Goal: Information Seeking & Learning: Learn about a topic

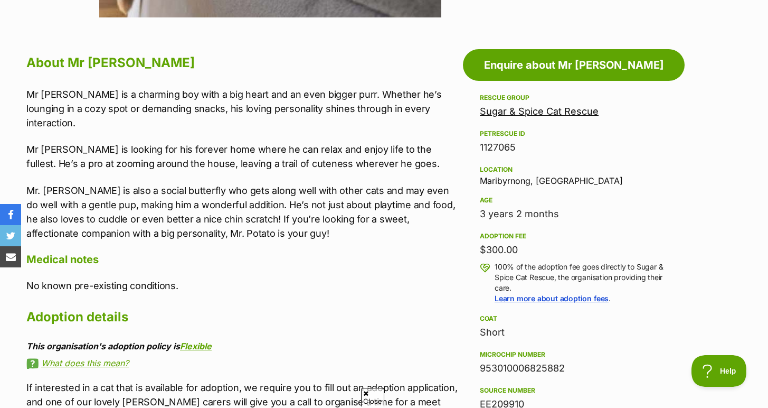
click at [229, 159] on div "Mr Potato is a charming boy with a big heart and an even bigger purr. Whether h…" at bounding box center [241, 163] width 431 height 153
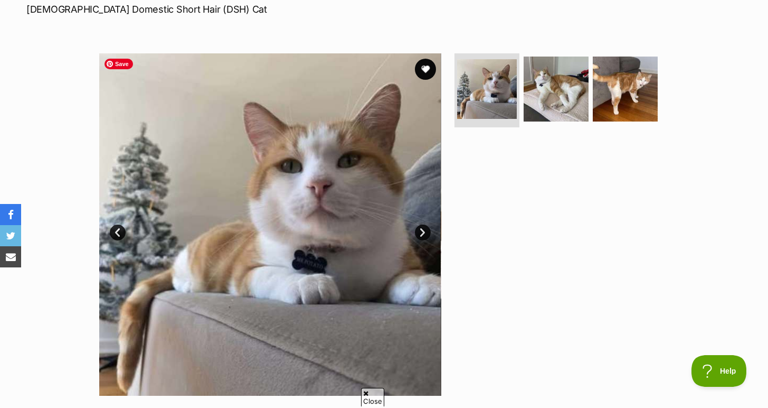
scroll to position [149, 0]
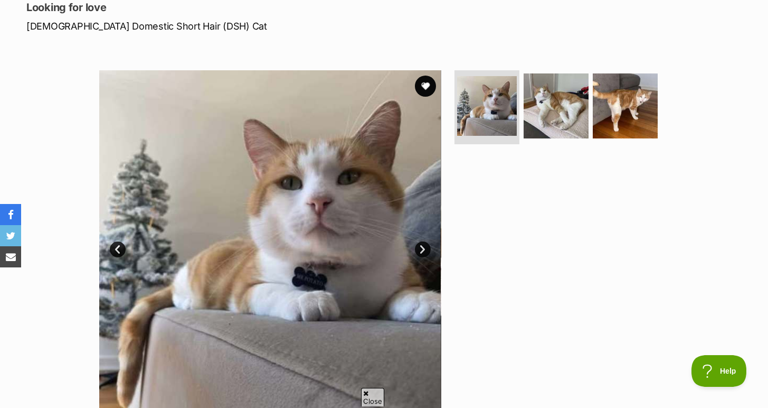
click at [425, 249] on link "Next" at bounding box center [423, 249] width 16 height 16
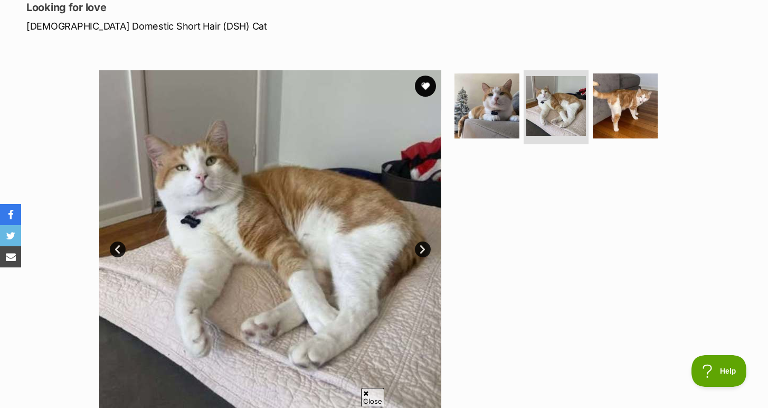
click at [425, 249] on link "Next" at bounding box center [423, 249] width 16 height 16
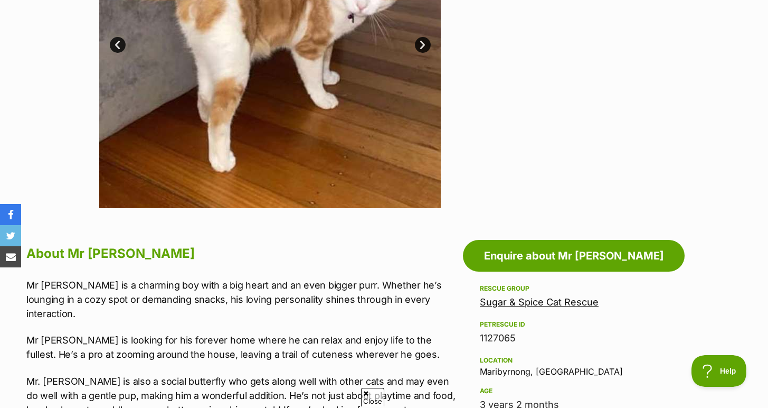
scroll to position [614, 0]
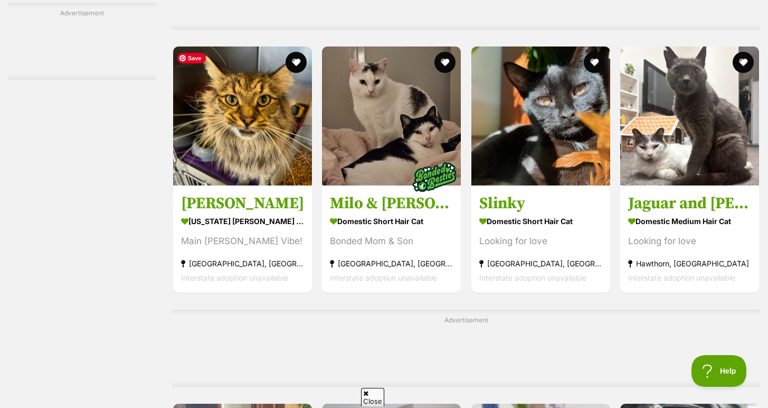
click at [236, 103] on img at bounding box center [242, 115] width 139 height 139
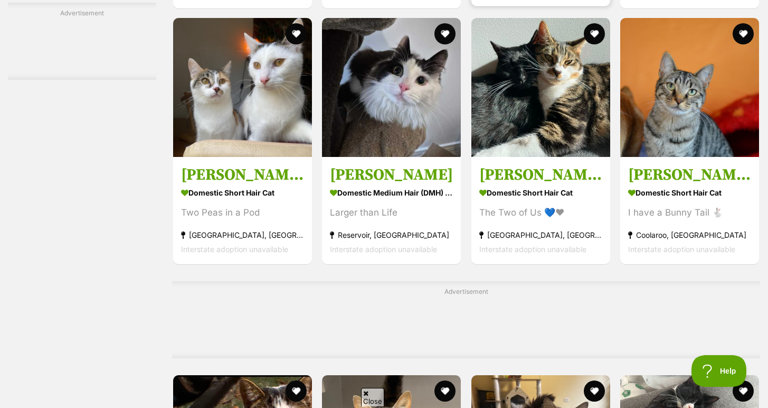
scroll to position [3500, 0]
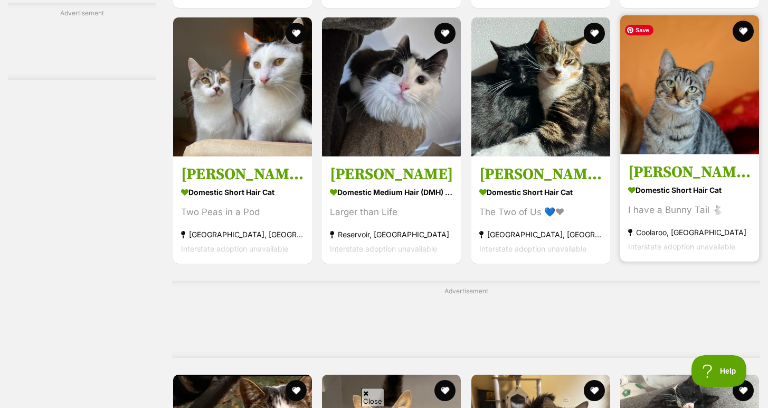
click at [688, 114] on img at bounding box center [689, 84] width 139 height 139
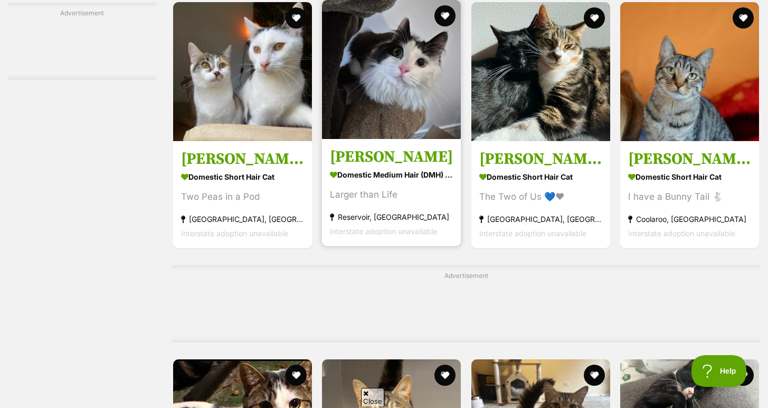
scroll to position [3516, 0]
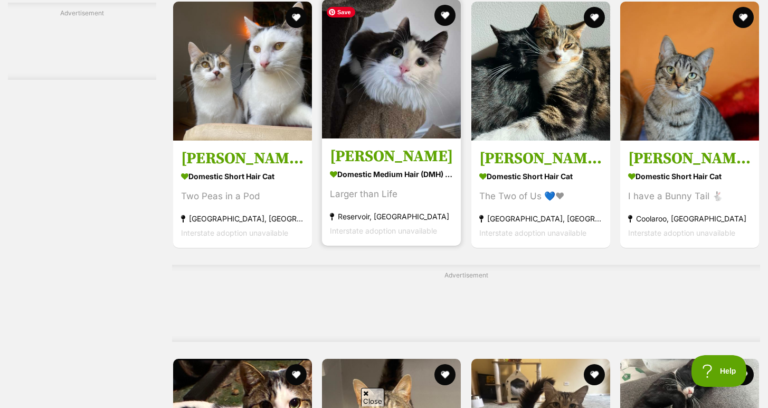
click at [420, 112] on img at bounding box center [391, 68] width 139 height 139
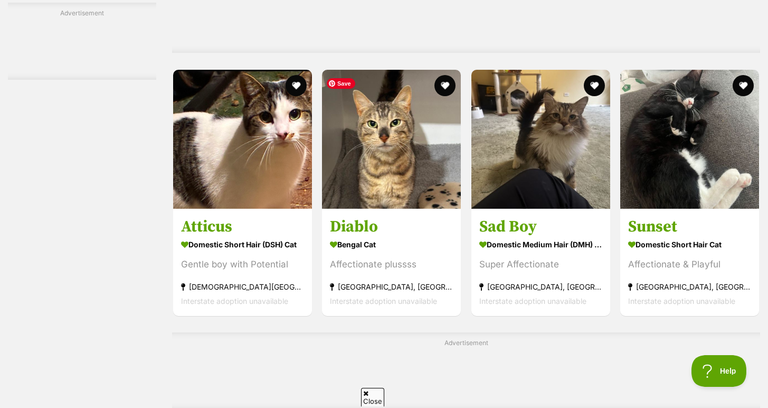
scroll to position [3804, 0]
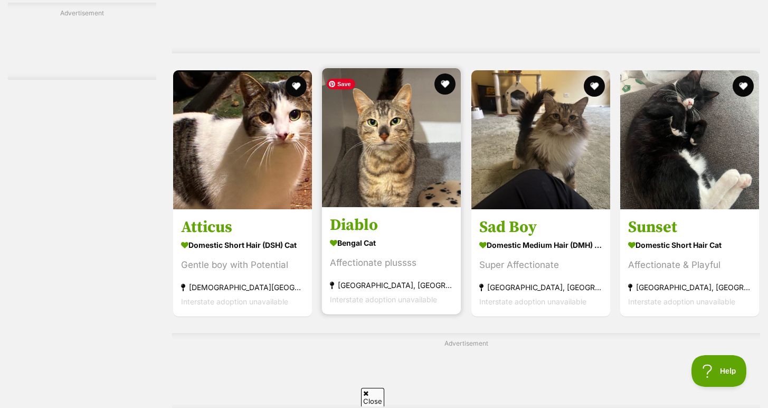
click at [419, 160] on img at bounding box center [391, 137] width 139 height 139
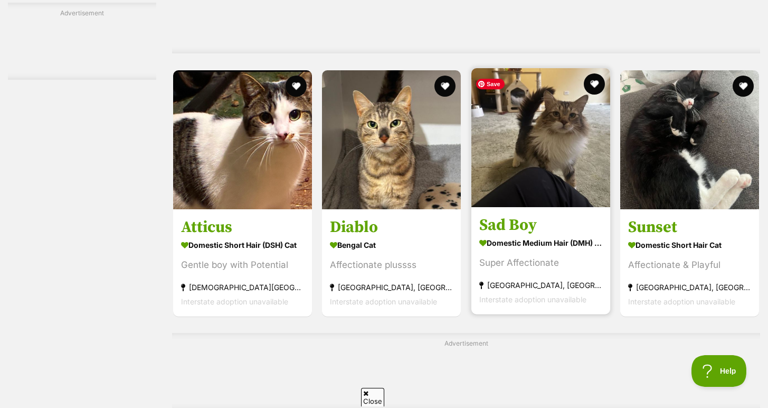
click at [562, 158] on img at bounding box center [540, 137] width 139 height 139
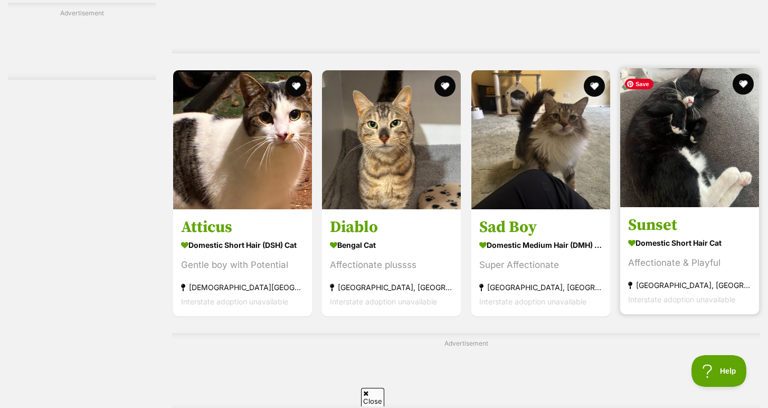
click at [707, 155] on img at bounding box center [689, 137] width 139 height 139
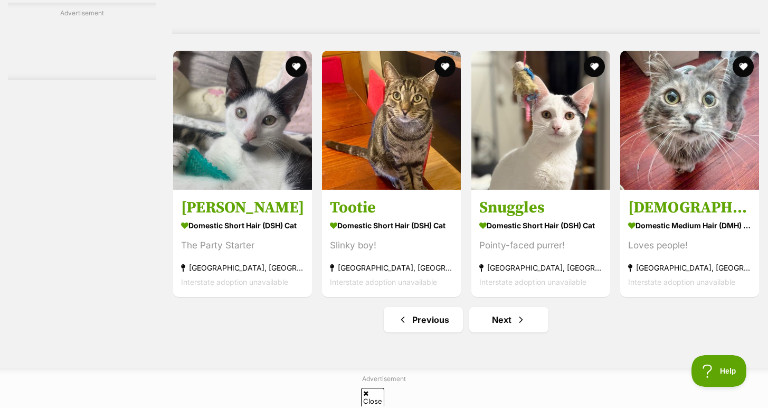
scroll to position [4793, 0]
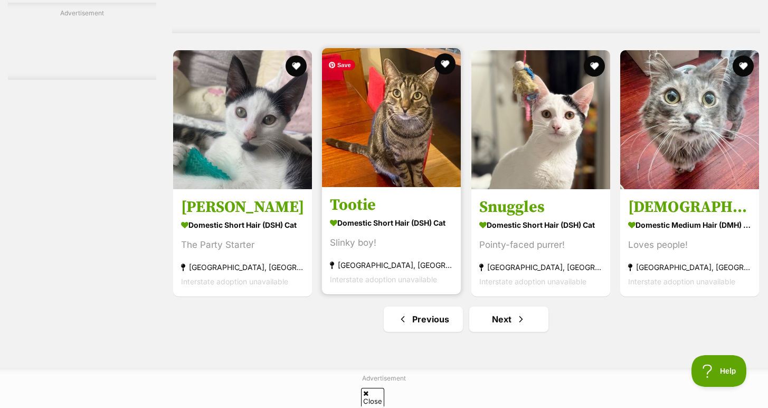
click at [396, 101] on img at bounding box center [391, 117] width 139 height 139
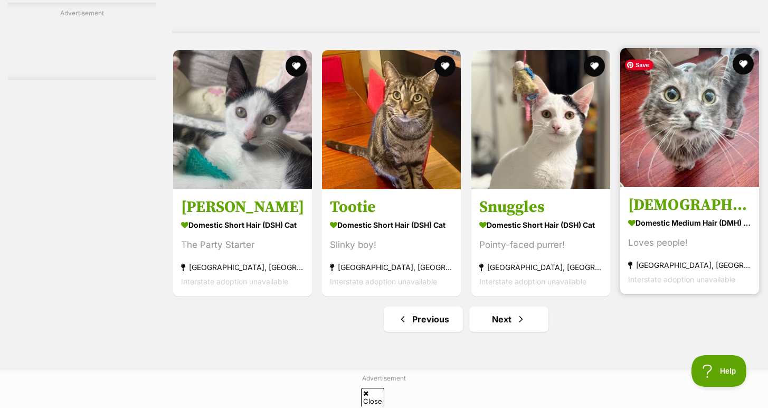
click at [722, 124] on img at bounding box center [689, 117] width 139 height 139
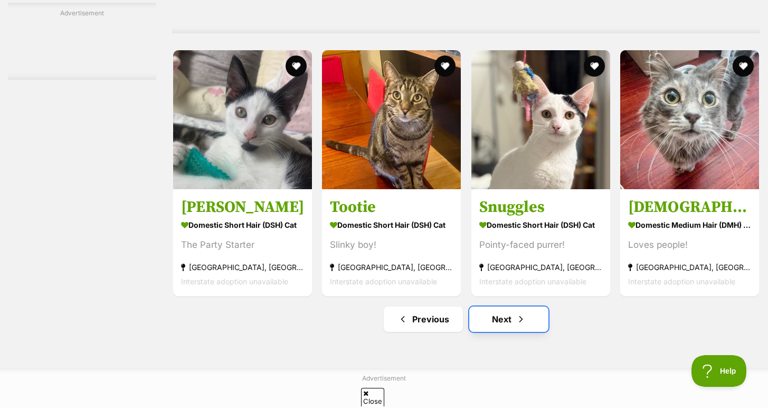
click at [519, 325] on span "Next page" at bounding box center [521, 319] width 11 height 13
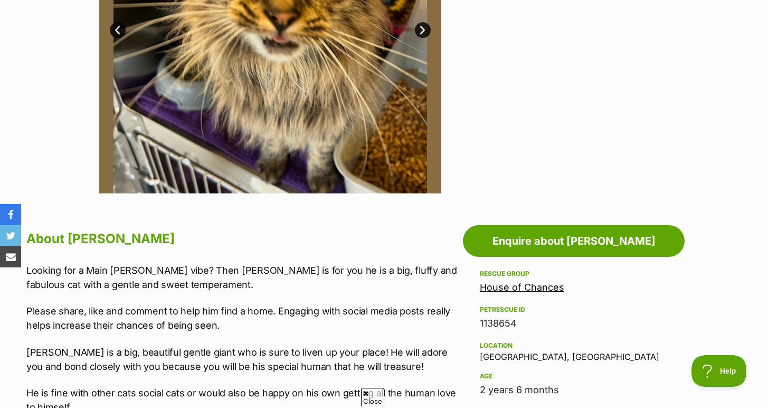
scroll to position [251, 0]
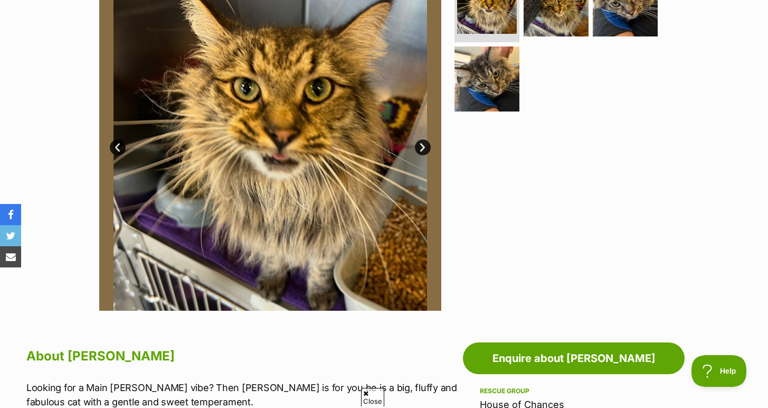
click at [422, 142] on link "Next" at bounding box center [423, 147] width 16 height 16
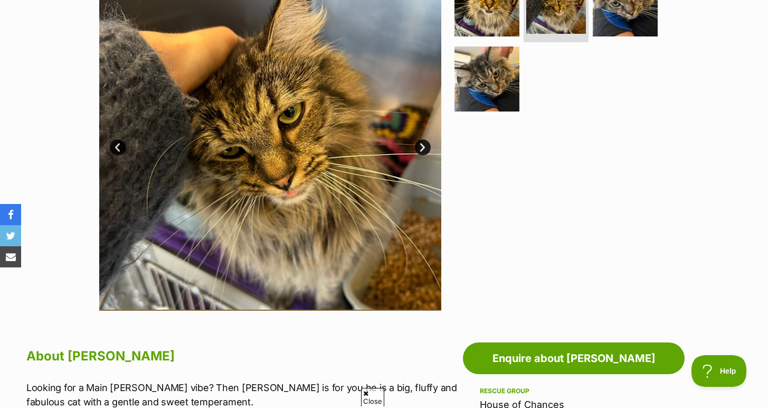
click at [422, 142] on link "Next" at bounding box center [423, 147] width 16 height 16
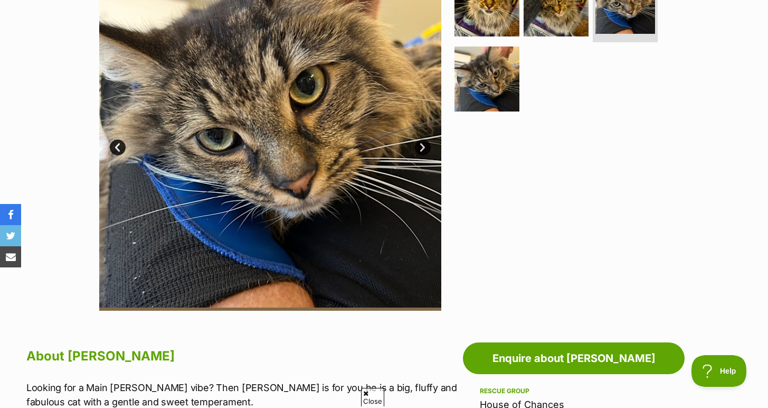
click at [422, 142] on link "Next" at bounding box center [423, 147] width 16 height 16
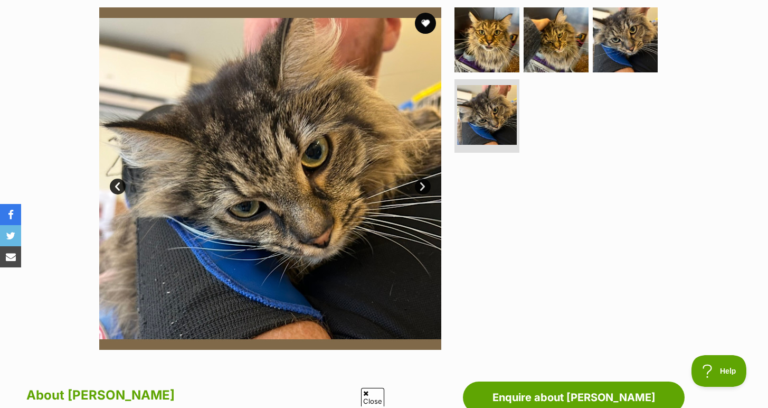
scroll to position [205, 0]
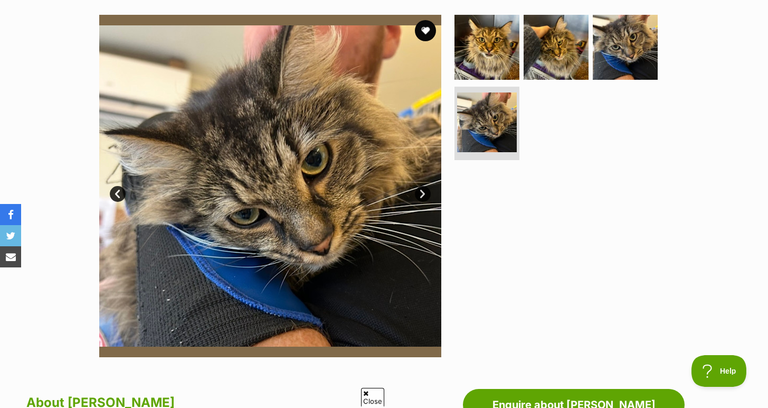
click at [422, 193] on link "Next" at bounding box center [423, 194] width 16 height 16
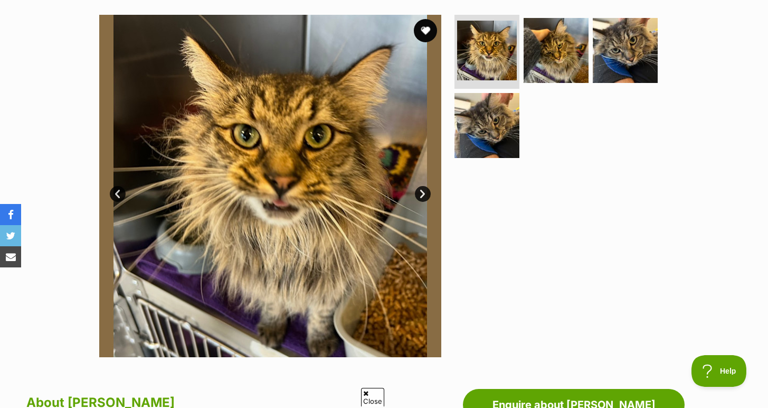
click at [427, 33] on button "favourite" at bounding box center [425, 30] width 23 height 23
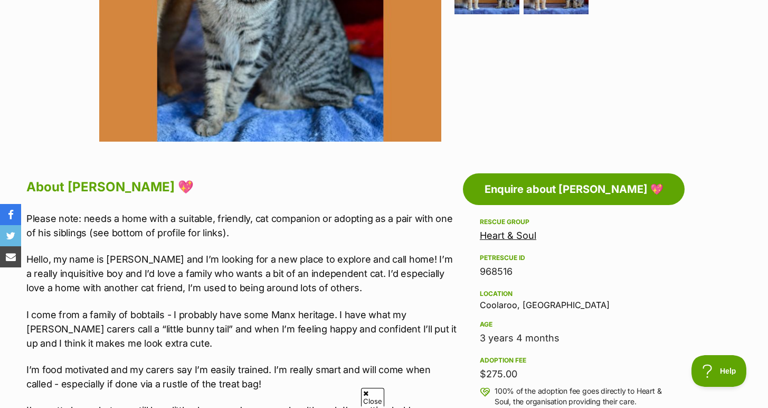
scroll to position [423, 0]
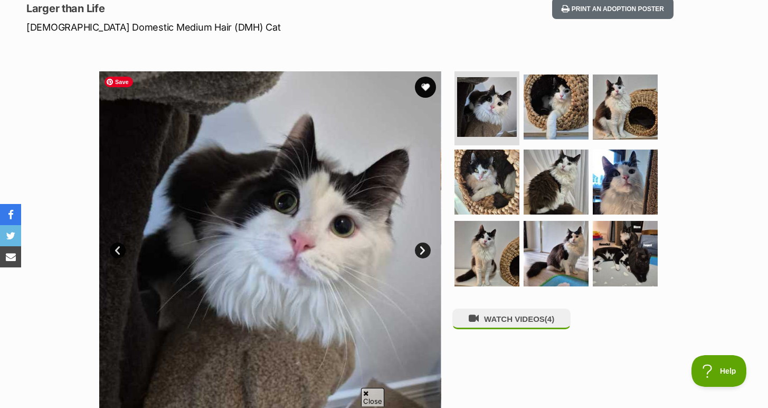
scroll to position [149, 0]
click at [421, 249] on link "Next" at bounding box center [423, 250] width 16 height 16
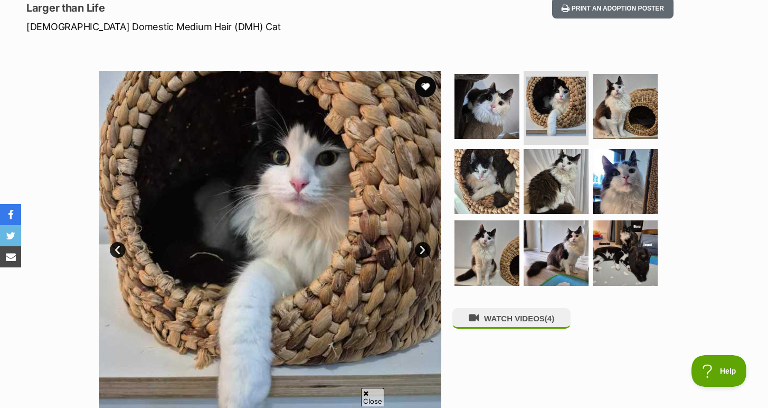
click at [421, 249] on link "Next" at bounding box center [423, 250] width 16 height 16
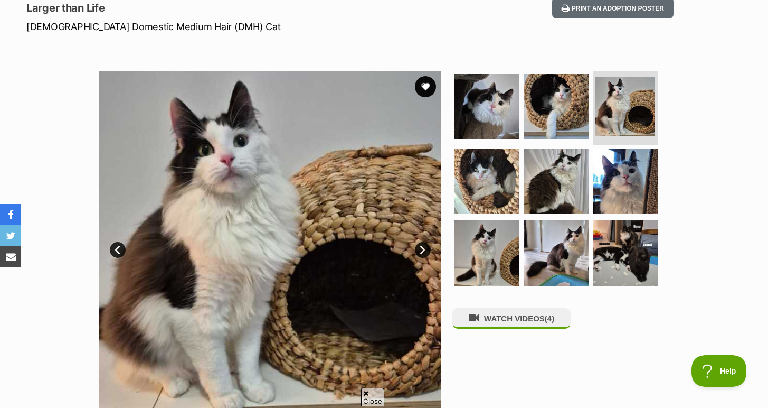
click at [421, 249] on link "Next" at bounding box center [423, 250] width 16 height 16
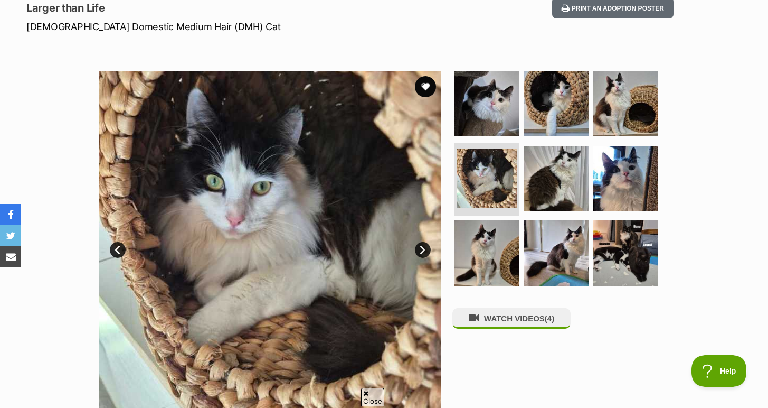
click at [421, 249] on link "Next" at bounding box center [423, 250] width 16 height 16
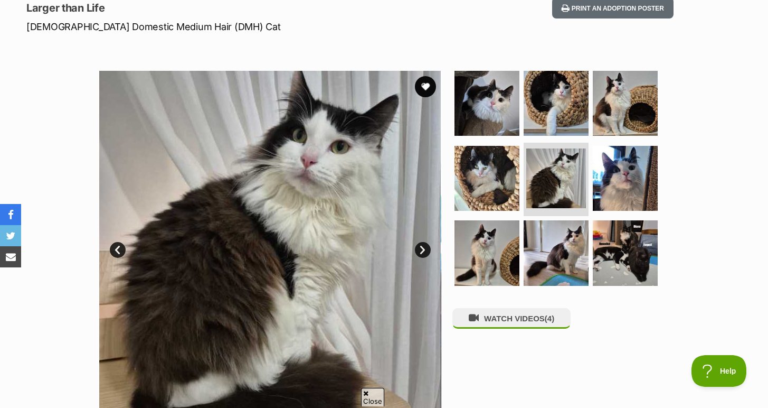
click at [421, 249] on link "Next" at bounding box center [423, 250] width 16 height 16
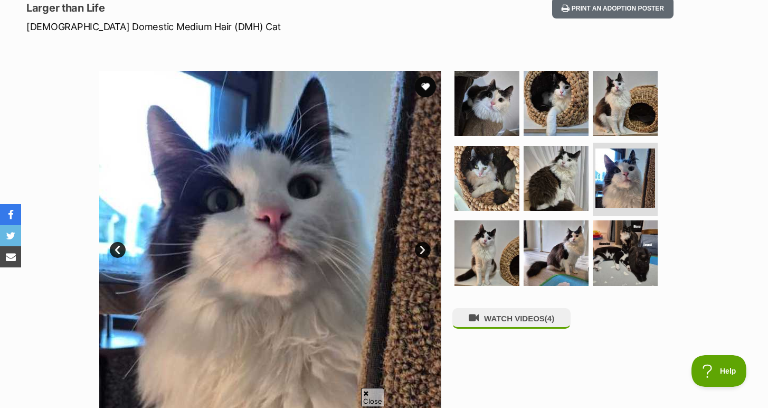
click at [421, 249] on link "Next" at bounding box center [423, 250] width 16 height 16
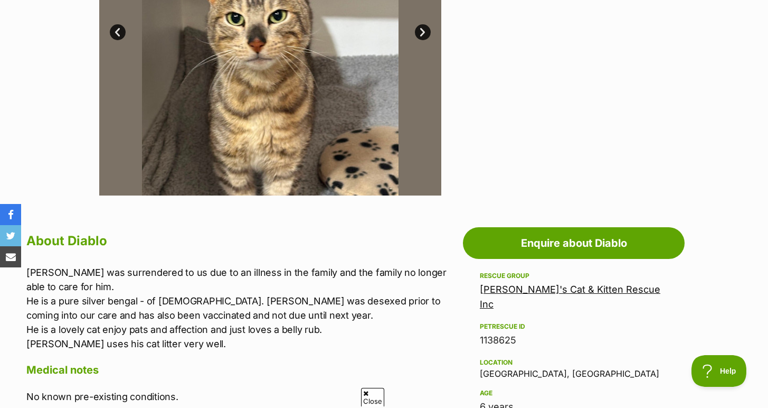
scroll to position [368, 0]
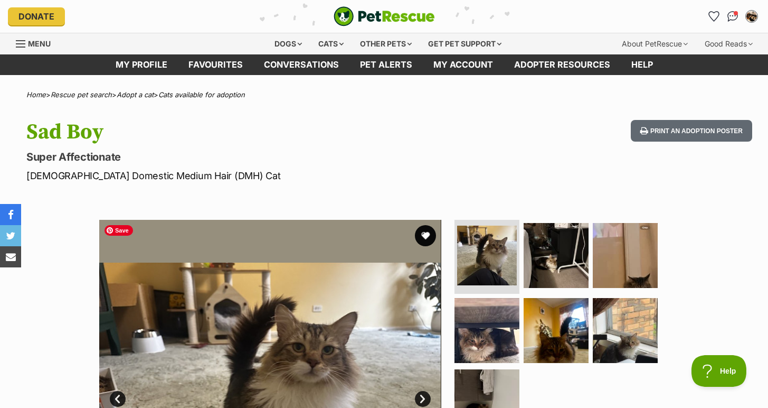
scroll to position [125, 0]
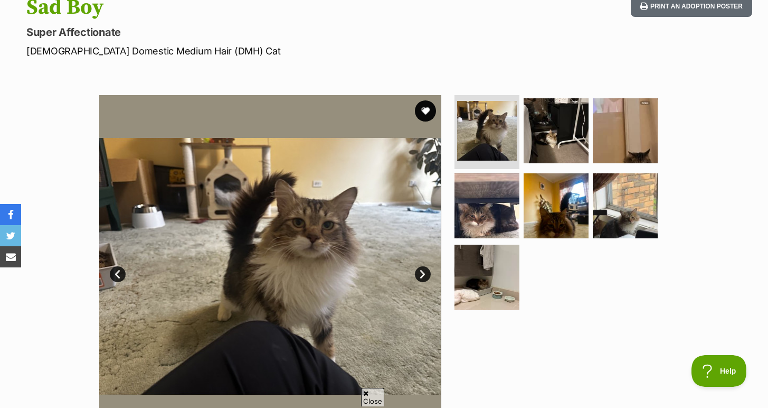
click at [422, 276] on link "Next" at bounding box center [423, 274] width 16 height 16
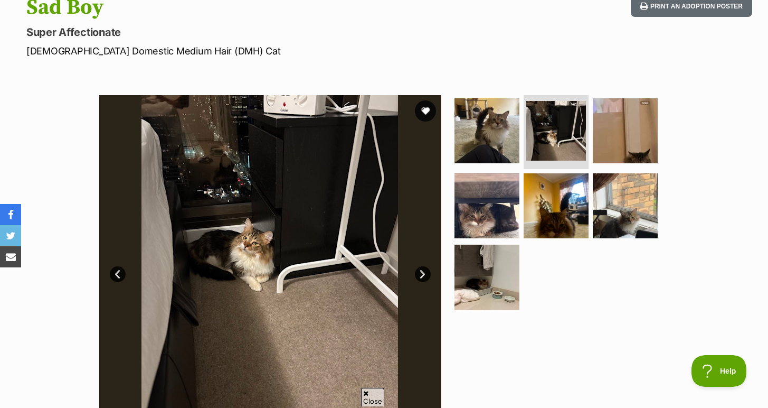
click at [422, 276] on link "Next" at bounding box center [423, 274] width 16 height 16
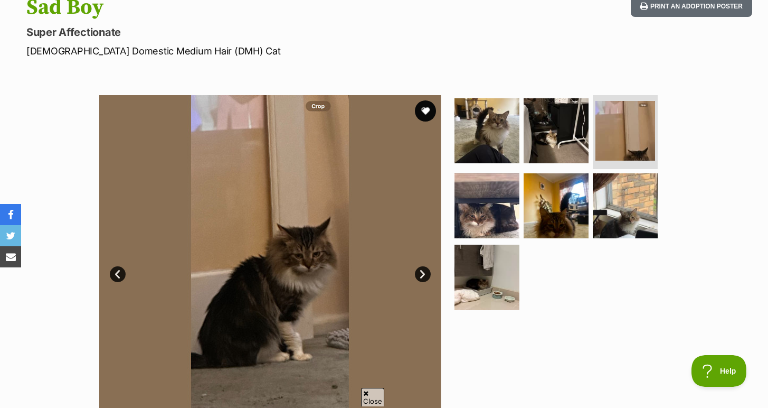
click at [422, 276] on link "Next" at bounding box center [423, 274] width 16 height 16
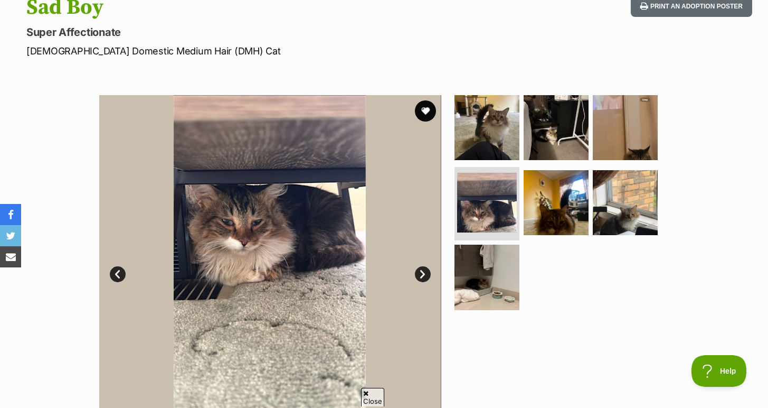
click at [422, 276] on link "Next" at bounding box center [423, 274] width 16 height 16
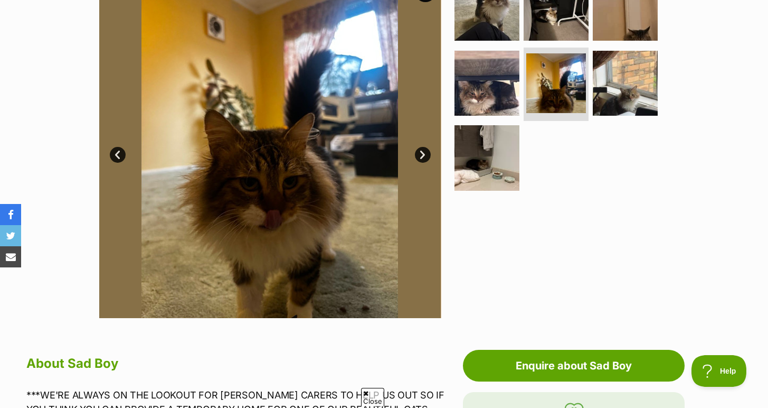
scroll to position [107, 0]
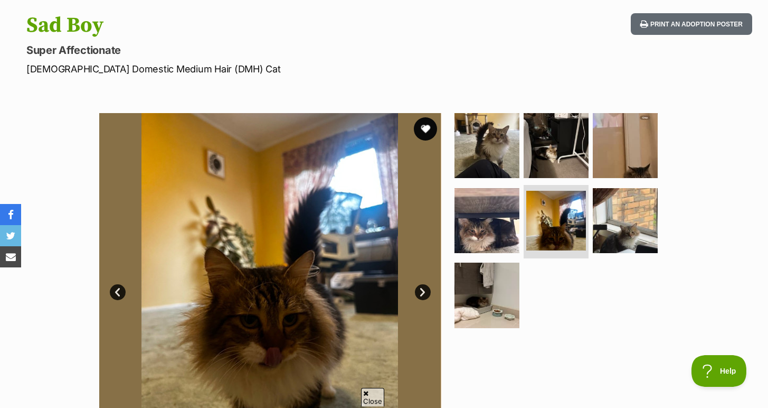
click at [428, 123] on button "favourite" at bounding box center [425, 128] width 23 height 23
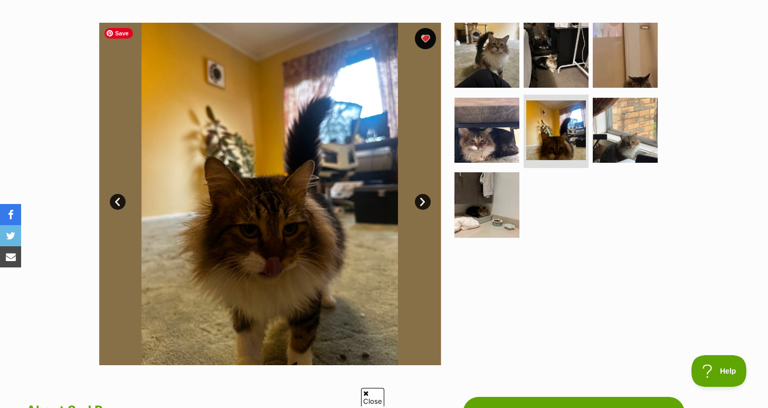
scroll to position [198, 0]
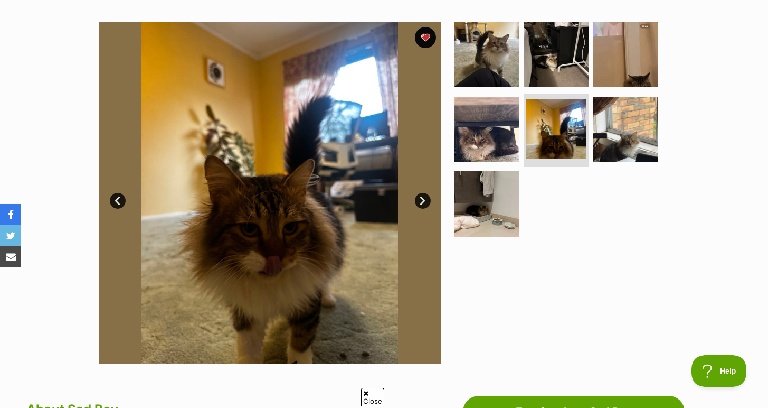
click at [427, 201] on link "Next" at bounding box center [423, 201] width 16 height 16
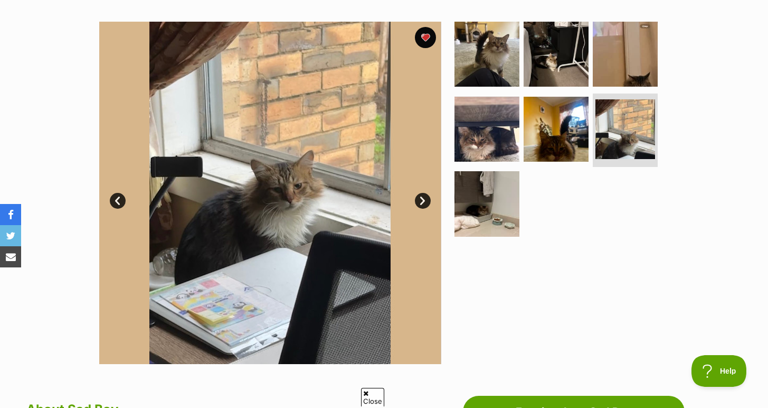
click at [427, 201] on link "Next" at bounding box center [423, 201] width 16 height 16
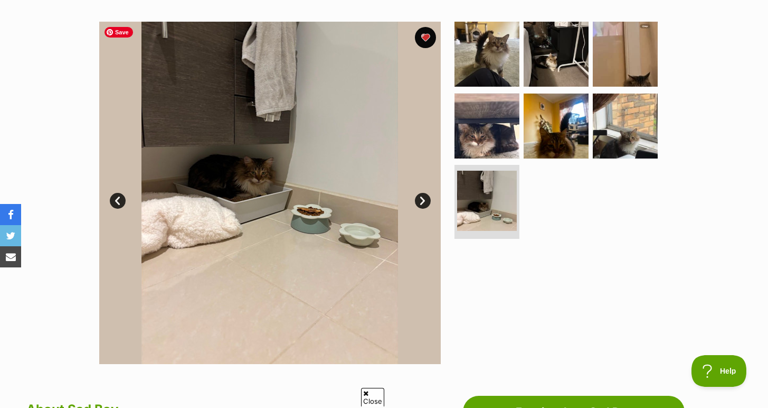
click at [201, 192] on img at bounding box center [270, 193] width 342 height 342
click at [418, 195] on link "Next" at bounding box center [423, 201] width 16 height 16
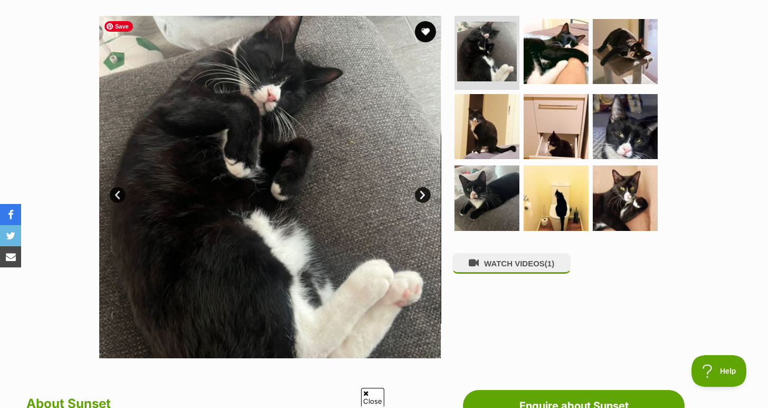
scroll to position [537, 0]
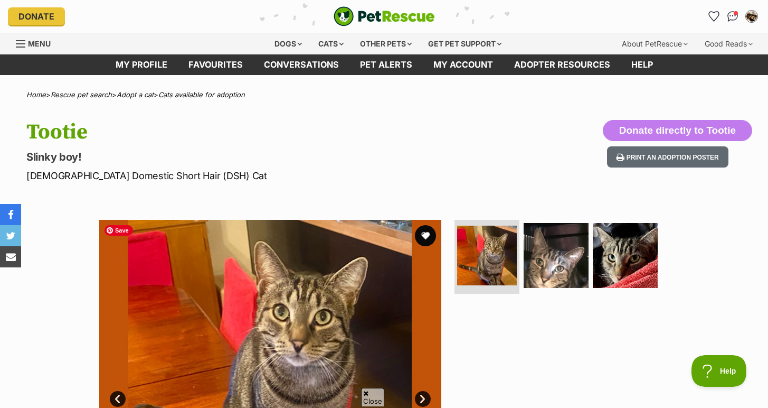
scroll to position [116, 0]
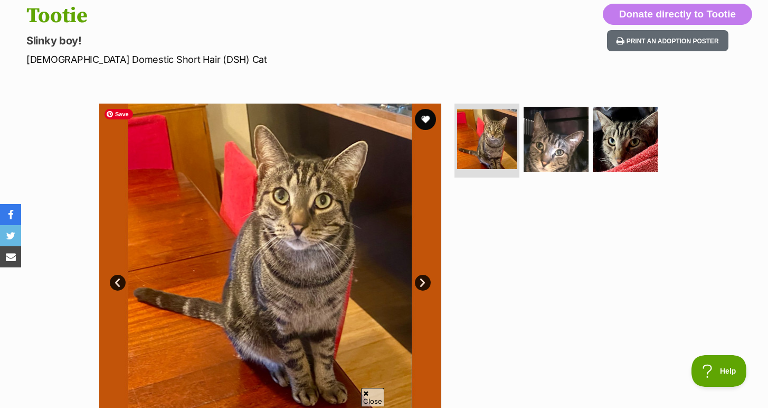
click at [428, 290] on img at bounding box center [270, 274] width 342 height 342
click at [427, 287] on link "Next" at bounding box center [423, 283] width 16 height 16
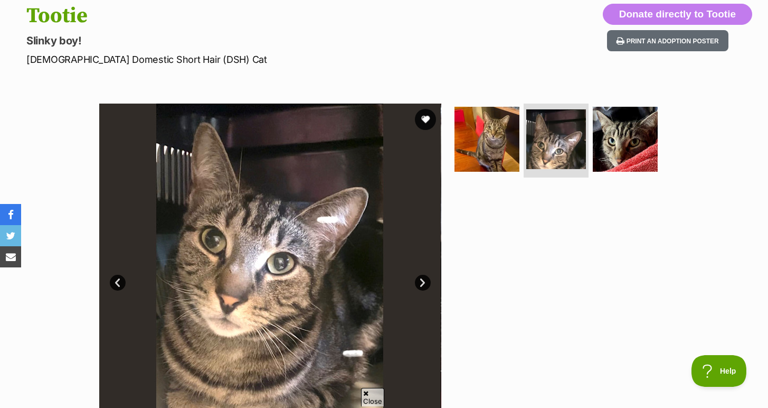
click at [427, 287] on link "Next" at bounding box center [423, 283] width 16 height 16
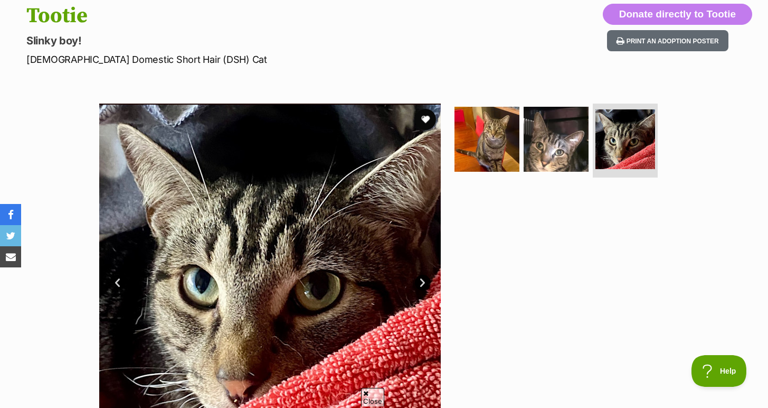
click at [427, 287] on link "Next" at bounding box center [423, 283] width 16 height 16
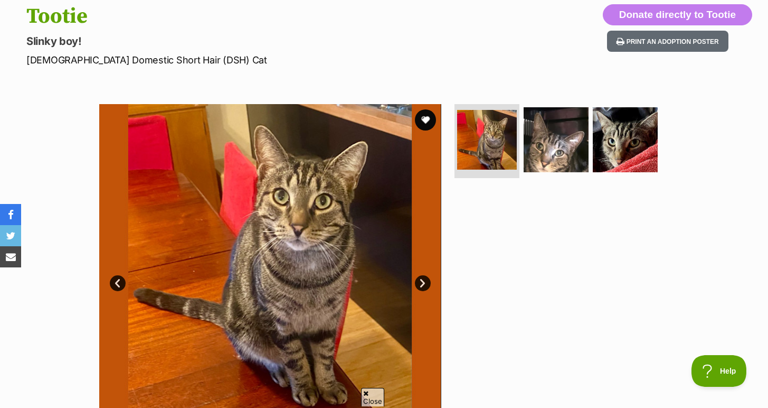
scroll to position [74, 0]
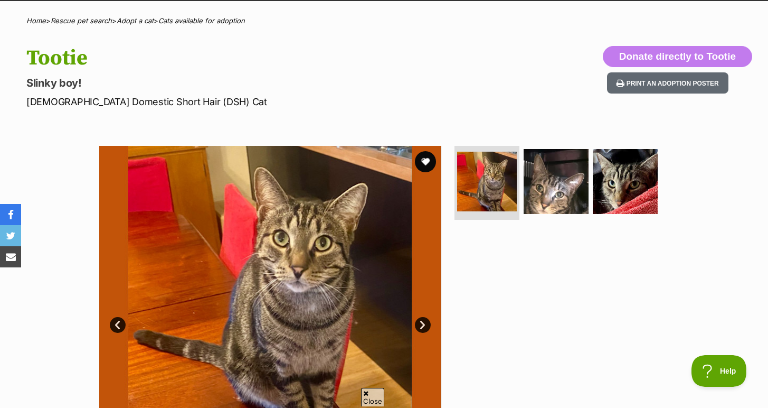
click at [422, 327] on link "Next" at bounding box center [423, 325] width 16 height 16
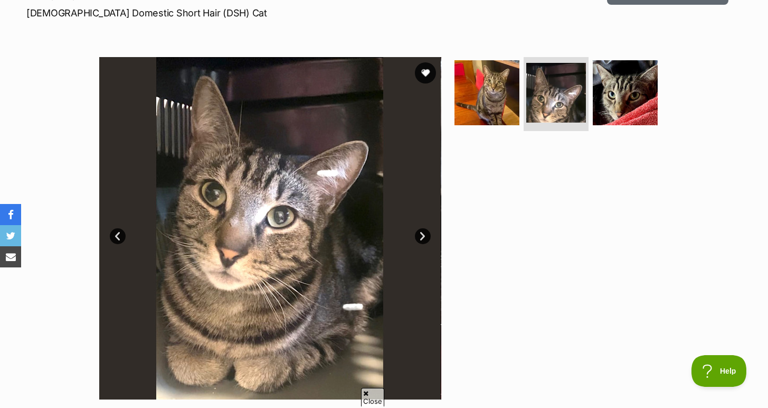
scroll to position [167, 0]
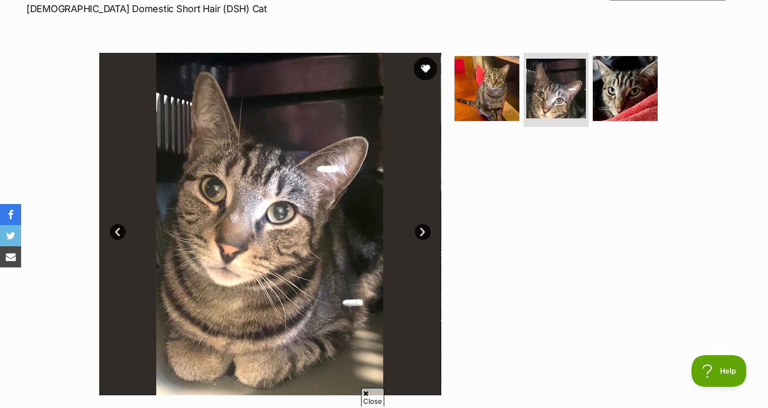
click at [425, 71] on button "favourite" at bounding box center [425, 68] width 23 height 23
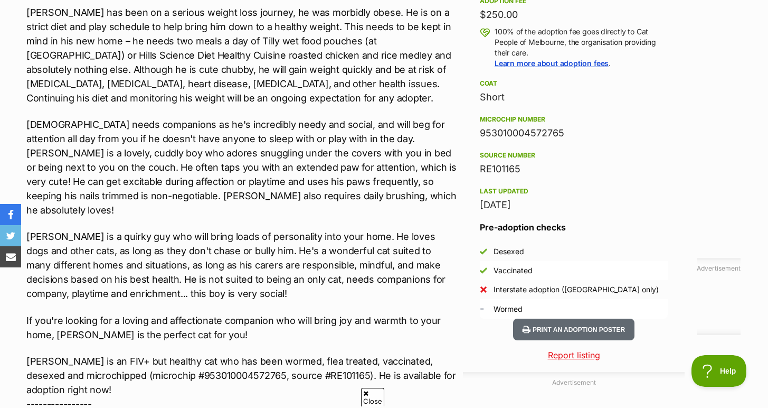
scroll to position [780, 0]
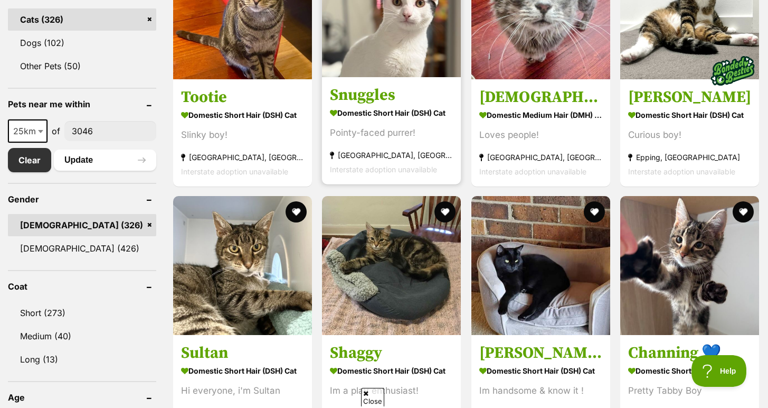
scroll to position [455, 0]
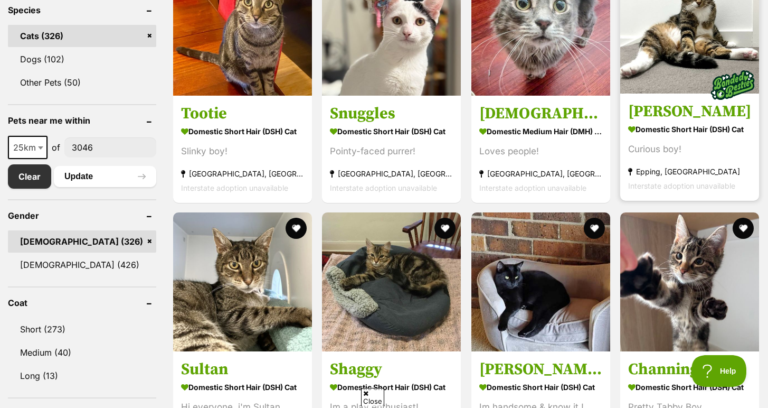
click at [711, 45] on img at bounding box center [689, 24] width 139 height 139
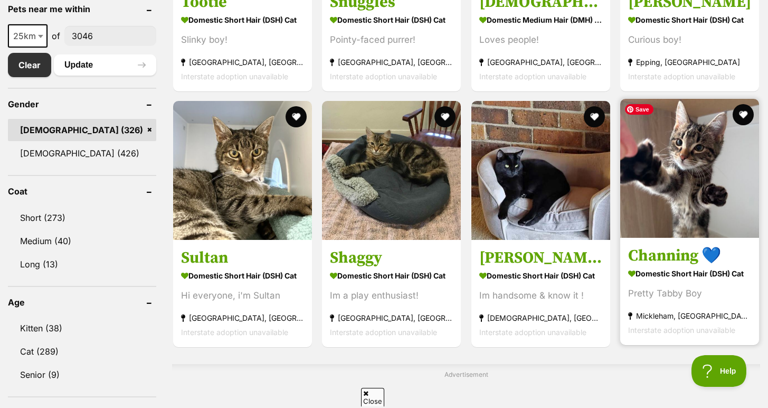
click at [678, 186] on img at bounding box center [689, 168] width 139 height 139
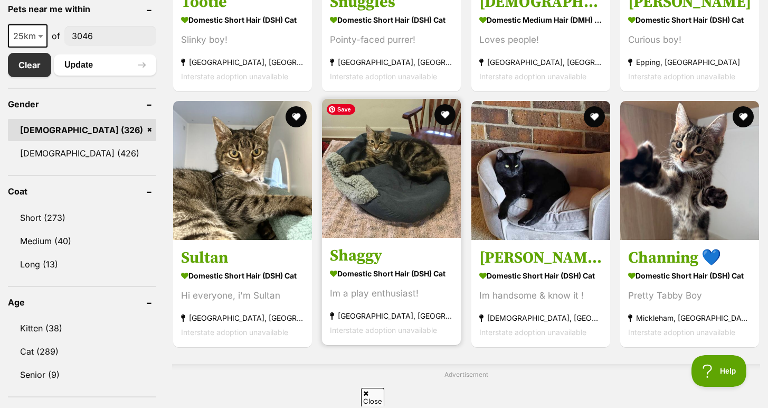
click at [374, 156] on img at bounding box center [391, 168] width 139 height 139
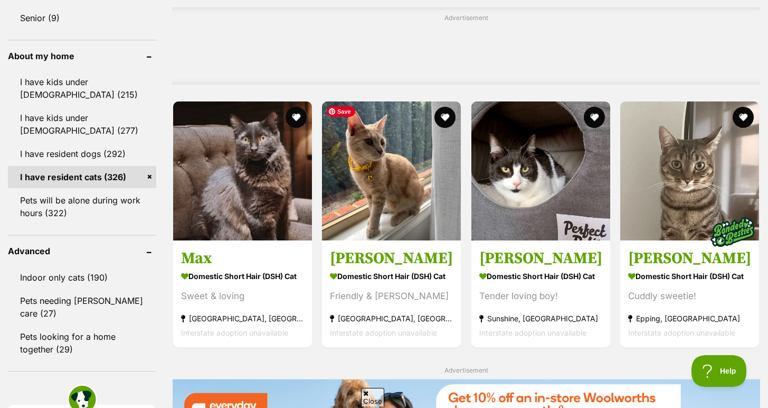
scroll to position [912, 0]
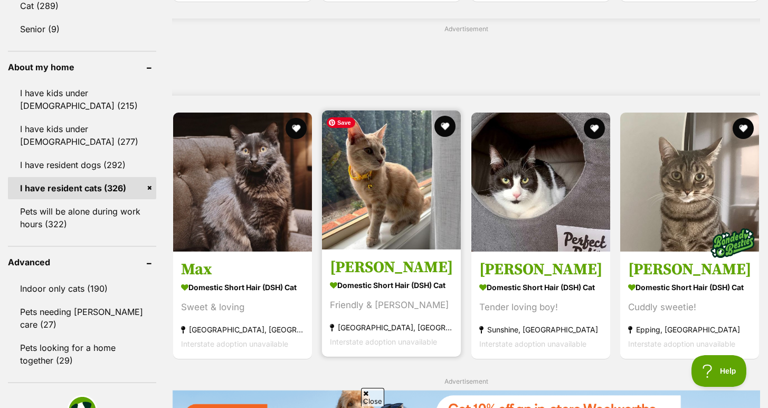
click at [383, 204] on img at bounding box center [391, 179] width 139 height 139
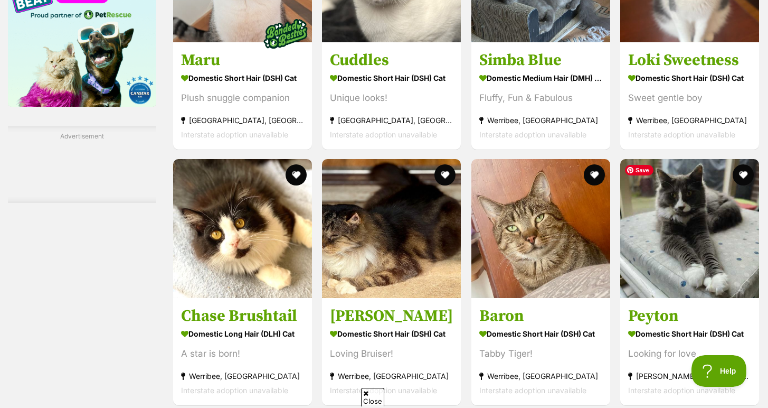
scroll to position [1492, 0]
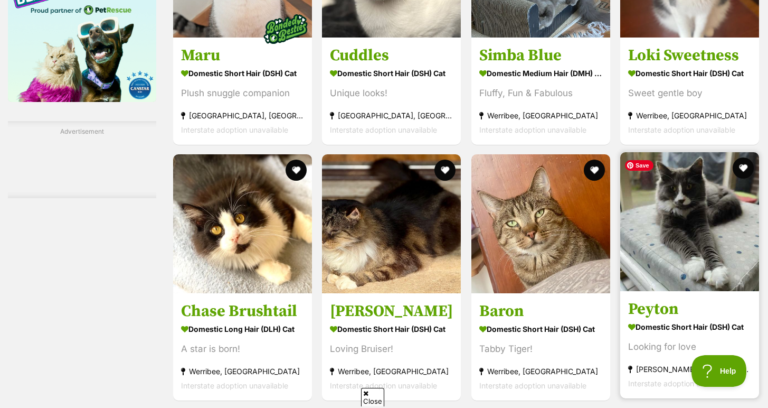
click at [687, 253] on img at bounding box center [689, 221] width 139 height 139
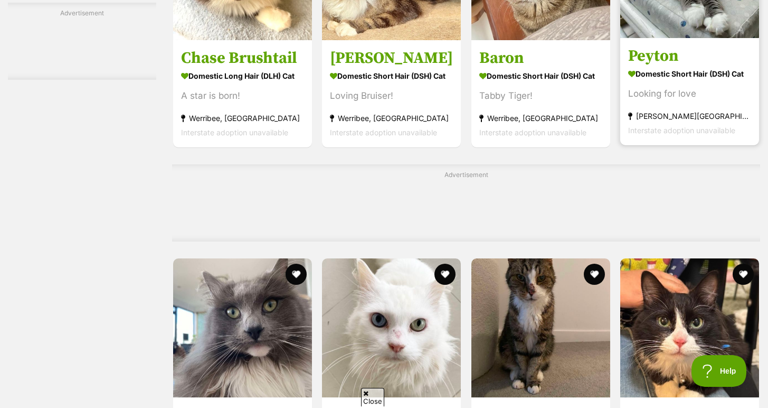
scroll to position [1968, 0]
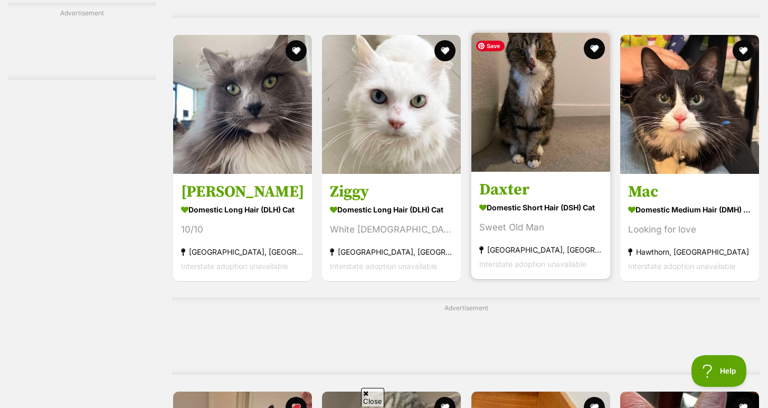
click at [508, 119] on img at bounding box center [540, 102] width 139 height 139
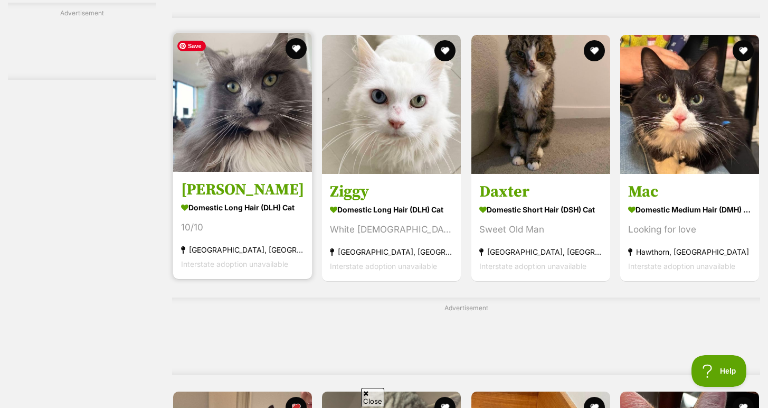
click at [210, 109] on img at bounding box center [242, 102] width 139 height 139
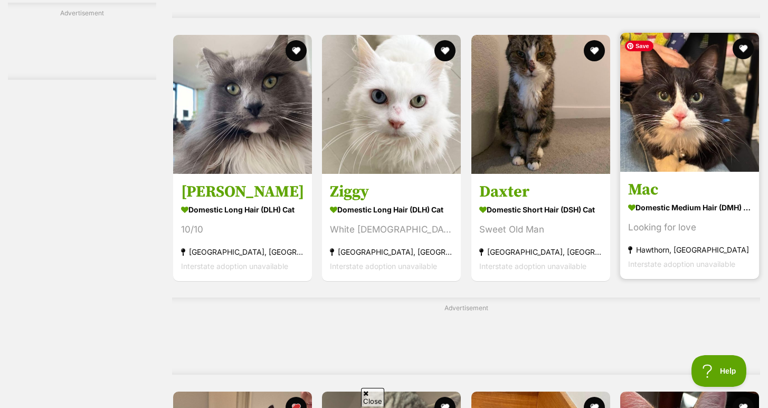
click at [661, 155] on img at bounding box center [689, 102] width 139 height 139
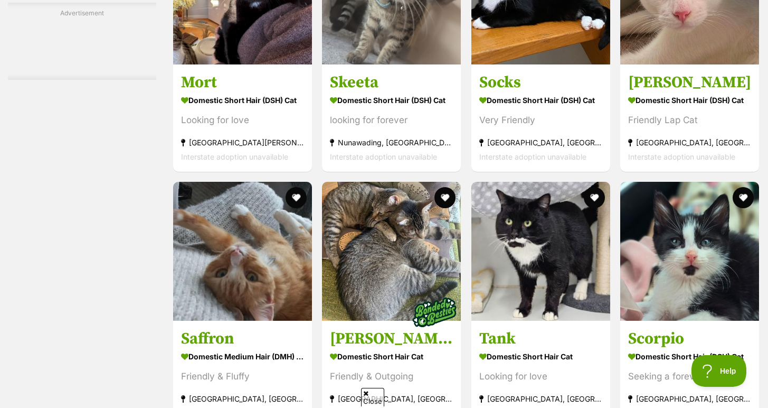
scroll to position [2504, 0]
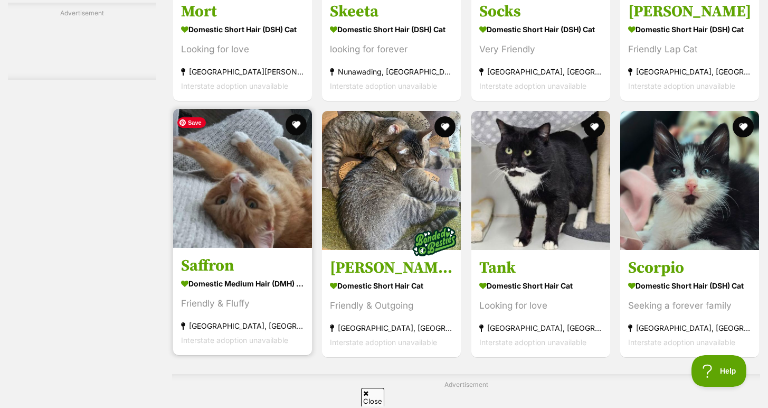
click at [256, 173] on img at bounding box center [242, 178] width 139 height 139
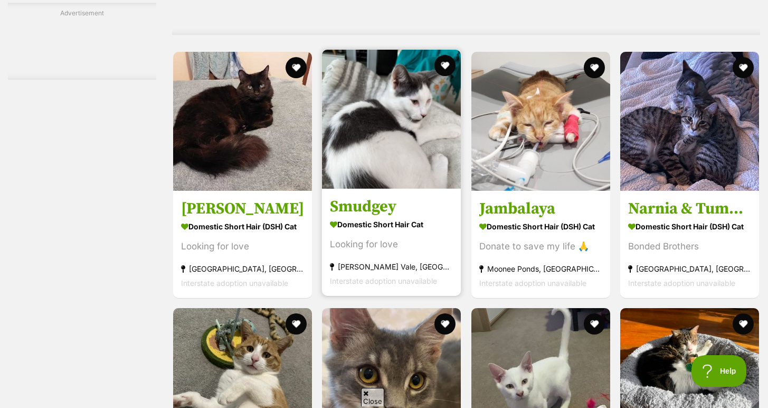
scroll to position [3542, 0]
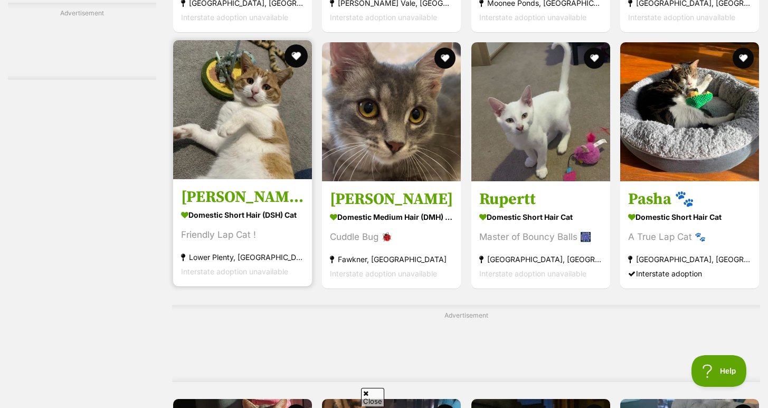
click at [300, 58] on button "favourite" at bounding box center [296, 55] width 23 height 23
click at [268, 133] on img at bounding box center [242, 109] width 139 height 139
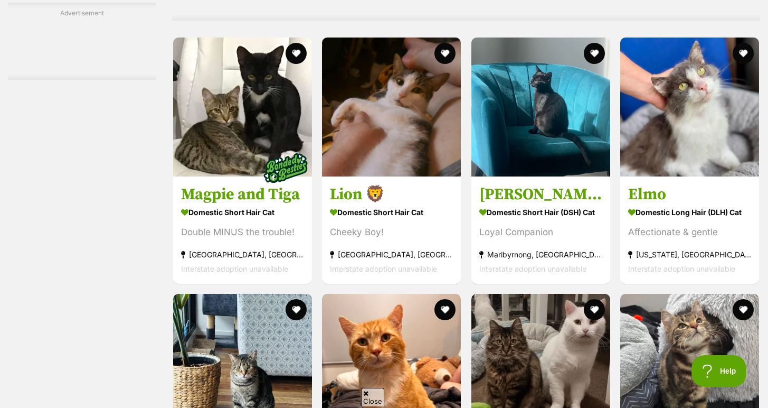
scroll to position [4265, 0]
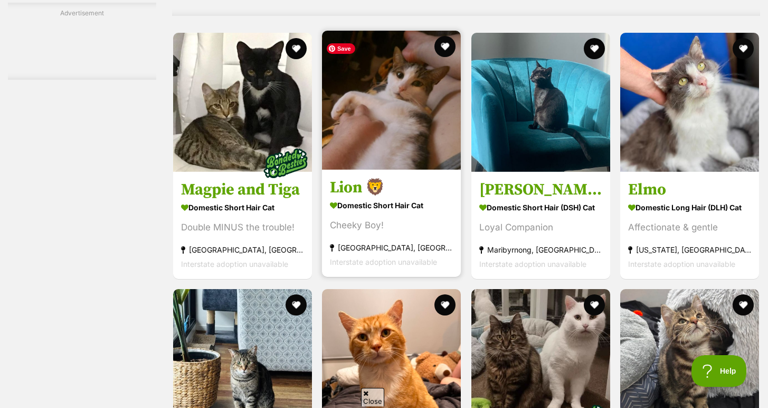
click at [393, 119] on img at bounding box center [391, 100] width 139 height 139
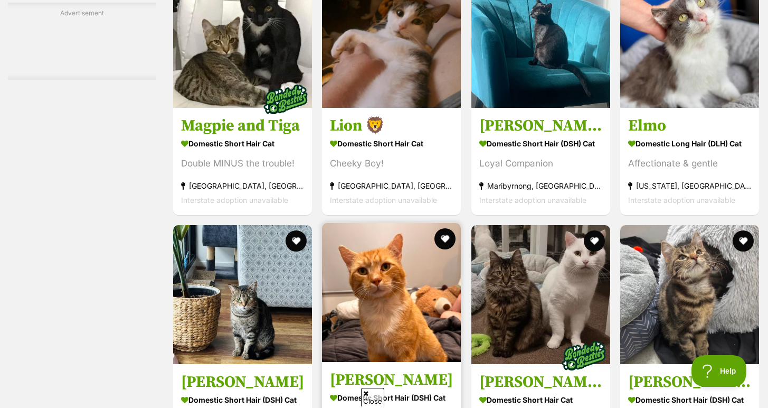
scroll to position [4338, 0]
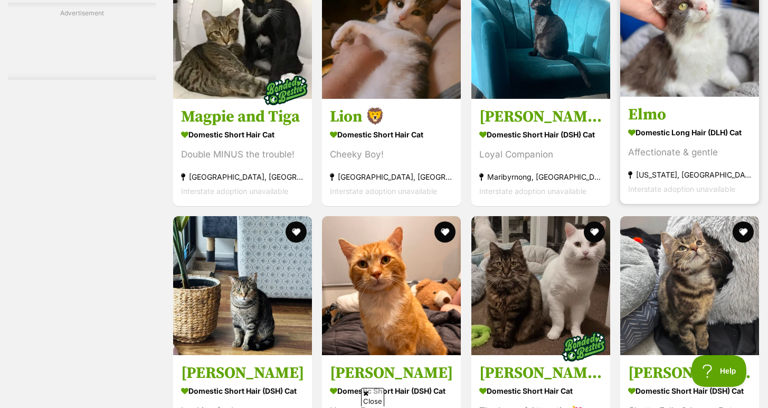
click at [668, 90] on img at bounding box center [689, 27] width 139 height 139
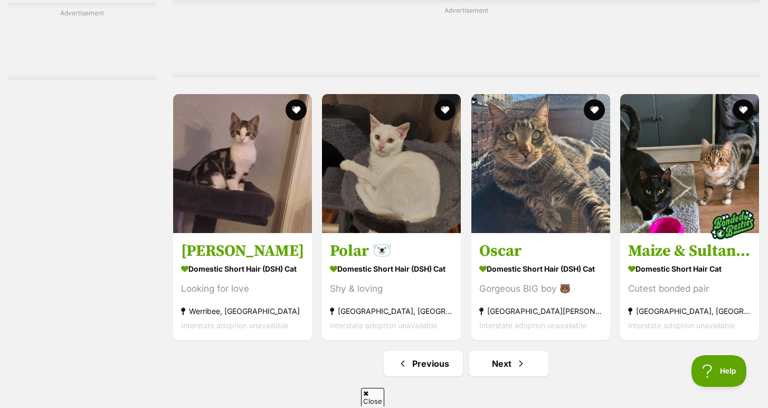
scroll to position [4820, 0]
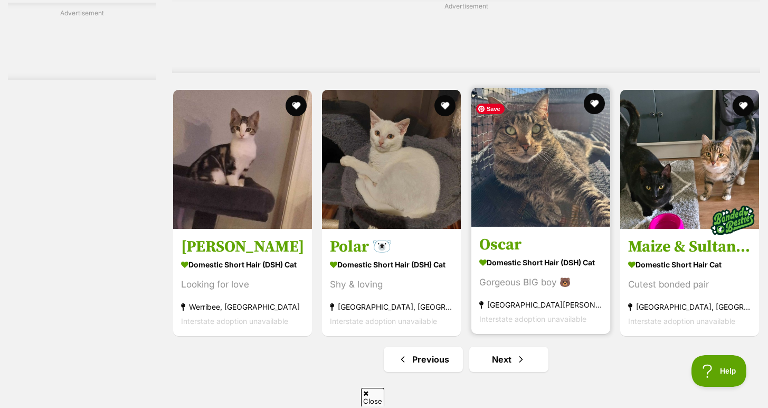
click at [537, 172] on img at bounding box center [540, 157] width 139 height 139
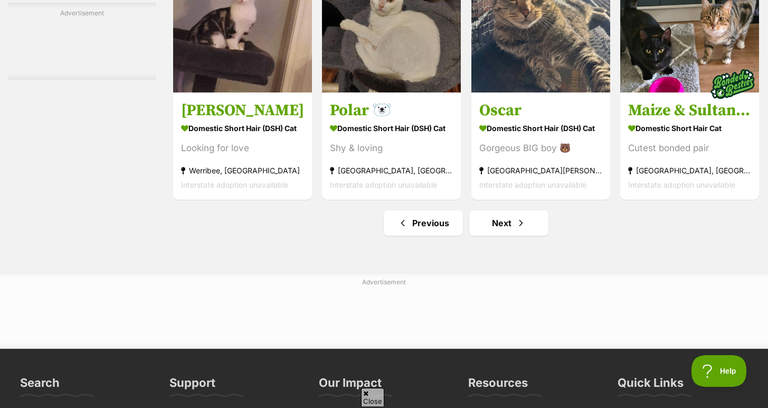
scroll to position [4958, 0]
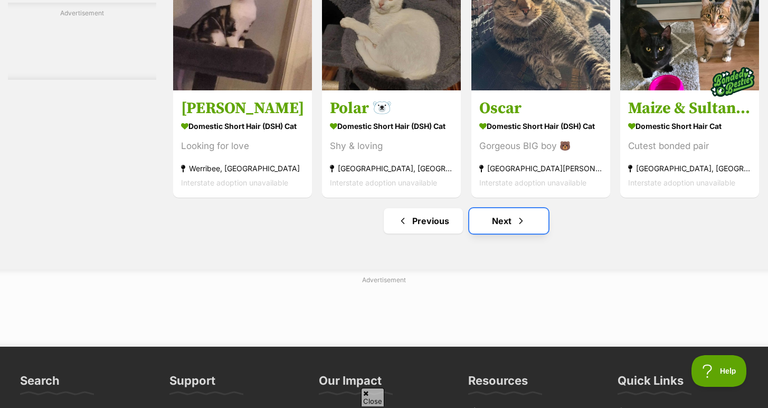
click at [488, 221] on link "Next" at bounding box center [508, 220] width 79 height 25
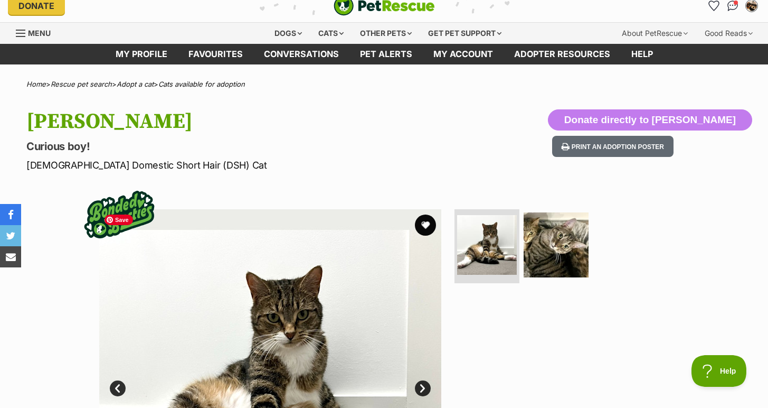
scroll to position [13, 0]
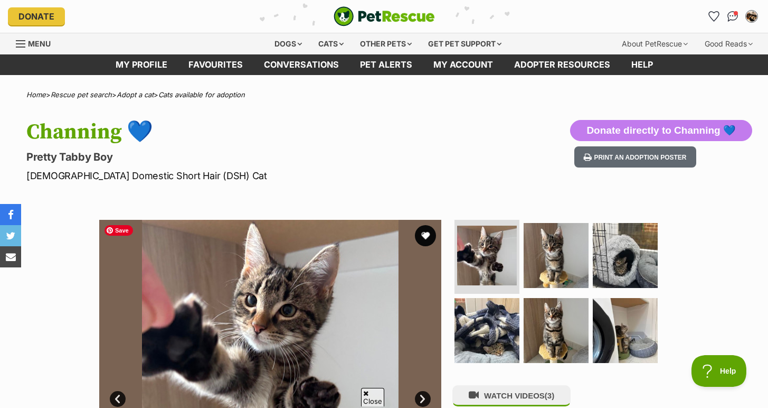
scroll to position [577, 0]
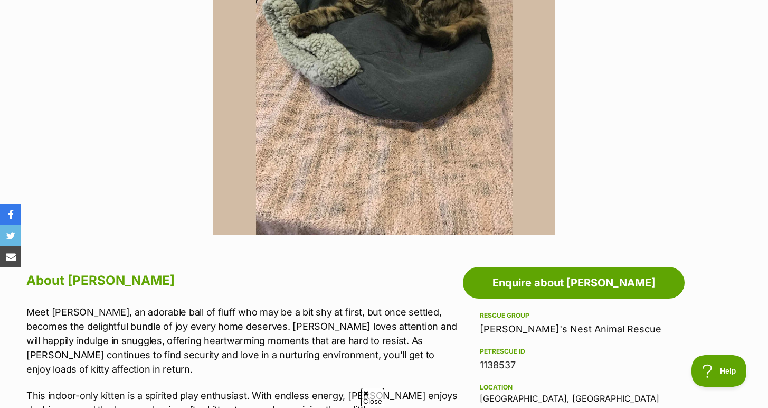
scroll to position [514, 0]
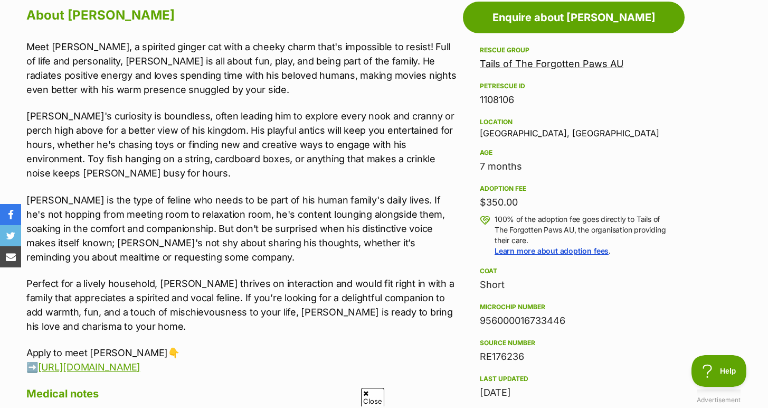
scroll to position [591, 0]
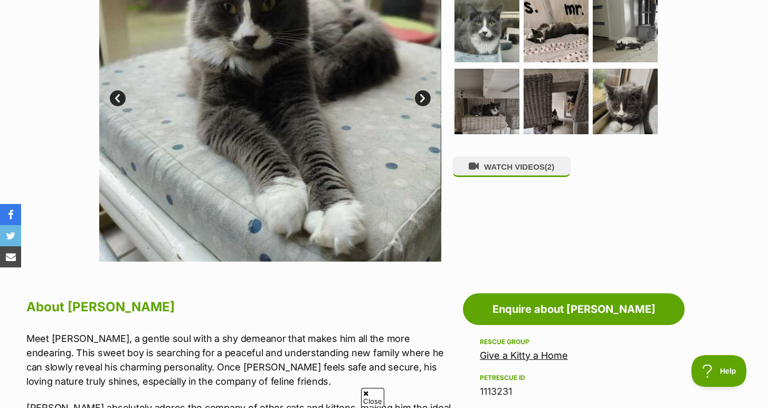
scroll to position [523, 0]
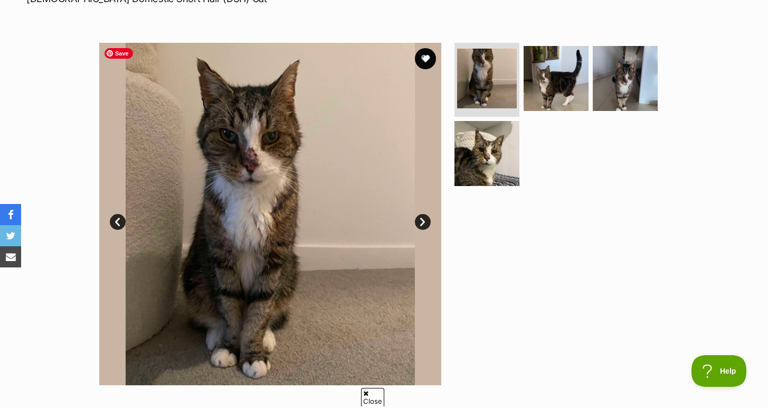
scroll to position [205, 0]
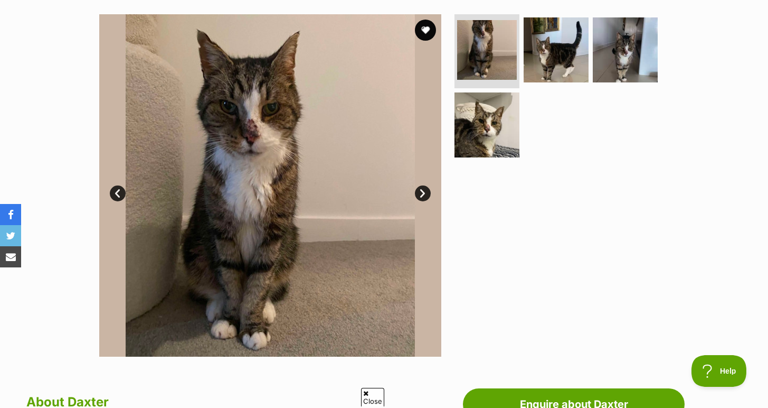
click at [424, 193] on link "Next" at bounding box center [423, 193] width 16 height 16
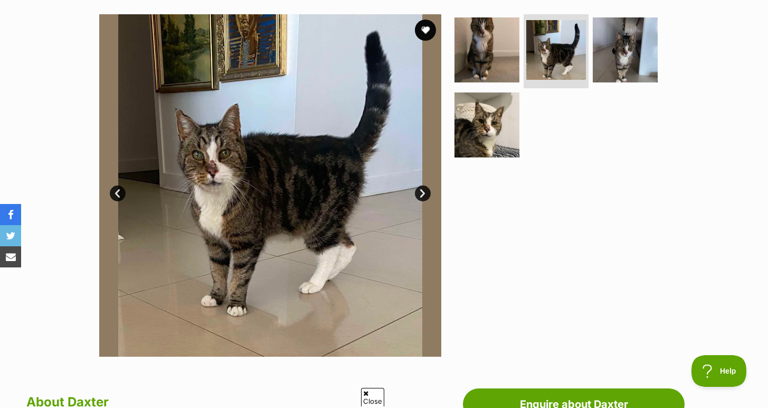
click at [424, 193] on link "Next" at bounding box center [423, 193] width 16 height 16
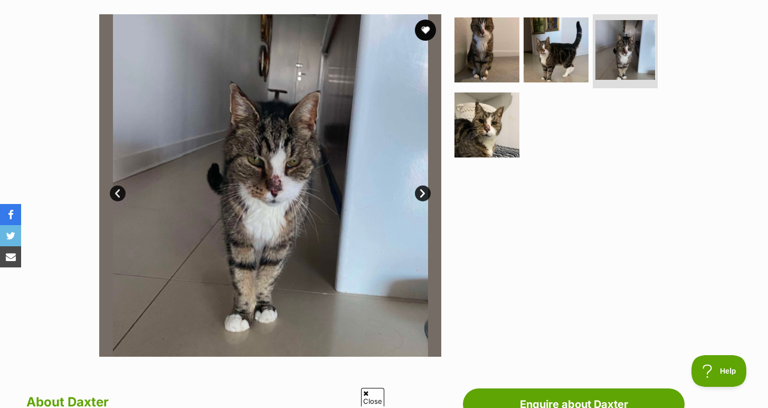
click at [424, 193] on link "Next" at bounding box center [423, 193] width 16 height 16
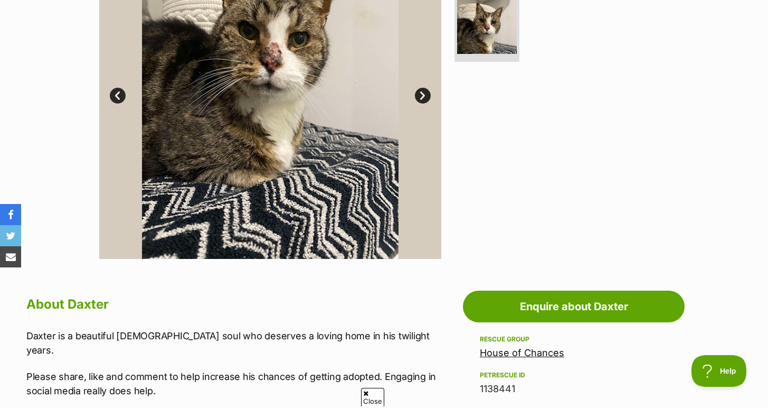
scroll to position [121, 0]
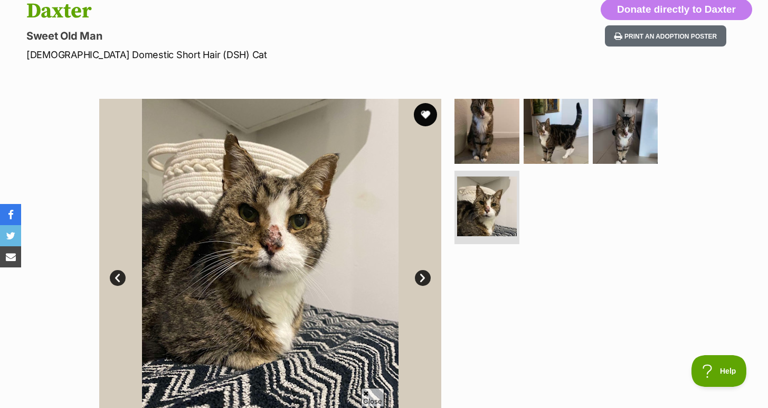
click at [426, 119] on button "favourite" at bounding box center [425, 114] width 23 height 23
click at [415, 277] on link "Next" at bounding box center [423, 278] width 16 height 16
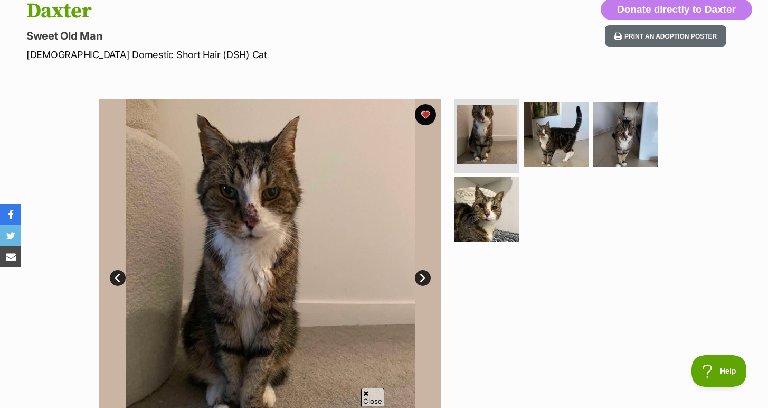
click at [415, 277] on link "Next" at bounding box center [423, 278] width 16 height 16
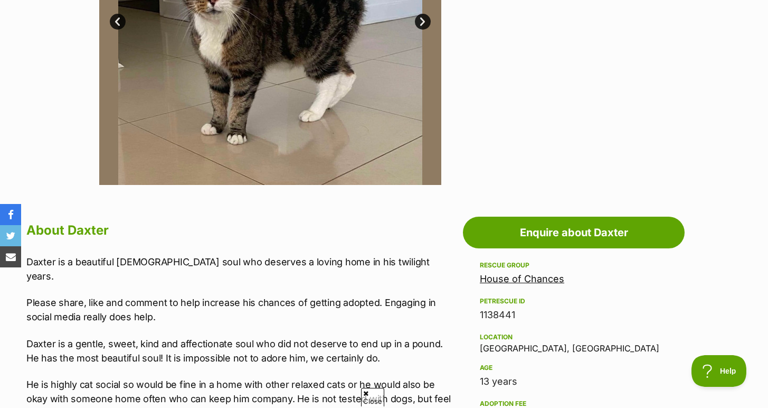
scroll to position [431, 0]
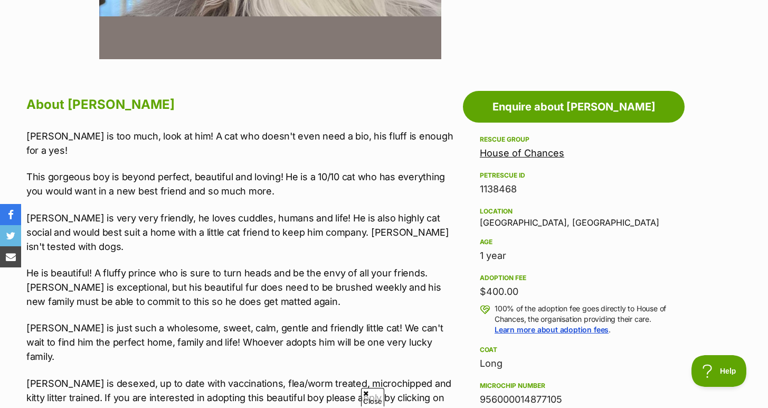
scroll to position [504, 0]
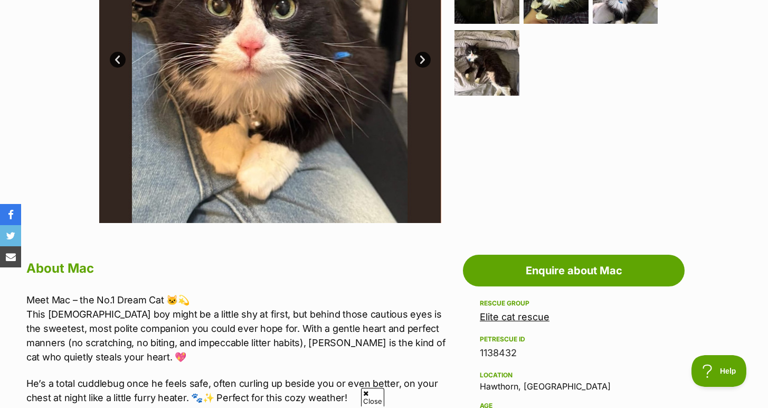
scroll to position [207, 0]
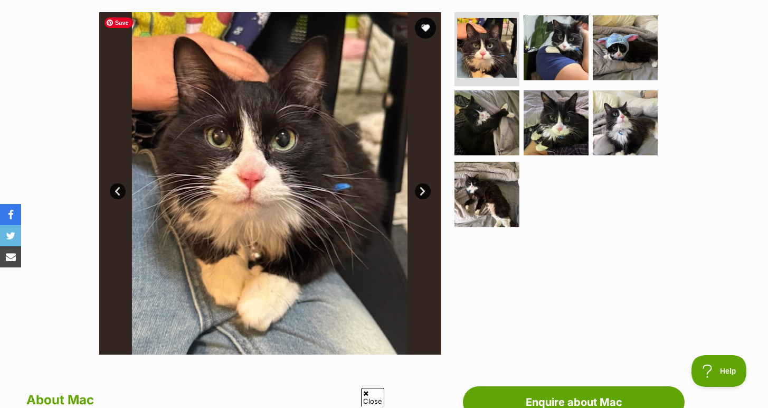
click at [424, 187] on link "Next" at bounding box center [423, 191] width 16 height 16
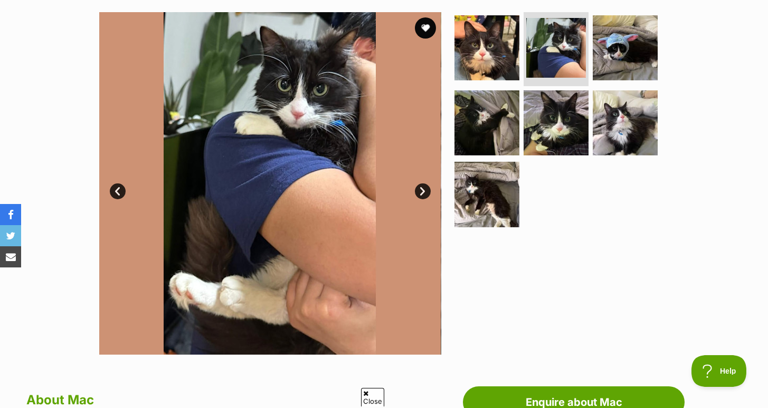
click at [424, 187] on link "Next" at bounding box center [423, 191] width 16 height 16
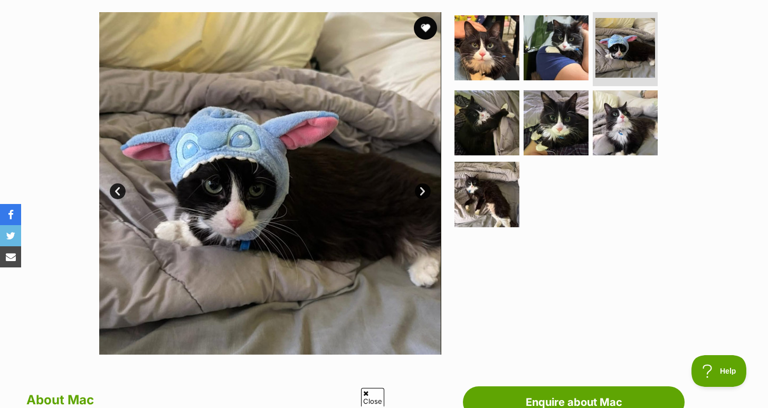
click at [422, 21] on button "favourite" at bounding box center [425, 27] width 23 height 23
click at [419, 187] on link "Next" at bounding box center [423, 191] width 16 height 16
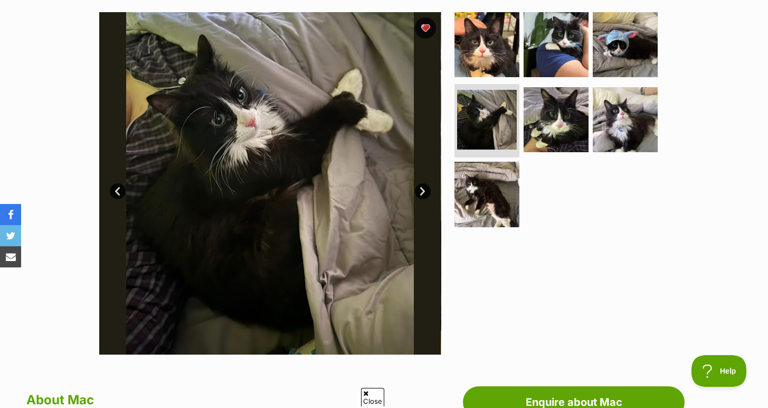
click at [419, 187] on link "Next" at bounding box center [423, 191] width 16 height 16
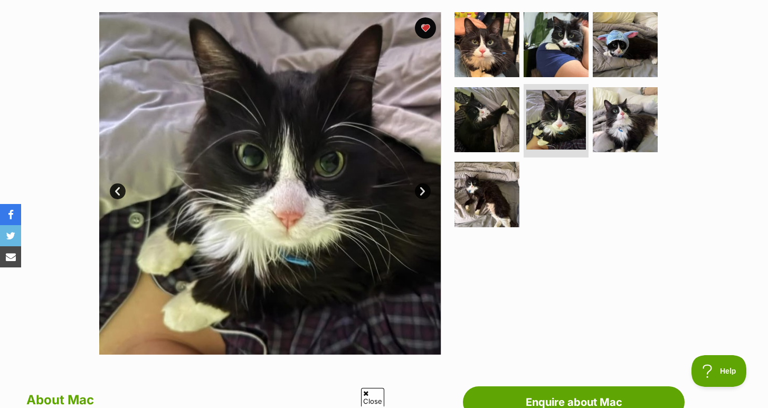
click at [419, 187] on link "Next" at bounding box center [423, 191] width 16 height 16
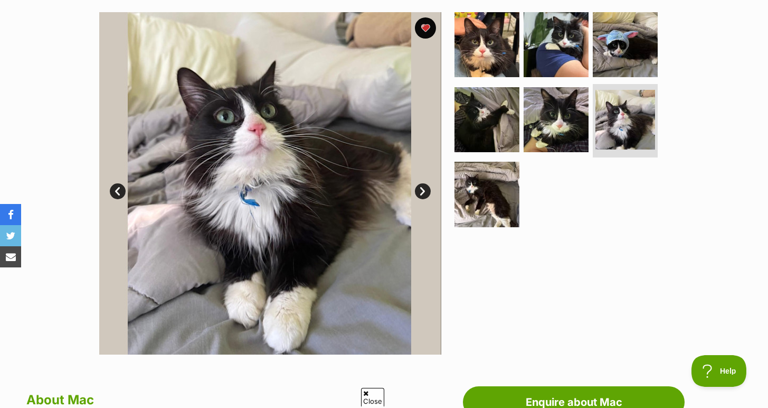
click at [419, 187] on link "Next" at bounding box center [423, 191] width 16 height 16
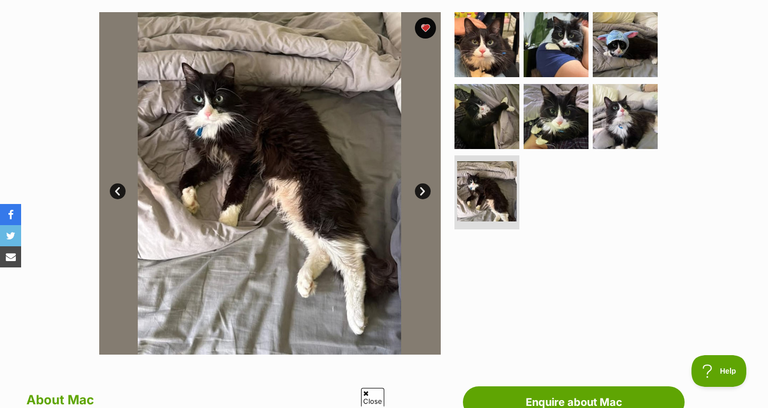
click at [419, 187] on link "Next" at bounding box center [423, 191] width 16 height 16
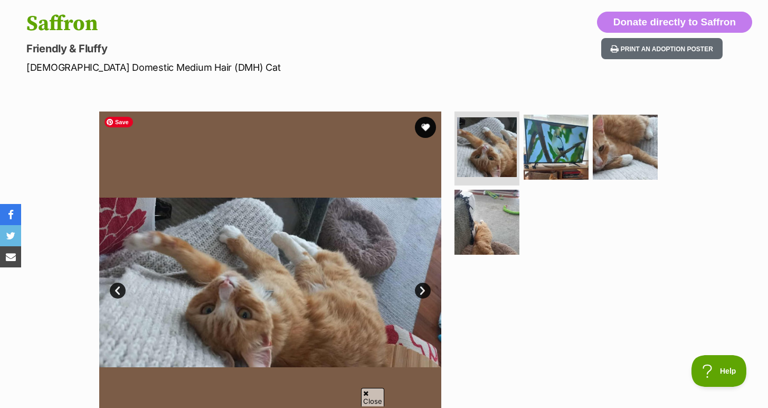
scroll to position [109, 0]
click at [425, 299] on img at bounding box center [270, 282] width 342 height 342
click at [425, 295] on link "Next" at bounding box center [423, 290] width 16 height 16
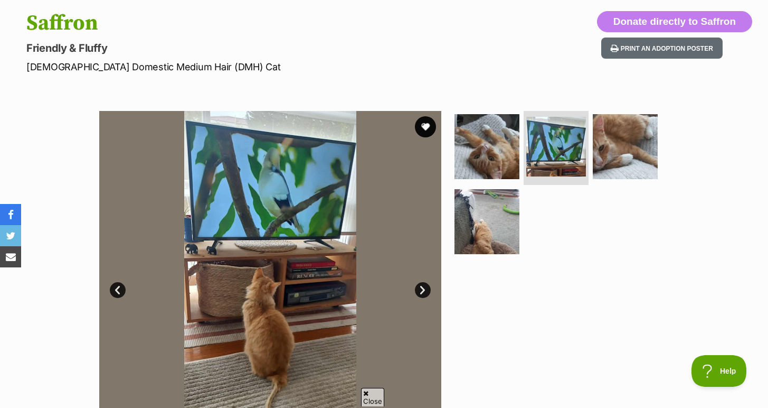
click at [425, 295] on link "Next" at bounding box center [423, 290] width 16 height 16
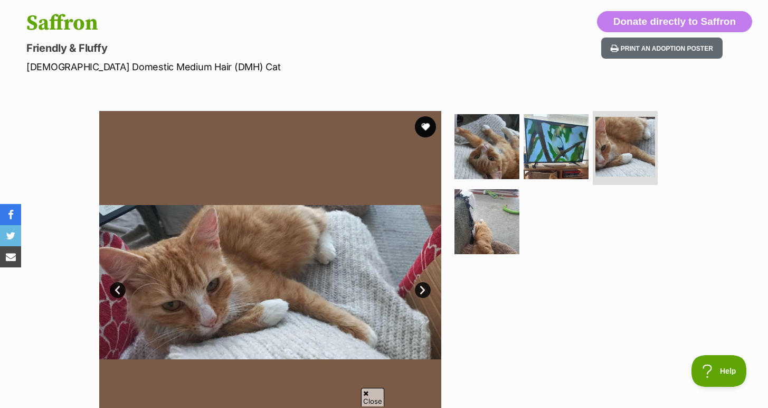
click at [425, 295] on link "Next" at bounding box center [423, 290] width 16 height 16
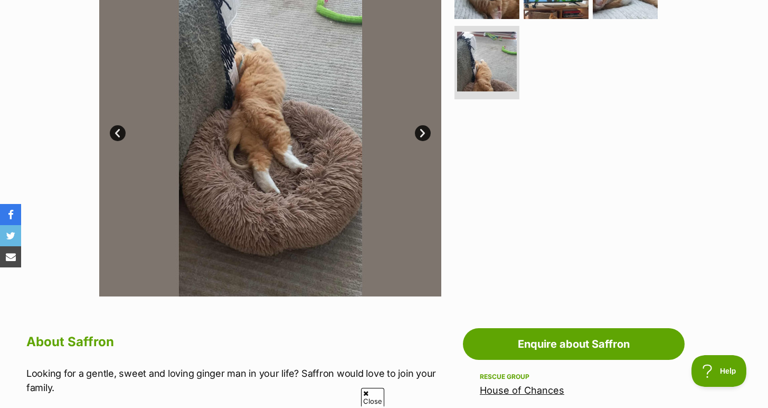
scroll to position [681, 0]
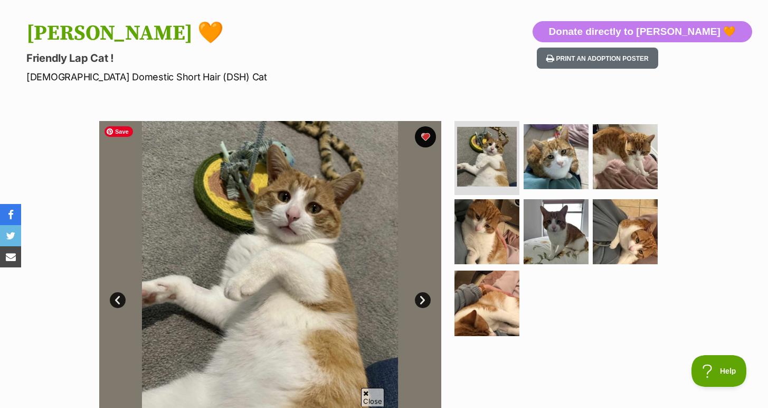
scroll to position [137, 0]
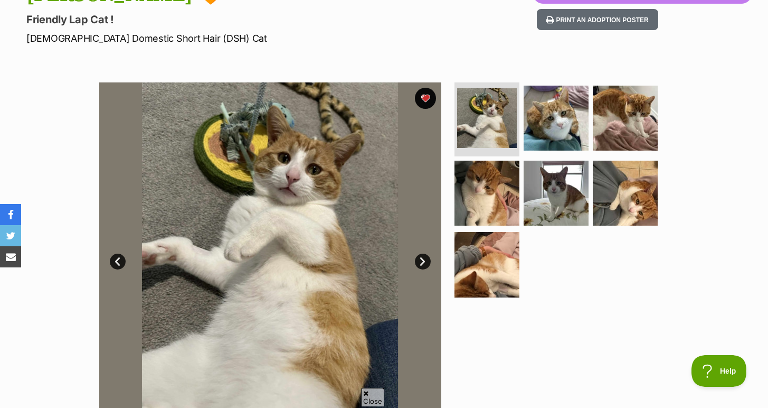
click at [419, 263] on link "Next" at bounding box center [423, 261] width 16 height 16
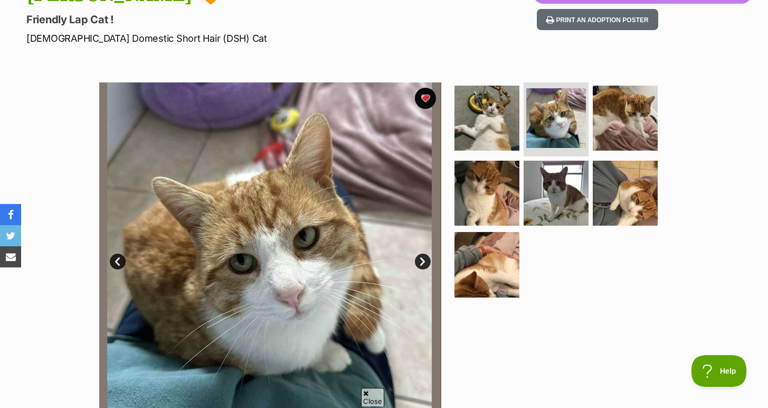
click at [419, 263] on link "Next" at bounding box center [423, 261] width 16 height 16
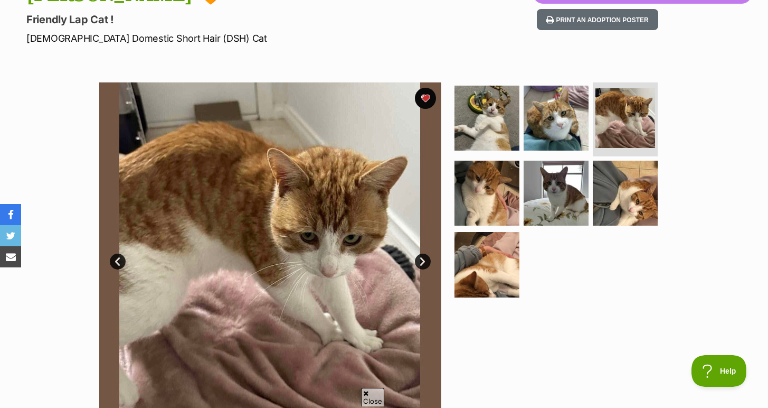
click at [419, 263] on link "Next" at bounding box center [423, 261] width 16 height 16
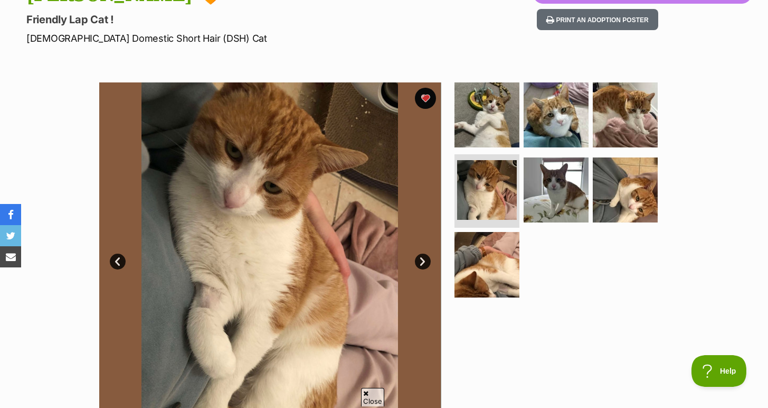
click at [419, 263] on link "Next" at bounding box center [423, 261] width 16 height 16
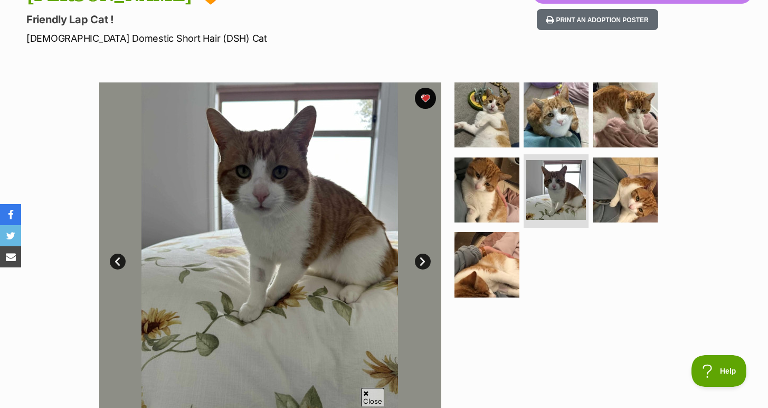
click at [419, 263] on link "Next" at bounding box center [423, 261] width 16 height 16
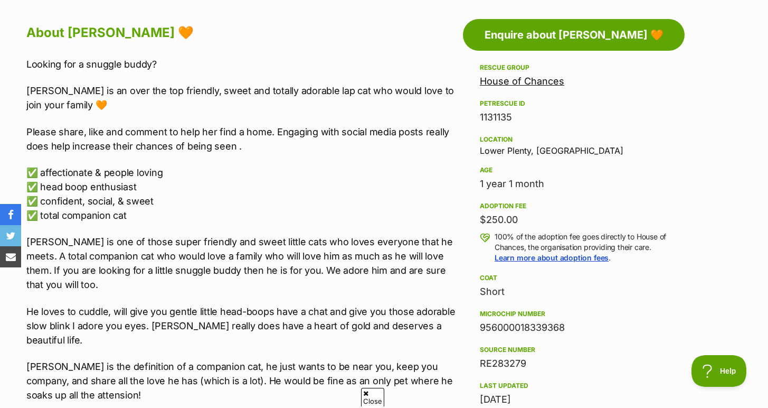
scroll to position [683, 0]
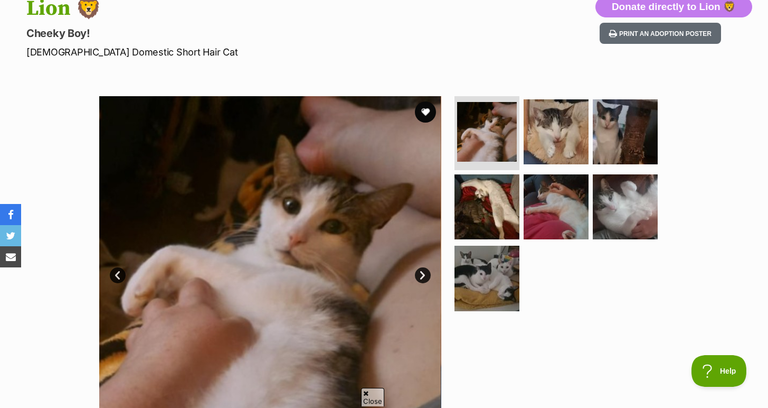
scroll to position [124, 0]
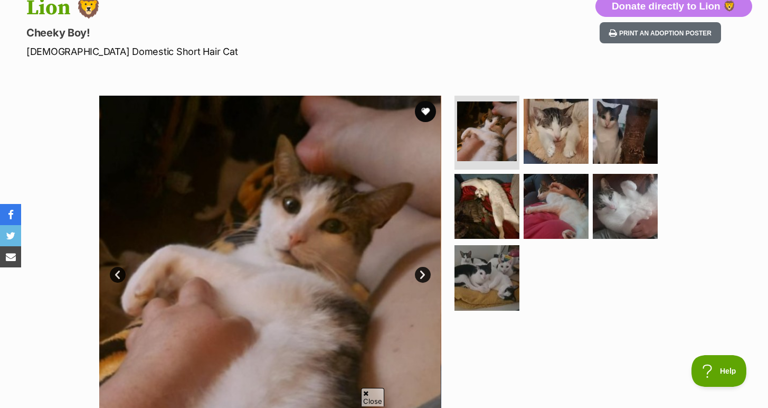
click at [422, 278] on link "Next" at bounding box center [423, 275] width 16 height 16
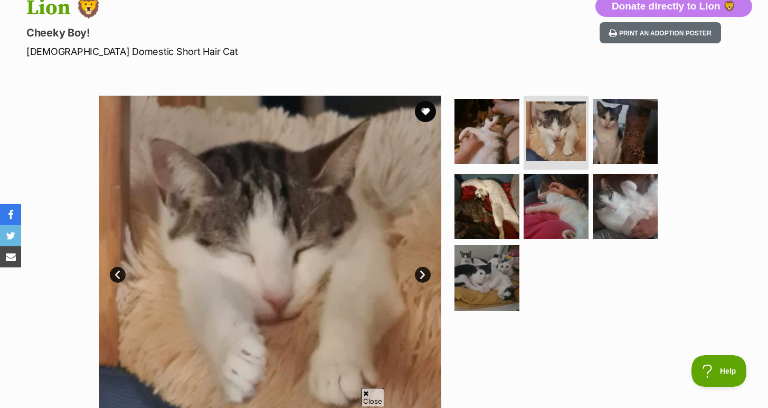
click at [422, 278] on link "Next" at bounding box center [423, 275] width 16 height 16
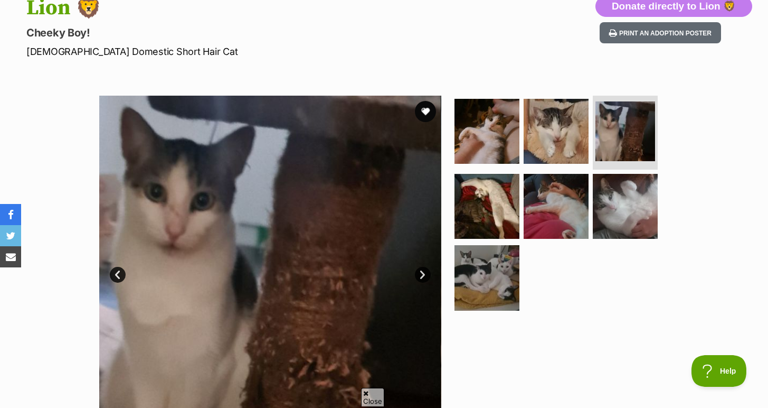
click at [422, 278] on link "Next" at bounding box center [423, 275] width 16 height 16
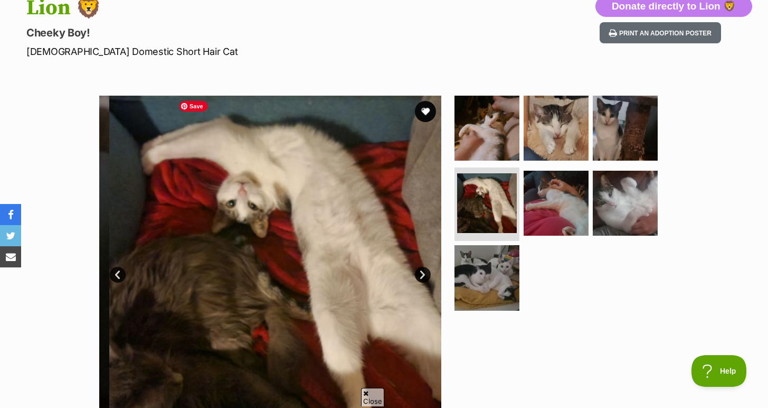
scroll to position [426, 0]
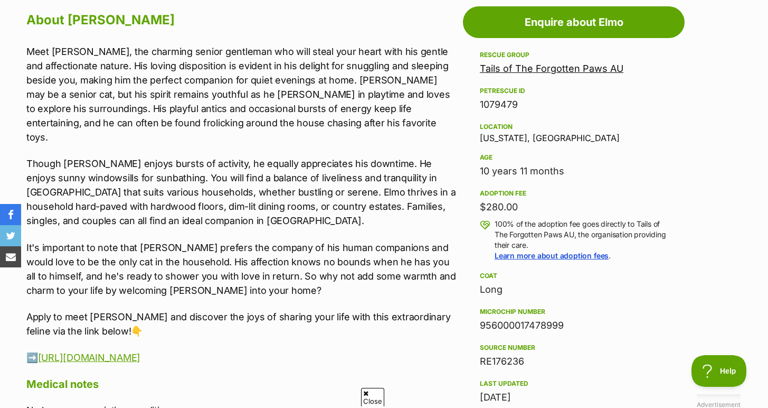
scroll to position [588, 0]
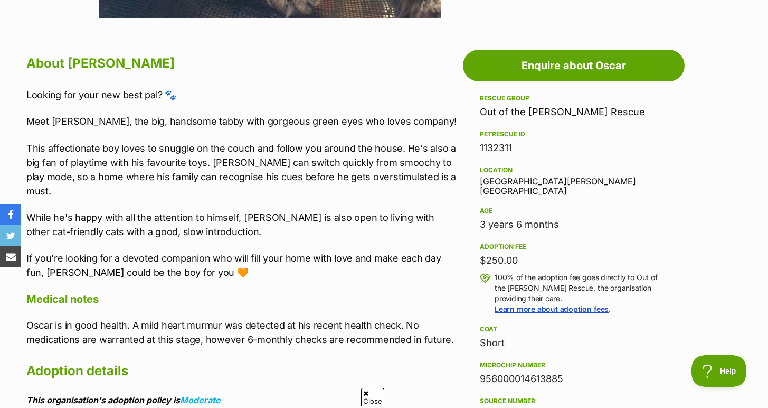
scroll to position [82, 0]
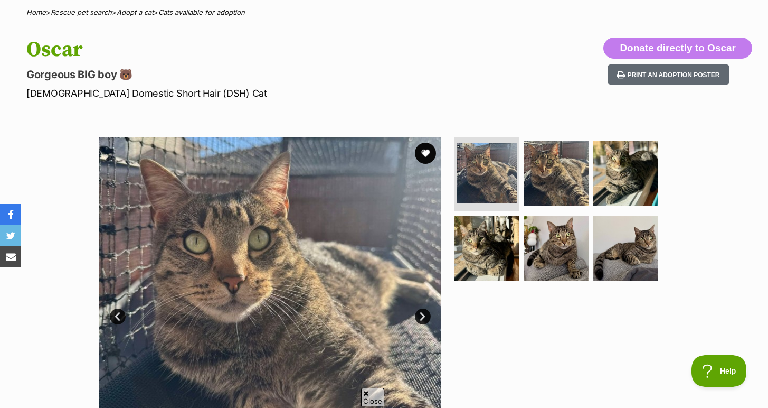
click at [417, 315] on link "Next" at bounding box center [423, 316] width 16 height 16
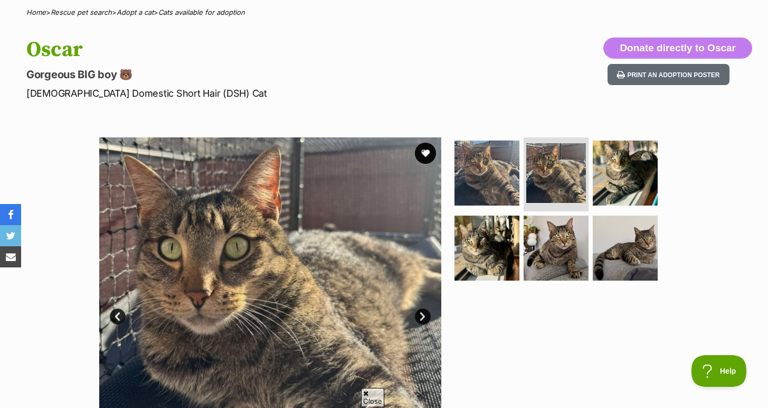
click at [419, 317] on link "Next" at bounding box center [423, 316] width 16 height 16
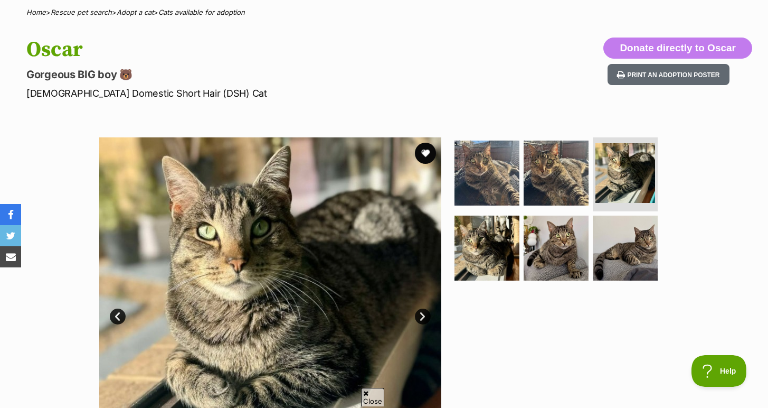
click at [419, 317] on link "Next" at bounding box center [423, 316] width 16 height 16
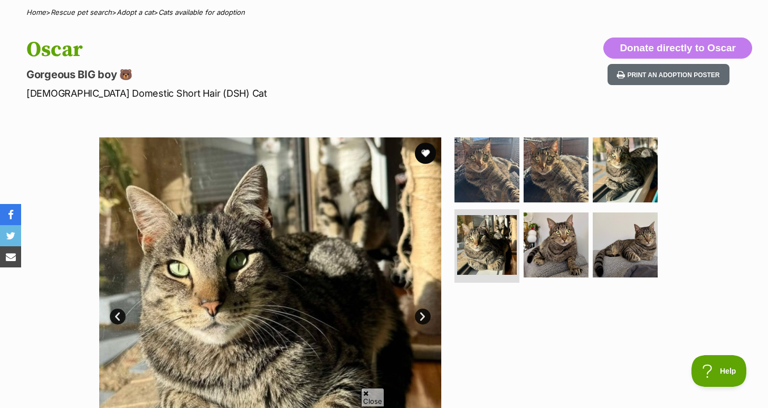
click at [419, 317] on link "Next" at bounding box center [423, 316] width 16 height 16
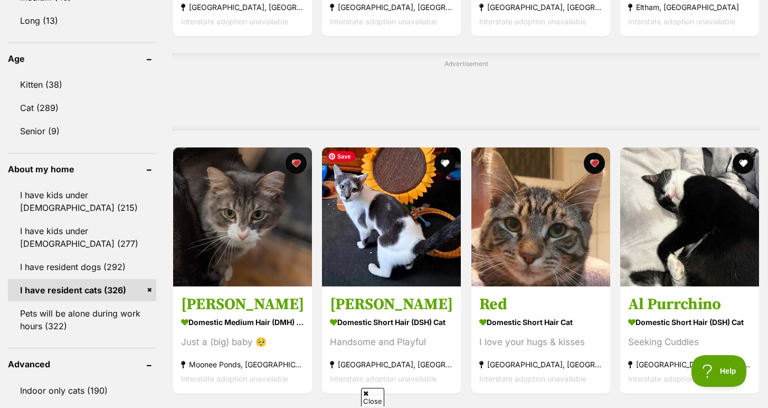
scroll to position [821, 0]
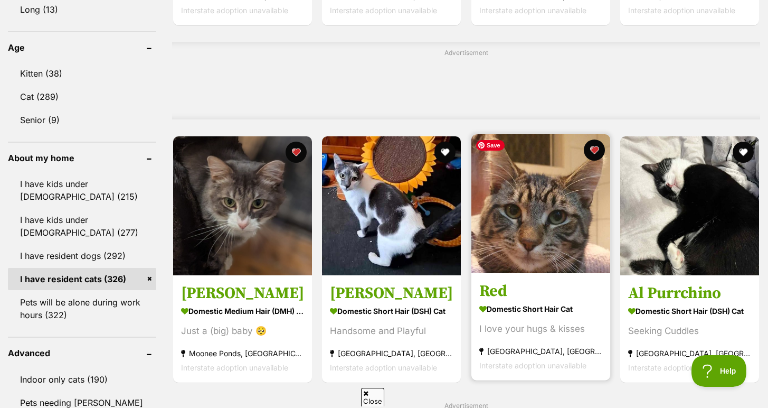
click at [571, 214] on img at bounding box center [540, 203] width 139 height 139
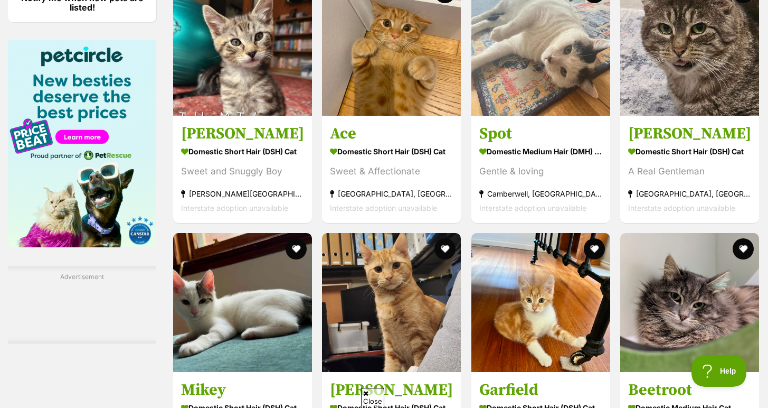
scroll to position [1528, 0]
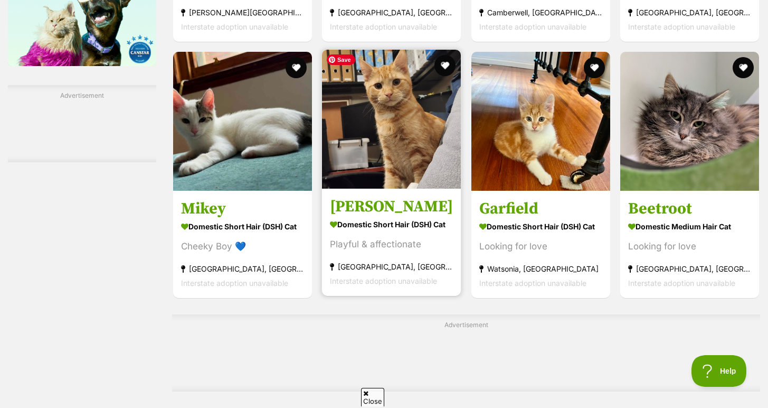
click at [428, 160] on img at bounding box center [391, 119] width 139 height 139
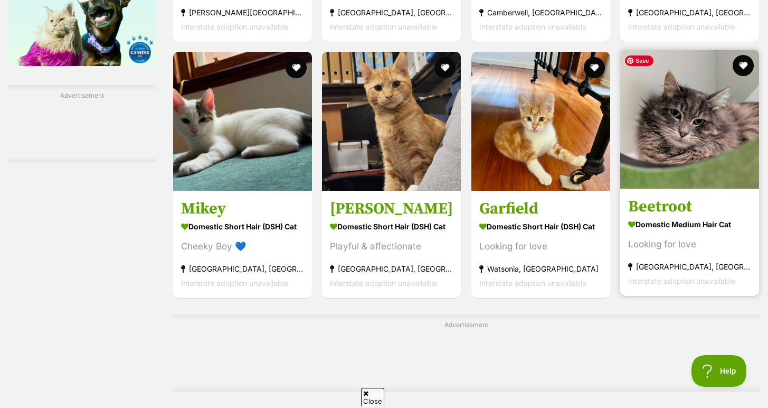
click at [664, 142] on img at bounding box center [689, 119] width 139 height 139
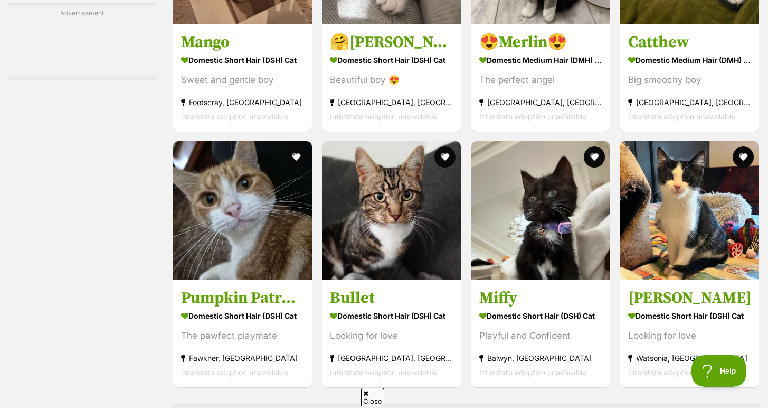
scroll to position [2420, 0]
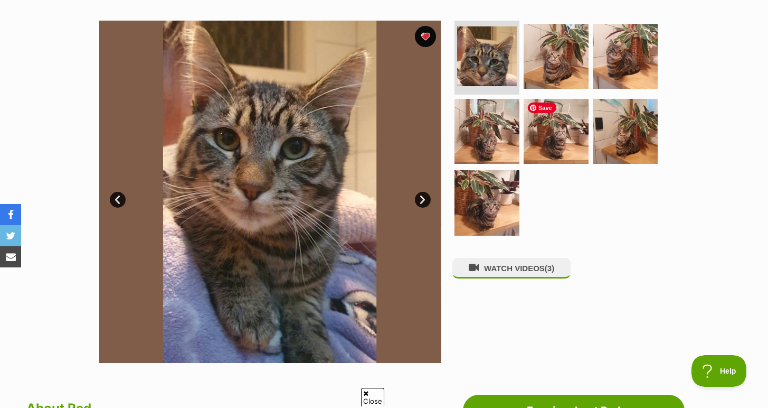
scroll to position [495, 0]
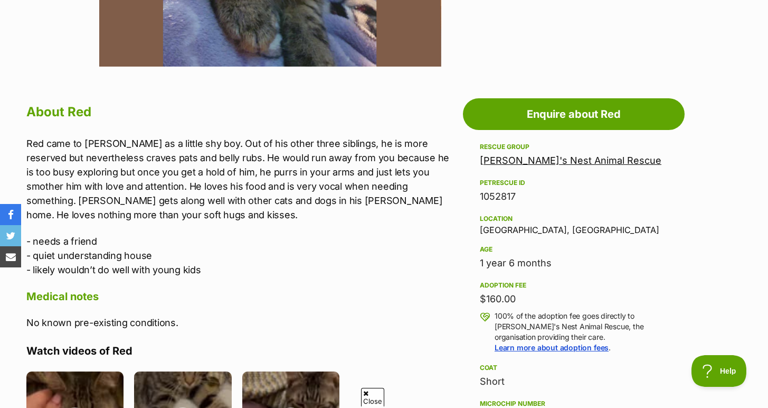
click at [423, 208] on p "Red came to [PERSON_NAME] as a little shy boy. Out of his other three siblings,…" at bounding box center [241, 179] width 431 height 86
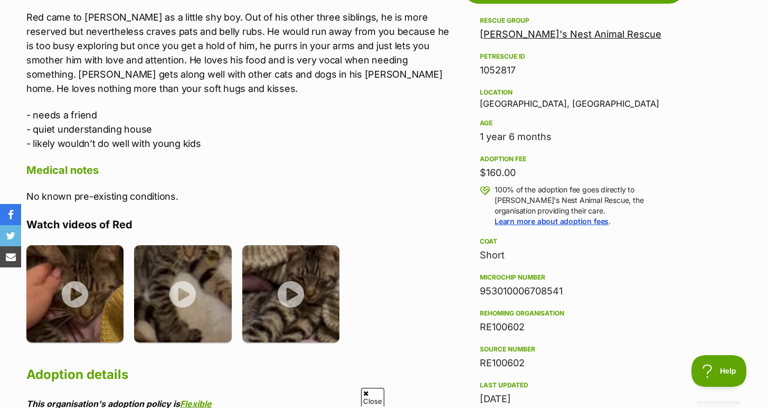
scroll to position [622, 0]
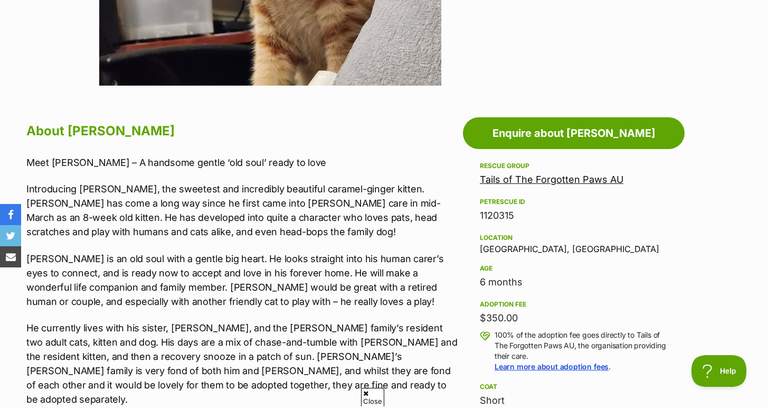
scroll to position [477, 0]
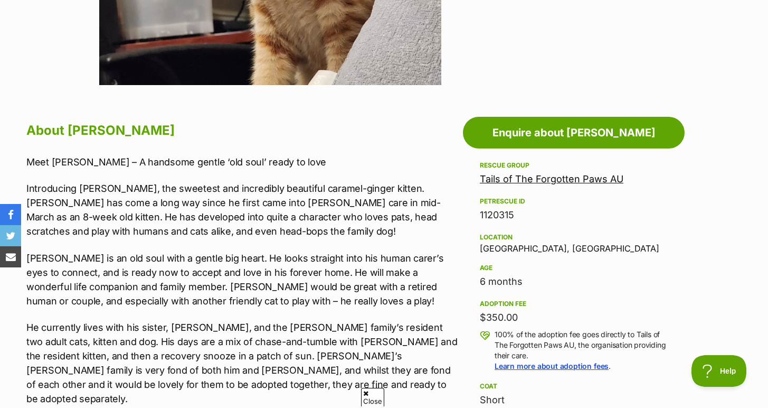
click at [478, 214] on aside "Rescue group Tails of The Forgotten Paws AU PetRescue ID 1120315 Location Elste…" at bounding box center [574, 389] width 222 height 461
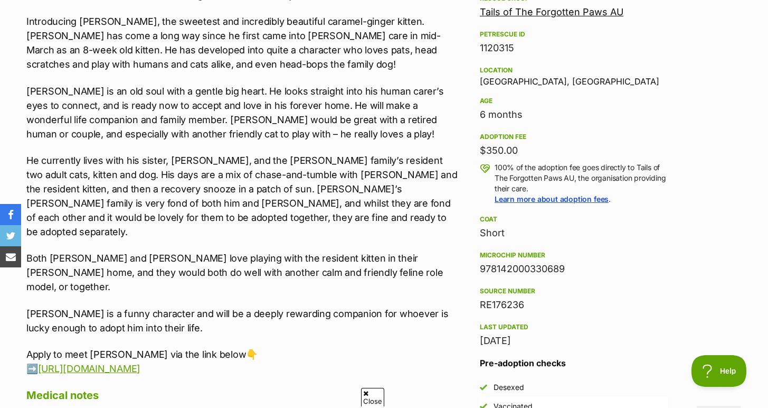
scroll to position [648, 0]
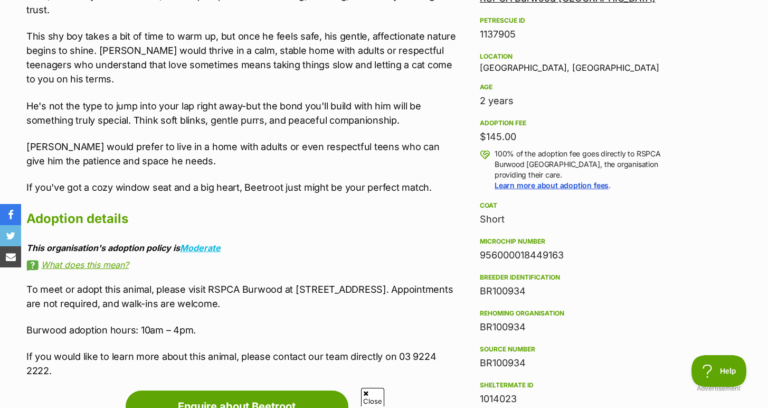
scroll to position [578, 0]
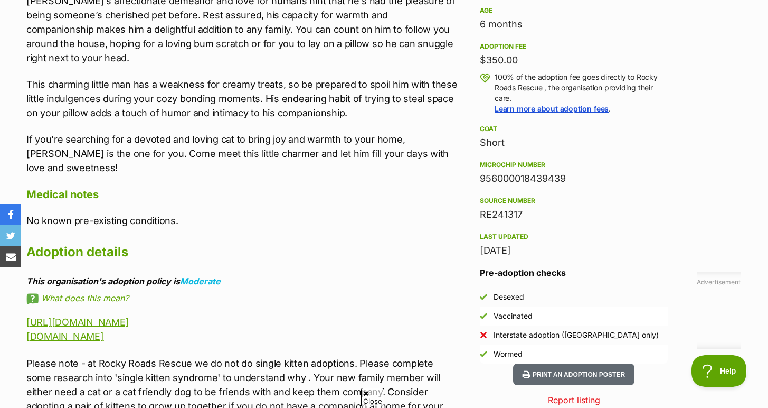
scroll to position [729, 0]
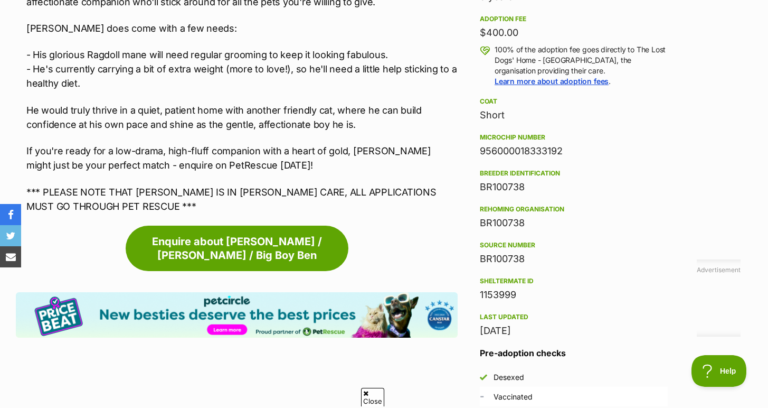
scroll to position [650, 0]
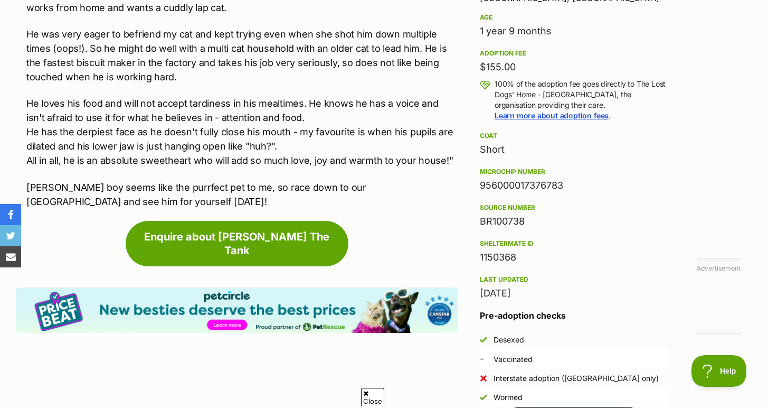
scroll to position [733, 0]
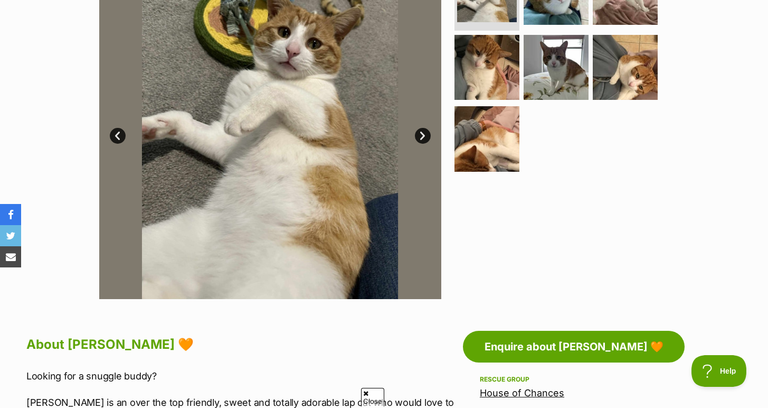
scroll to position [231, 0]
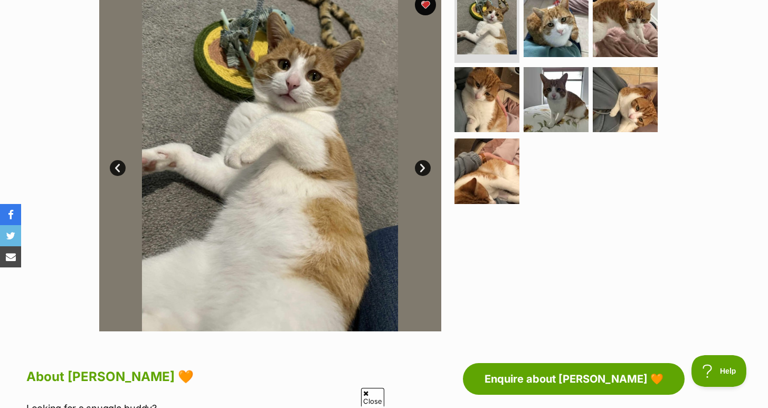
click at [419, 167] on link "Next" at bounding box center [423, 168] width 16 height 16
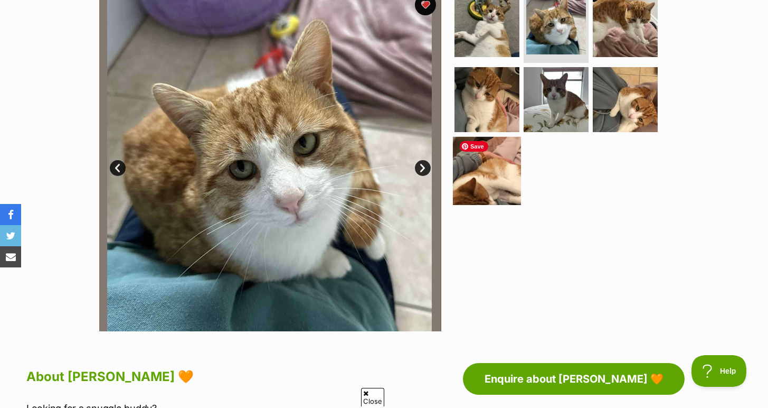
click at [517, 163] on img at bounding box center [487, 171] width 68 height 68
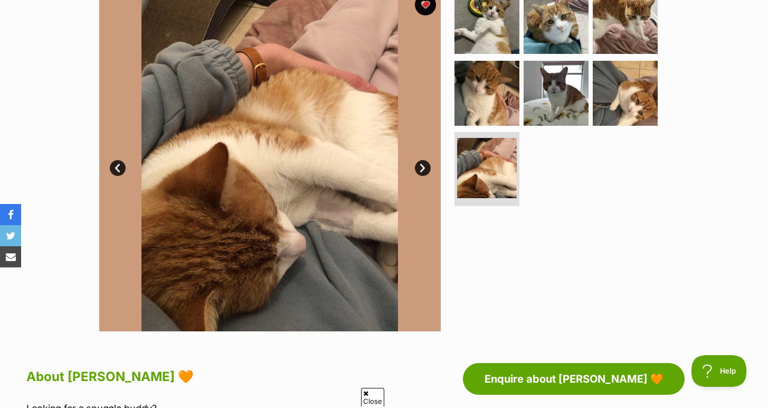
click at [421, 168] on link "Next" at bounding box center [423, 168] width 16 height 16
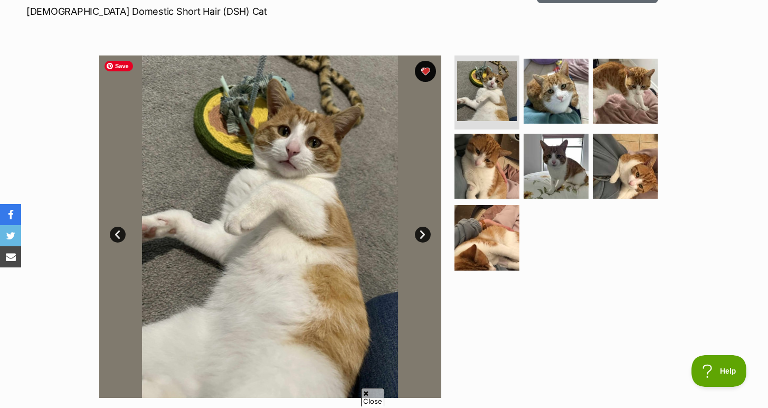
scroll to position [163, 0]
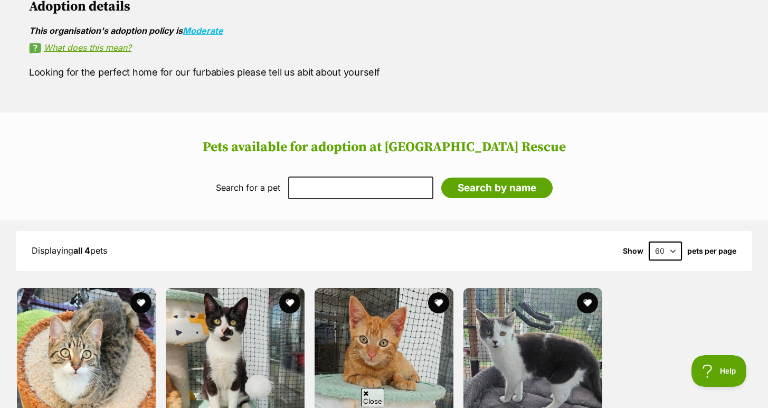
scroll to position [891, 0]
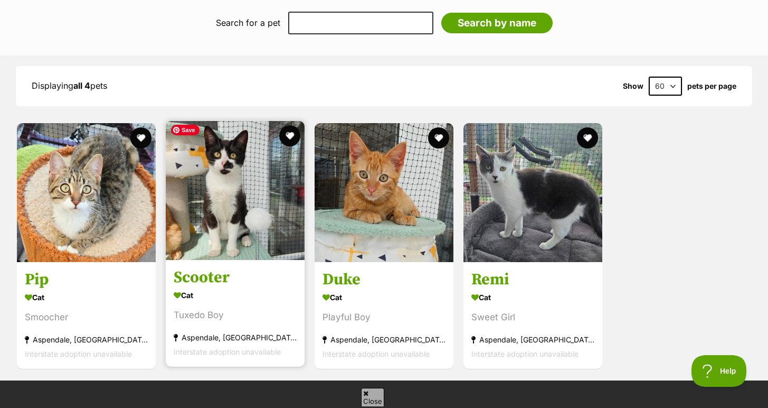
click at [229, 206] on img at bounding box center [235, 190] width 139 height 139
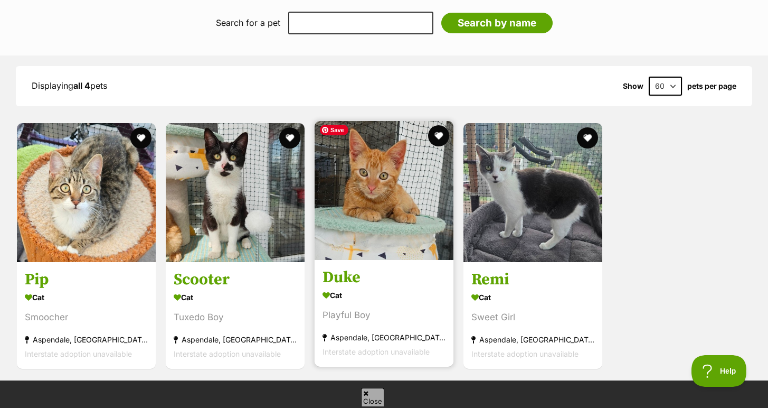
click at [389, 224] on img at bounding box center [384, 190] width 139 height 139
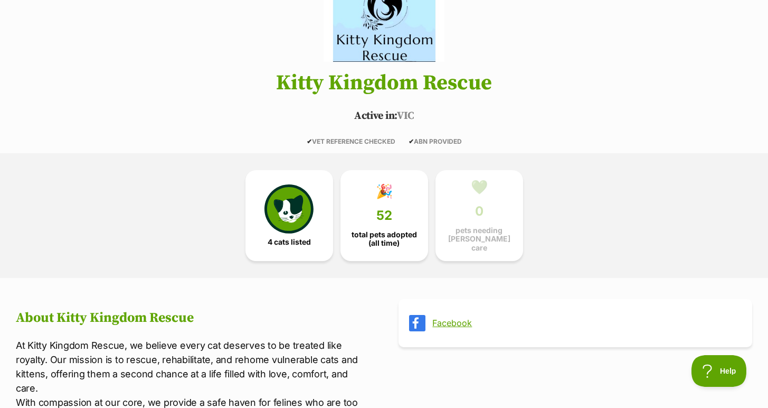
scroll to position [0, 0]
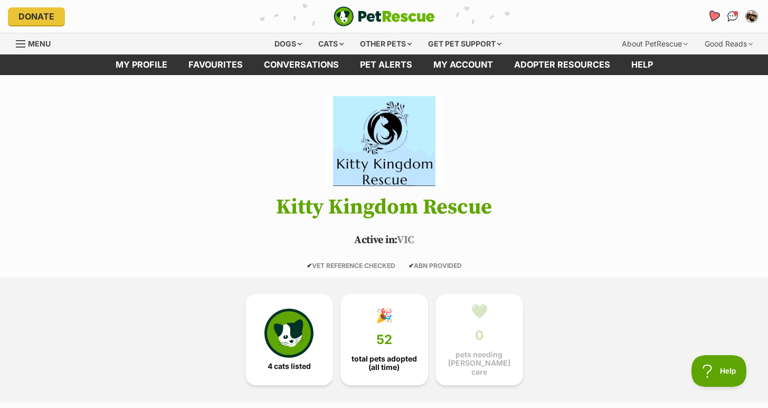
click at [720, 14] on link "Favourites" at bounding box center [714, 16] width 22 height 22
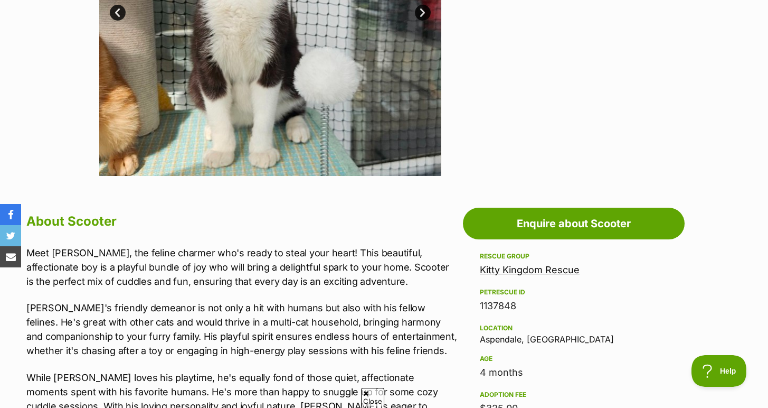
scroll to position [521, 0]
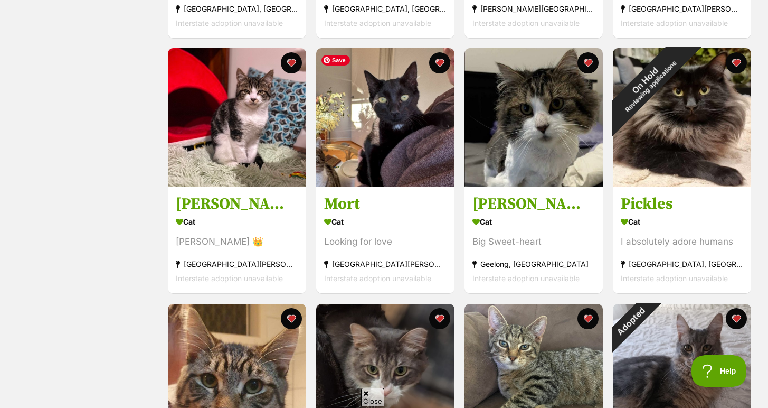
scroll to position [1163, 0]
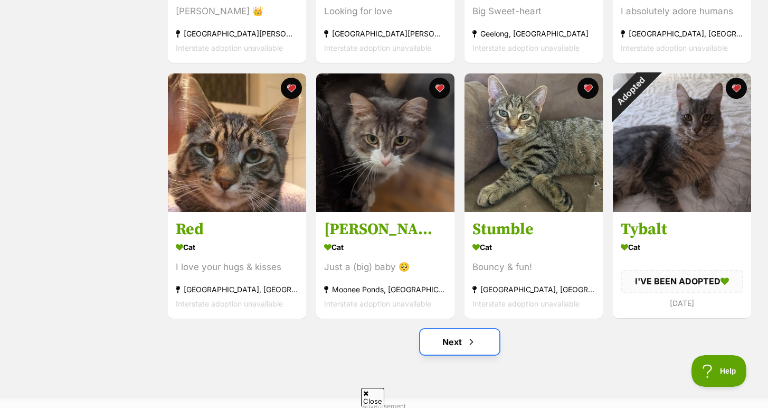
click at [441, 344] on link "Next" at bounding box center [459, 341] width 79 height 25
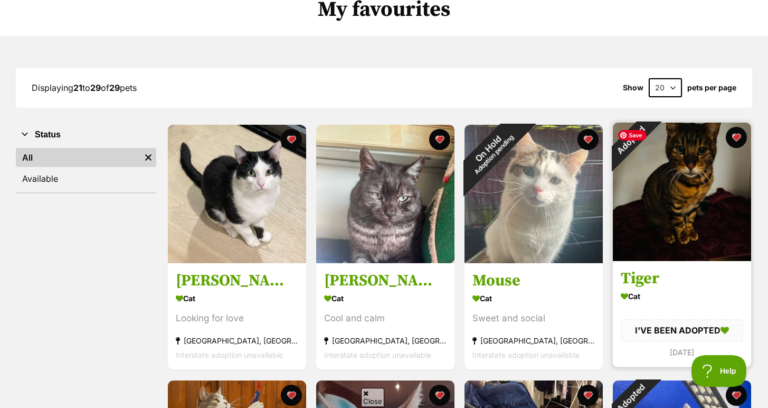
click at [658, 201] on img at bounding box center [682, 191] width 138 height 138
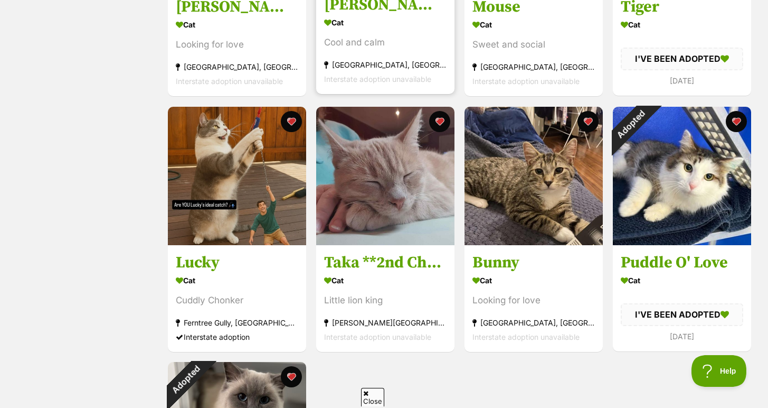
scroll to position [349, 0]
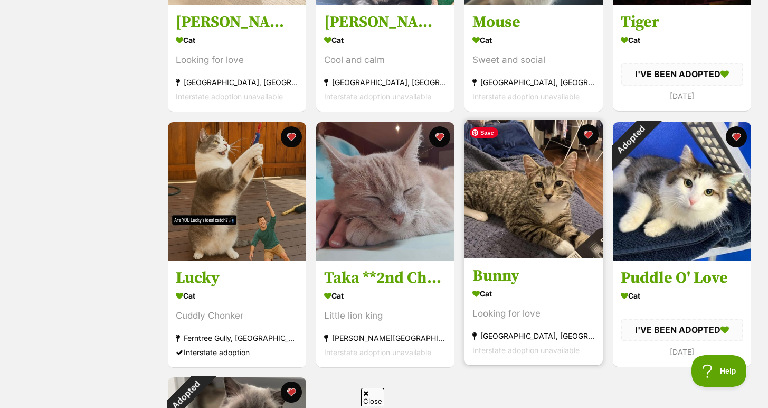
click at [498, 213] on img at bounding box center [534, 189] width 138 height 138
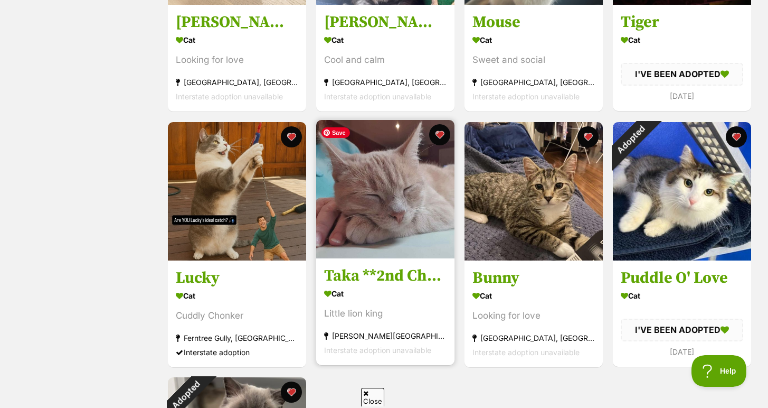
click at [378, 221] on img at bounding box center [385, 189] width 138 height 138
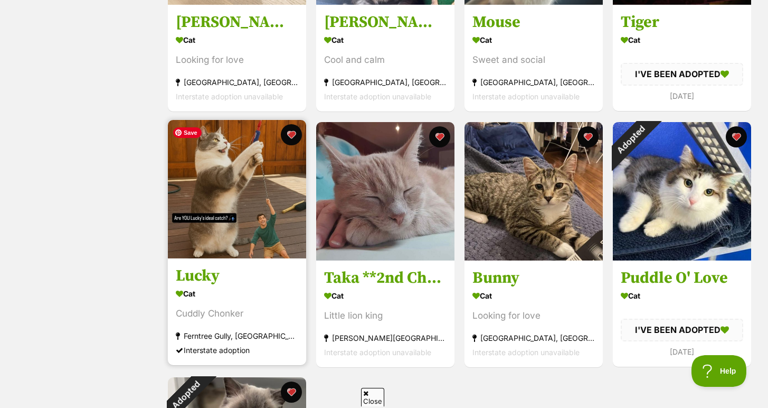
click at [253, 196] on img at bounding box center [237, 189] width 138 height 138
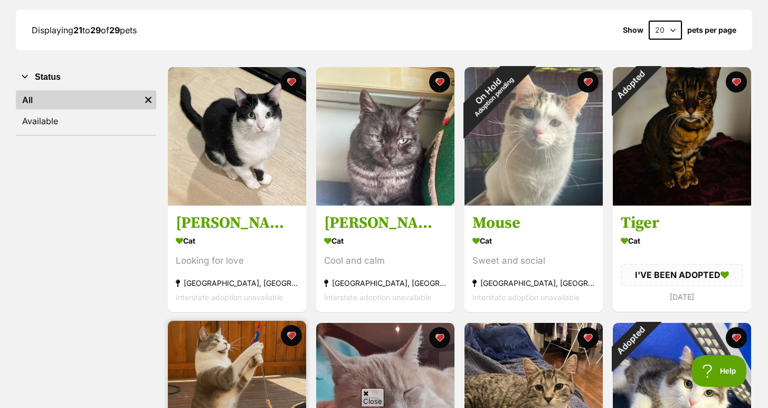
scroll to position [155, 0]
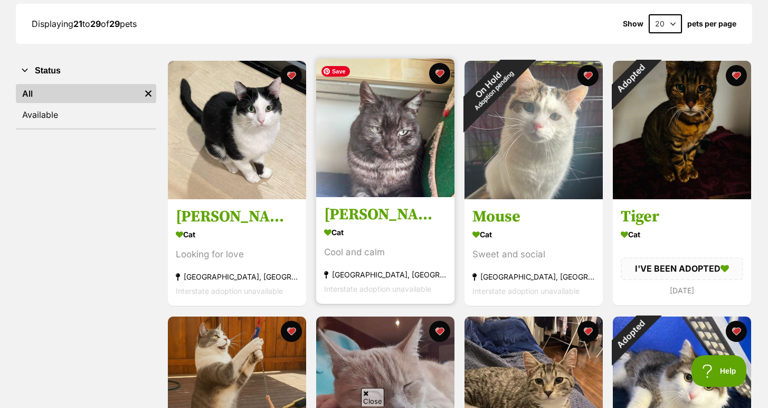
click at [385, 132] on img at bounding box center [385, 128] width 138 height 138
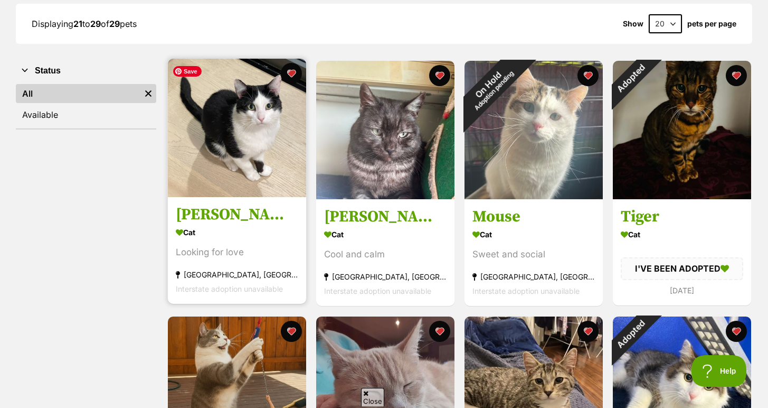
click at [232, 140] on img at bounding box center [237, 128] width 138 height 138
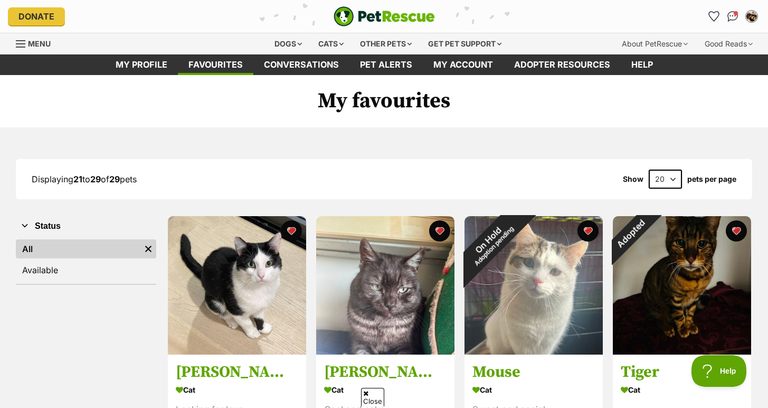
scroll to position [621, 0]
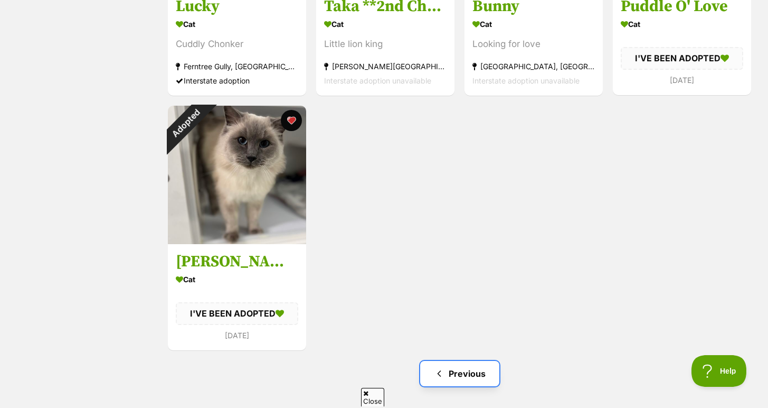
click at [452, 380] on link "Previous" at bounding box center [459, 373] width 79 height 25
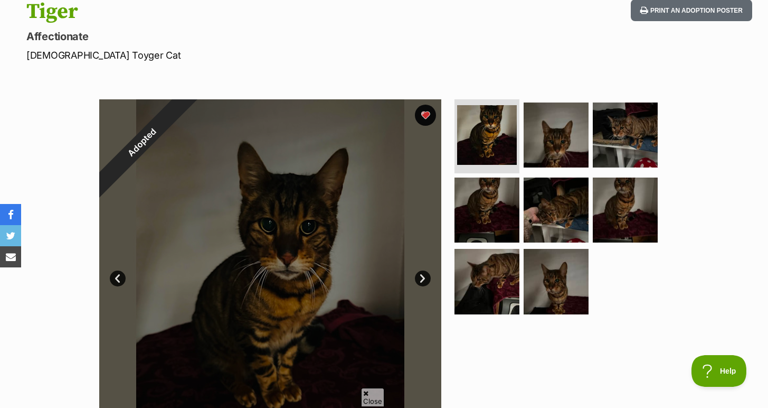
scroll to position [130, 0]
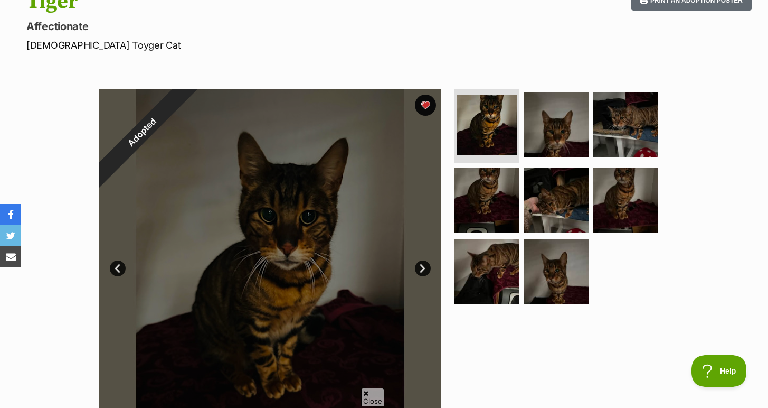
click at [423, 268] on link "Next" at bounding box center [423, 268] width 16 height 16
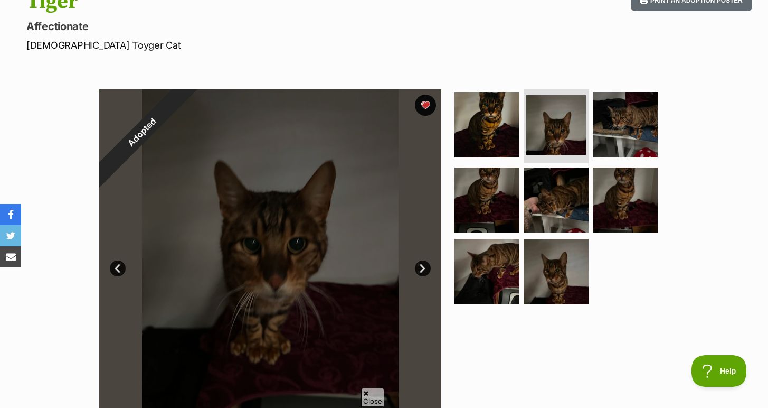
click at [423, 268] on link "Next" at bounding box center [423, 268] width 16 height 16
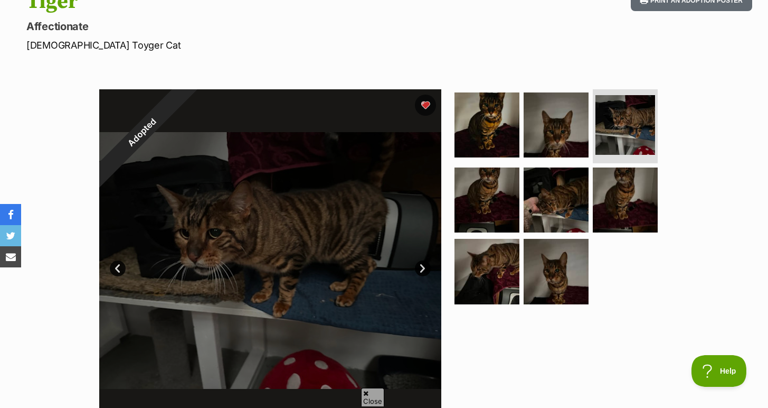
click at [423, 268] on link "Next" at bounding box center [423, 268] width 16 height 16
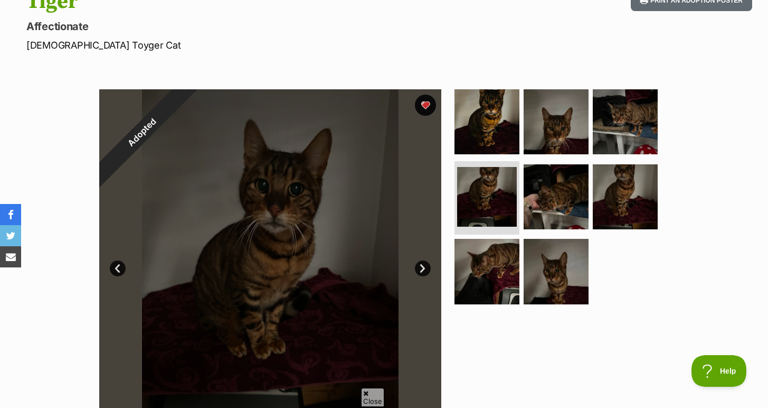
click at [423, 268] on link "Next" at bounding box center [423, 268] width 16 height 16
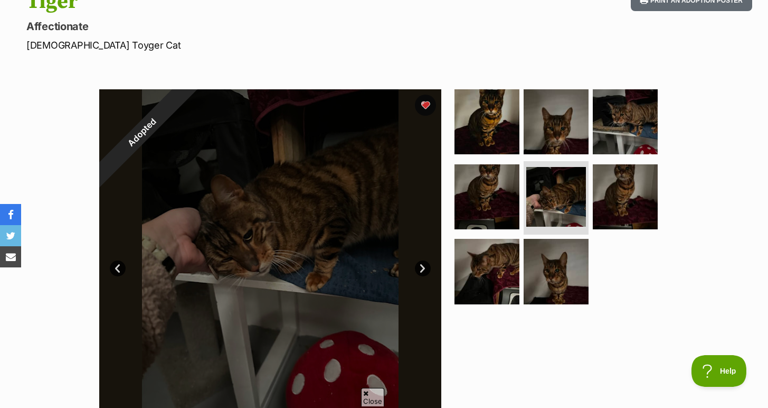
click at [423, 268] on link "Next" at bounding box center [423, 268] width 16 height 16
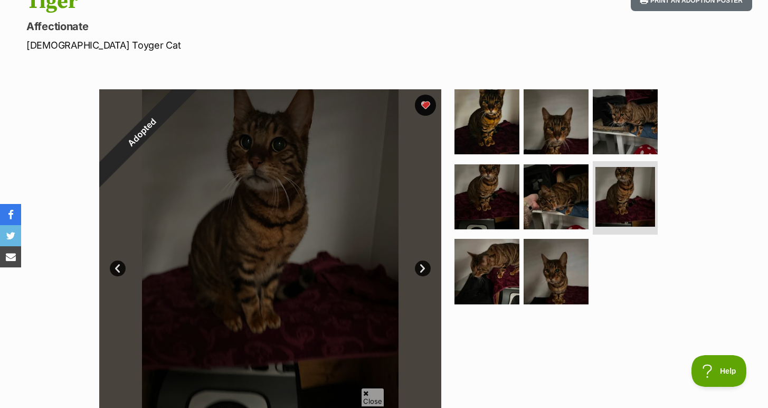
click at [423, 268] on link "Next" at bounding box center [423, 268] width 16 height 16
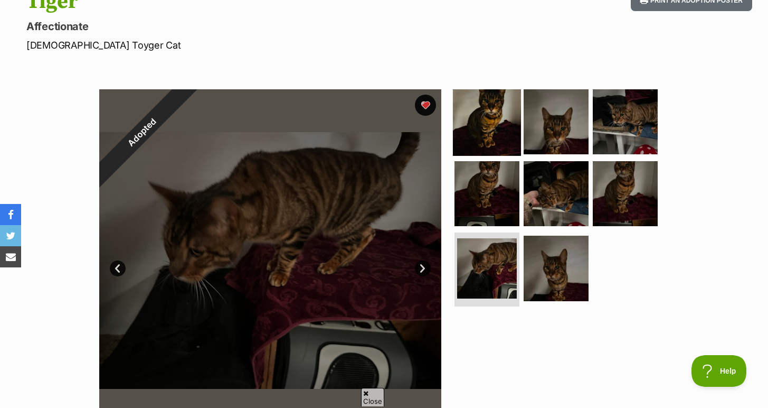
click at [486, 126] on img at bounding box center [487, 122] width 68 height 68
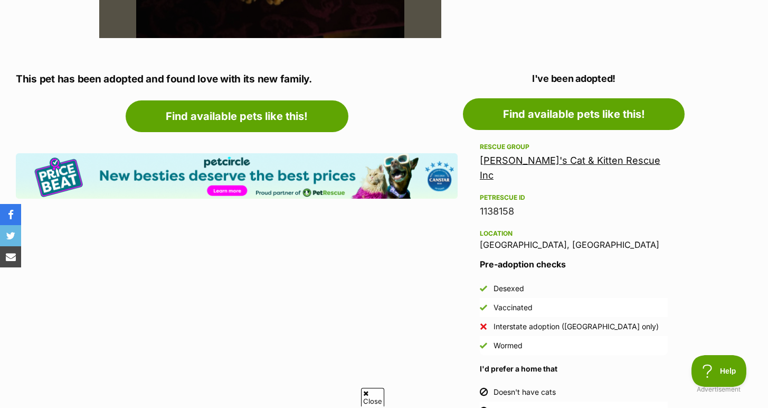
scroll to position [623, 0]
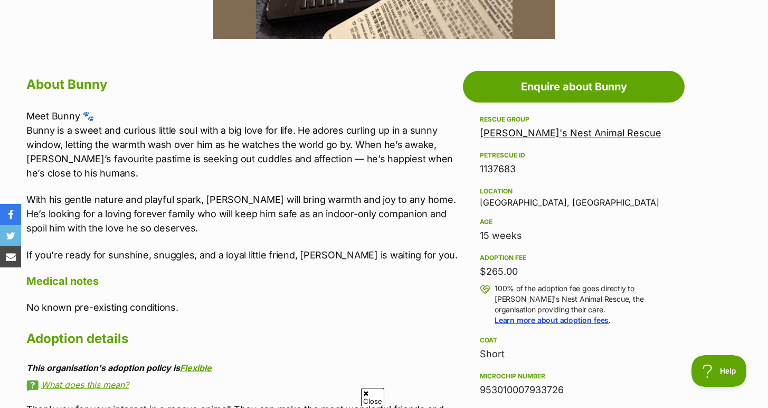
scroll to position [525, 0]
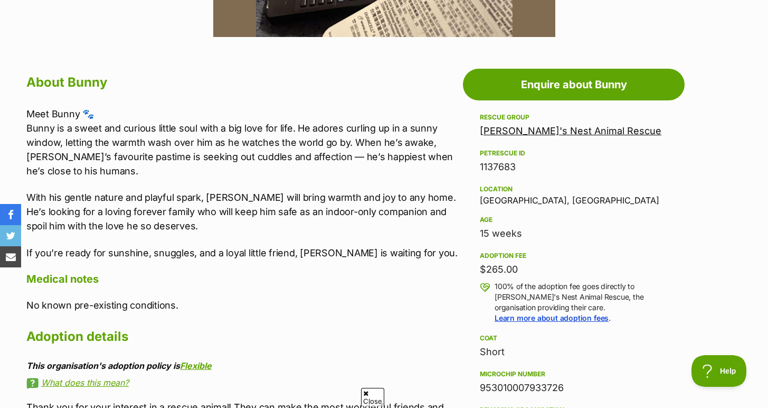
click at [432, 198] on p "With his gentle nature and playful spark, [PERSON_NAME] will bring warmth and j…" at bounding box center [241, 211] width 431 height 43
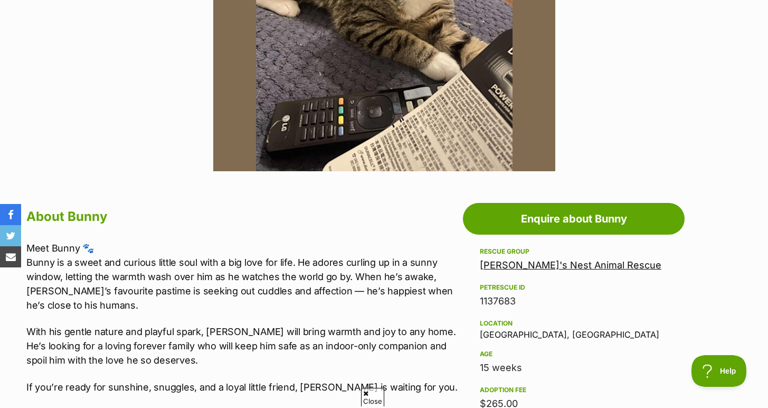
click at [427, 119] on img at bounding box center [384, 0] width 342 height 342
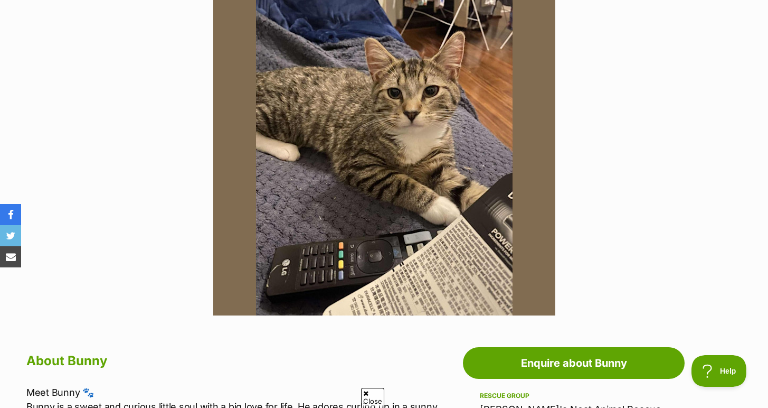
click at [427, 119] on img at bounding box center [384, 144] width 342 height 342
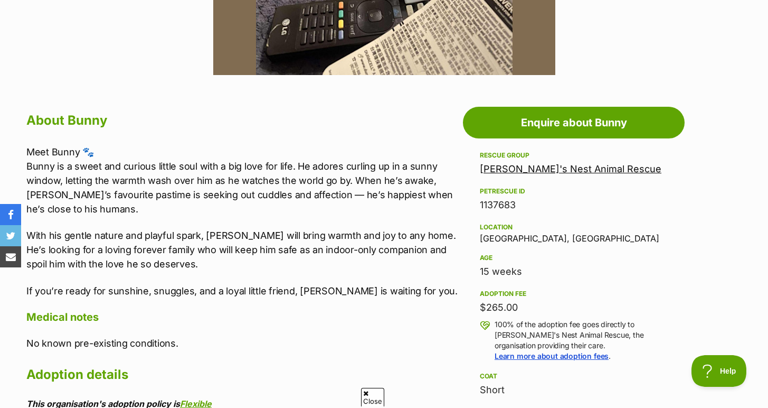
scroll to position [486, 0]
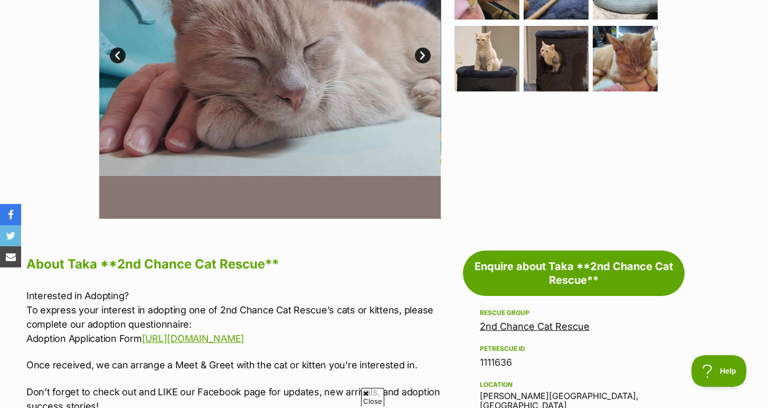
scroll to position [805, 0]
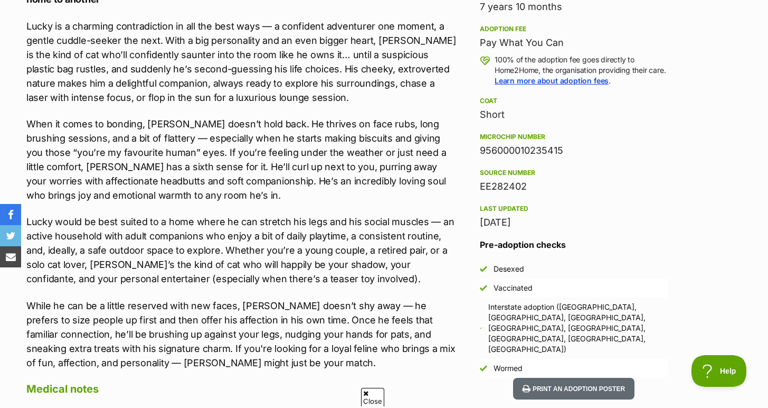
scroll to position [752, 0]
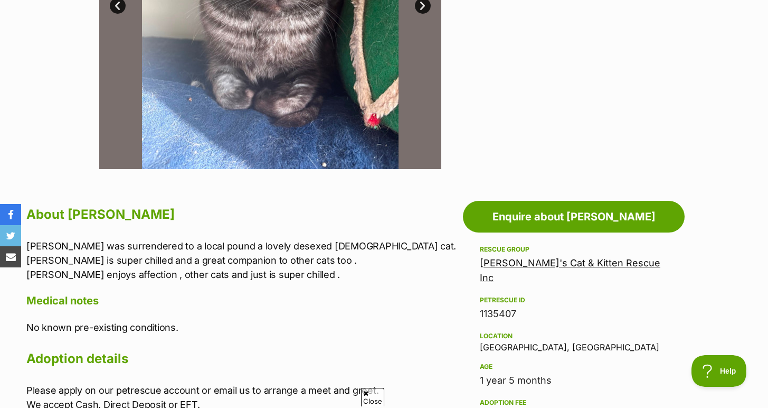
scroll to position [469, 0]
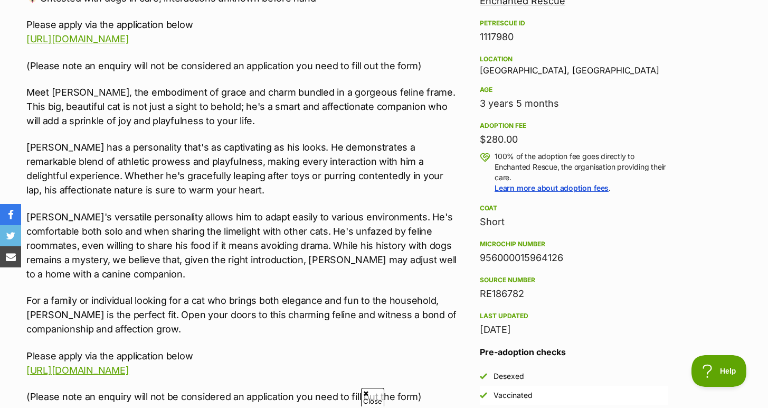
scroll to position [661, 0]
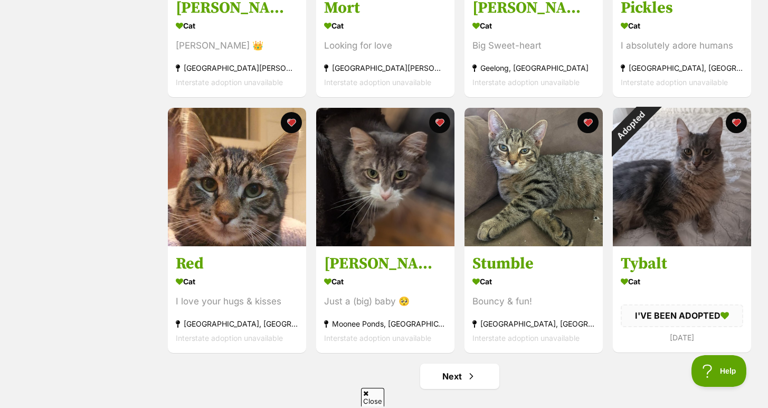
scroll to position [1106, 0]
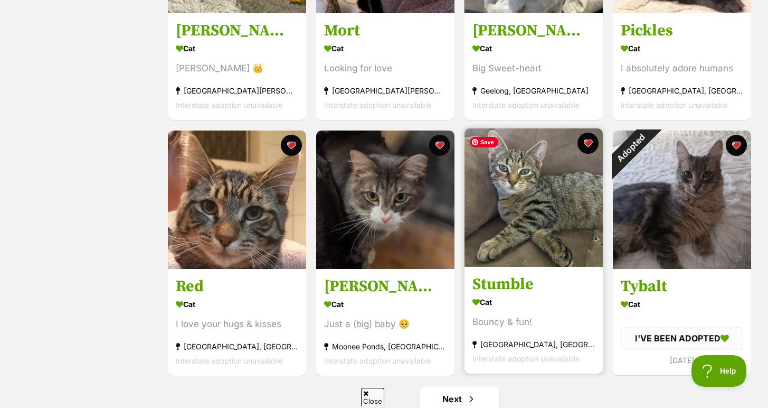
click at [542, 234] on img at bounding box center [534, 197] width 138 height 138
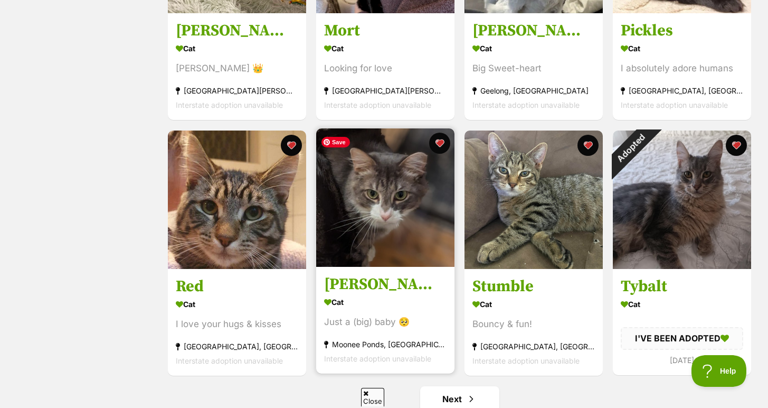
click at [412, 248] on img at bounding box center [385, 197] width 138 height 138
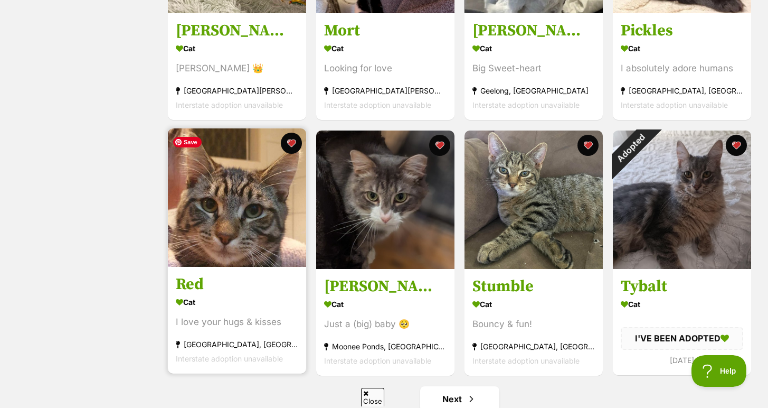
click at [296, 216] on img at bounding box center [237, 197] width 138 height 138
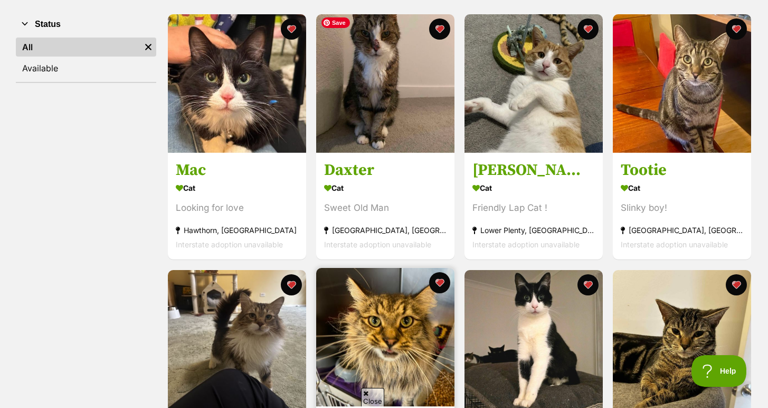
scroll to position [200, 0]
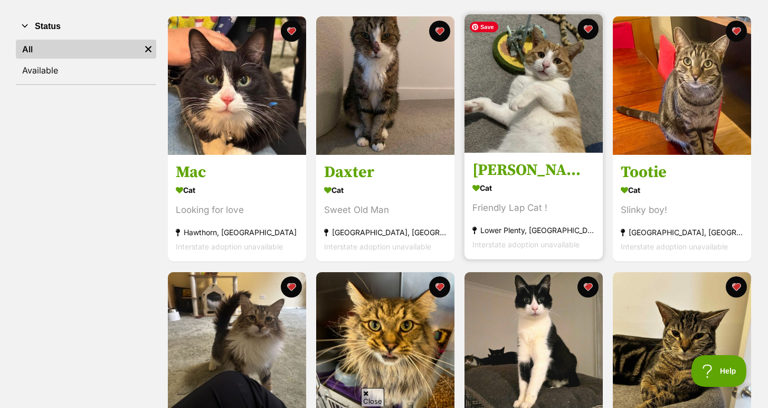
click at [500, 93] on img at bounding box center [534, 83] width 138 height 138
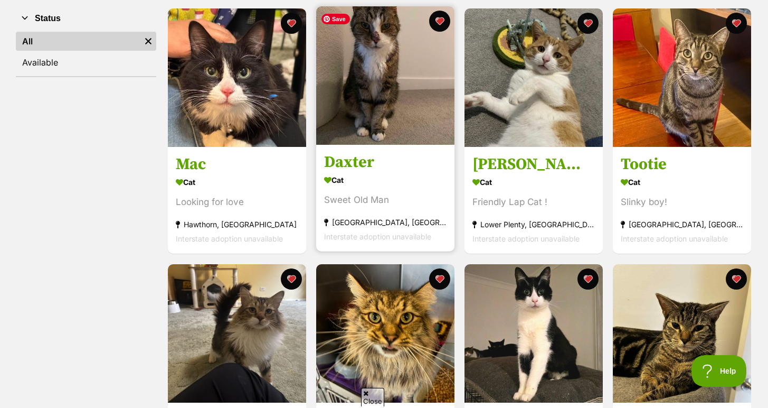
scroll to position [213, 0]
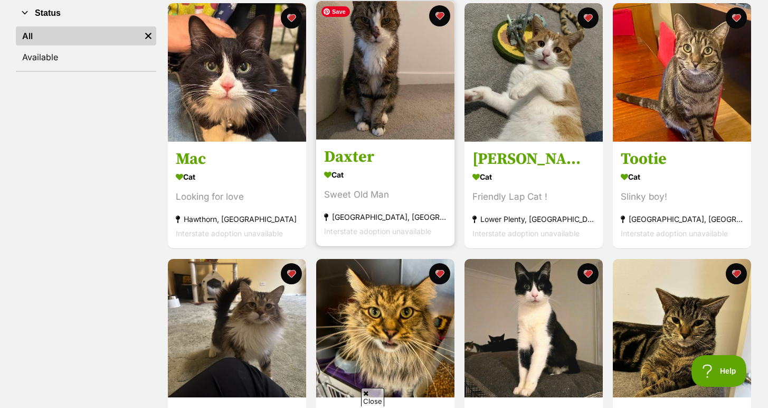
click at [404, 98] on img at bounding box center [385, 70] width 138 height 138
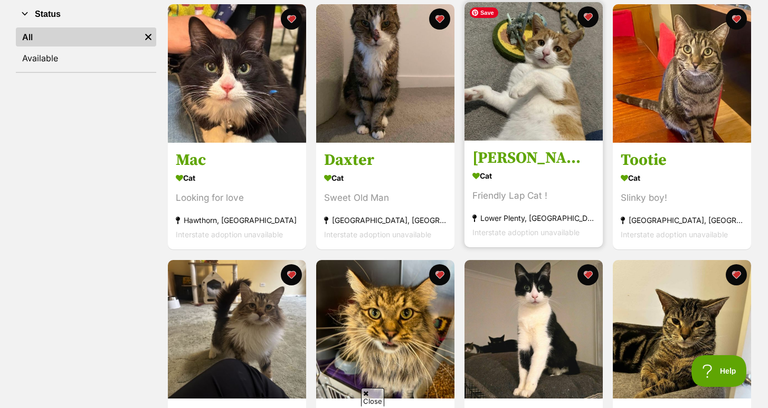
scroll to position [164, 0]
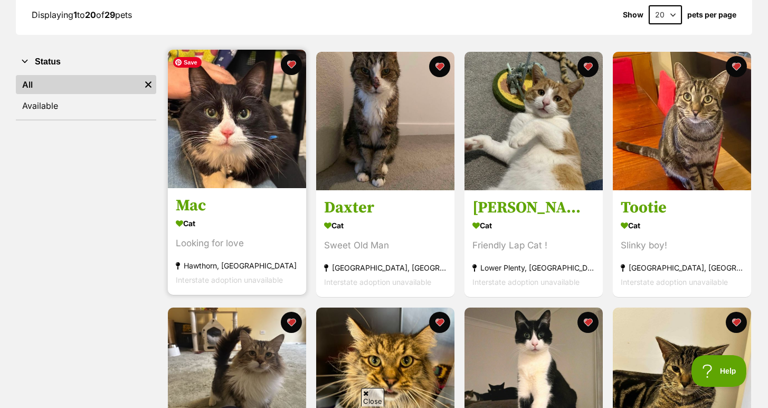
click at [230, 159] on img at bounding box center [237, 119] width 138 height 138
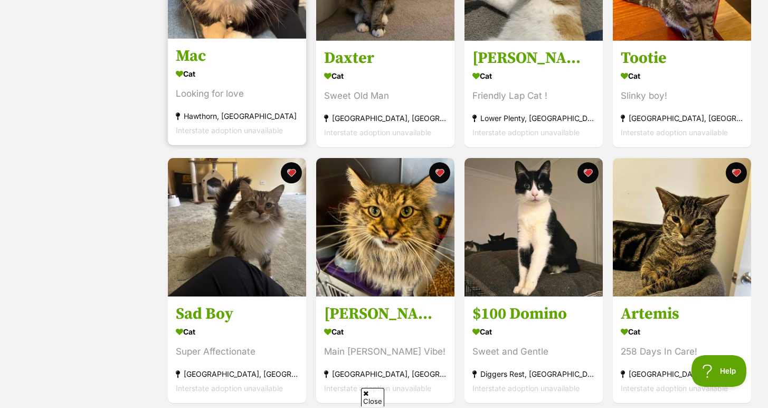
scroll to position [315, 0]
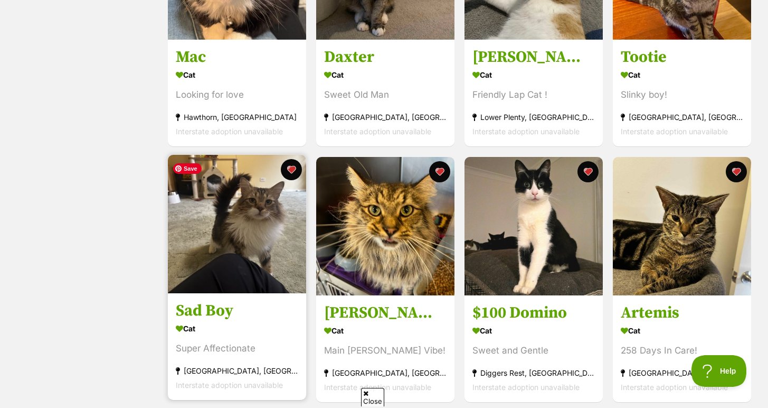
click at [250, 270] on img at bounding box center [237, 224] width 138 height 138
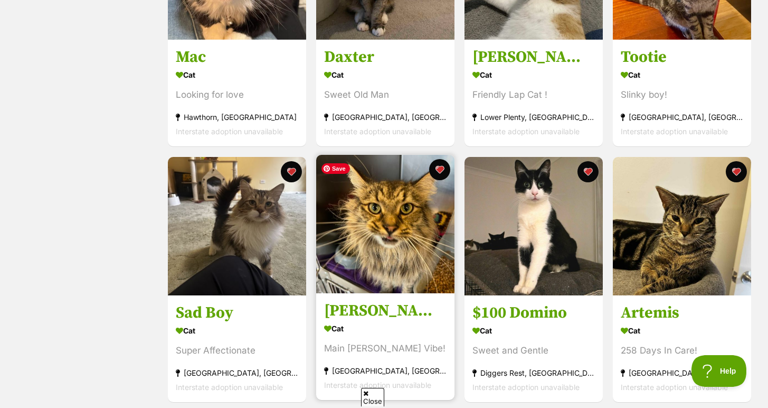
click at [412, 253] on img at bounding box center [385, 224] width 138 height 138
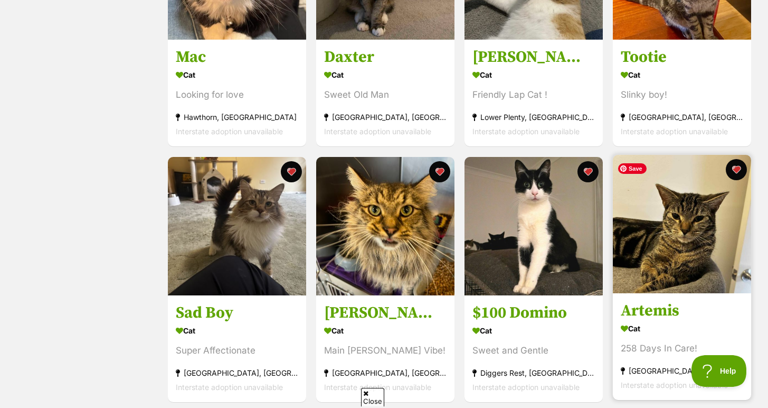
click at [714, 231] on img at bounding box center [682, 224] width 138 height 138
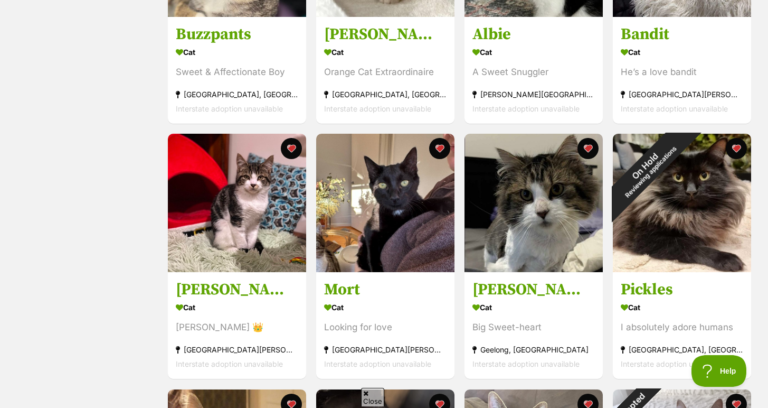
scroll to position [847, 0]
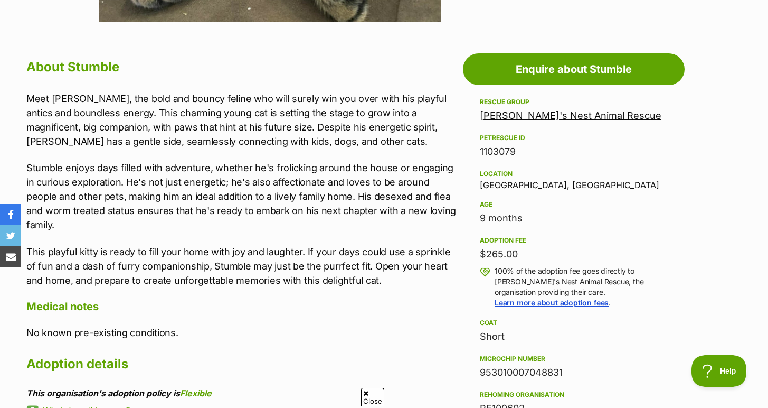
scroll to position [541, 0]
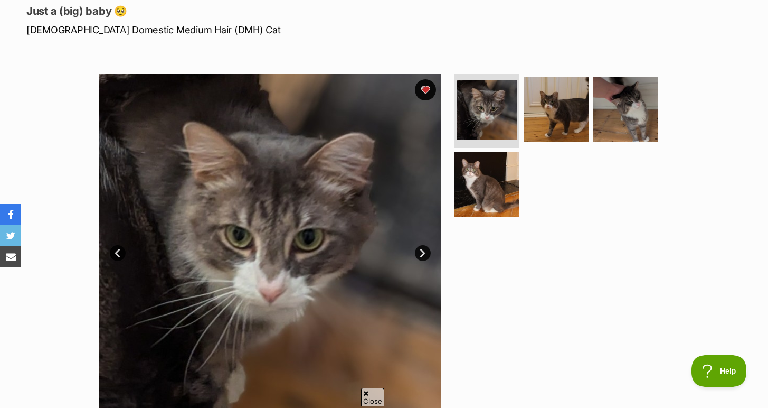
scroll to position [146, 0]
click at [423, 246] on link "Next" at bounding box center [423, 252] width 16 height 16
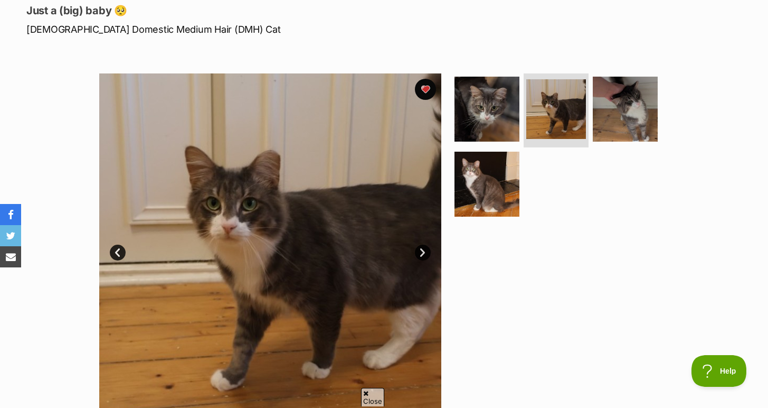
click at [423, 246] on link "Next" at bounding box center [423, 252] width 16 height 16
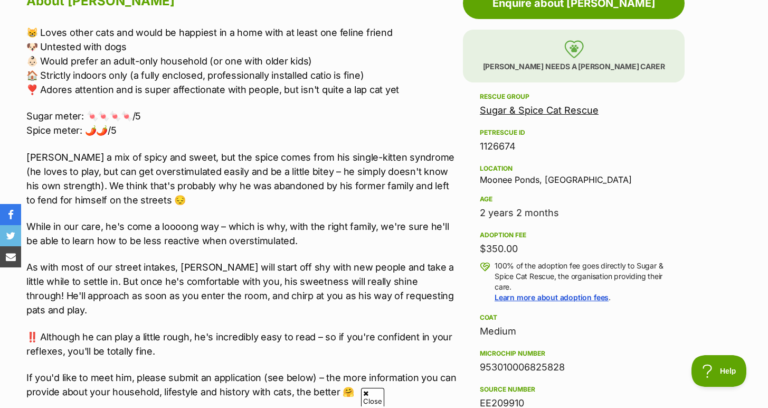
scroll to position [608, 0]
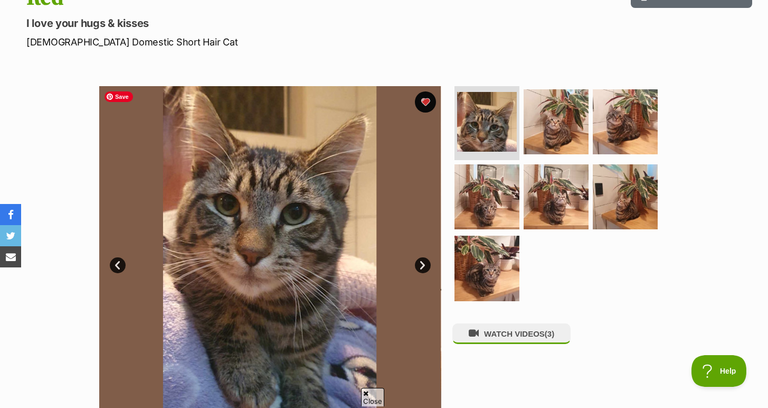
scroll to position [135, 0]
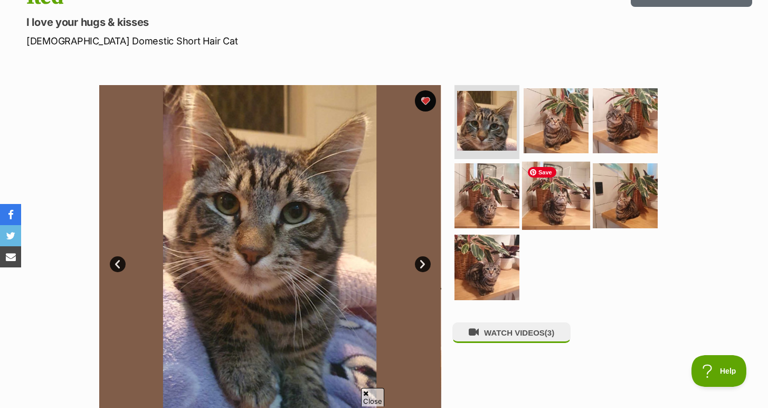
click at [565, 193] on img at bounding box center [556, 195] width 68 height 68
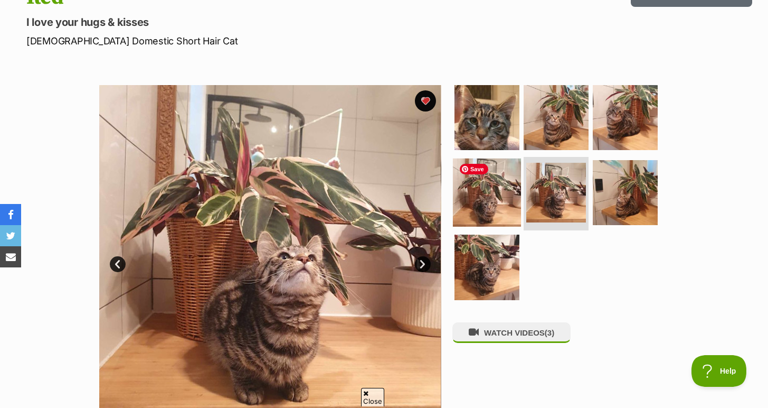
click at [491, 212] on img at bounding box center [487, 192] width 68 height 68
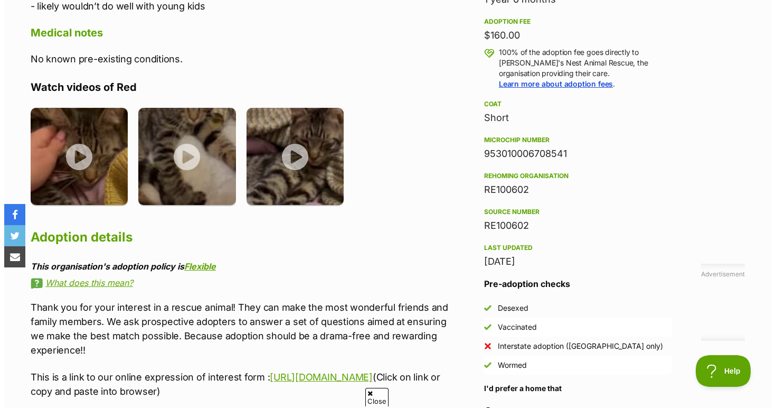
scroll to position [596, 0]
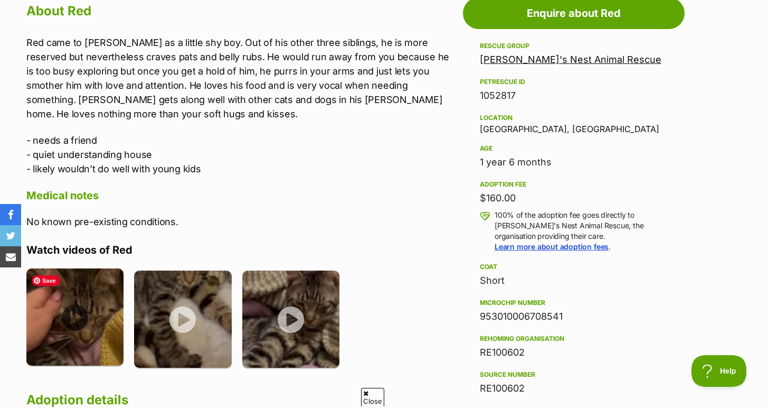
click at [89, 286] on img at bounding box center [74, 316] width 97 height 97
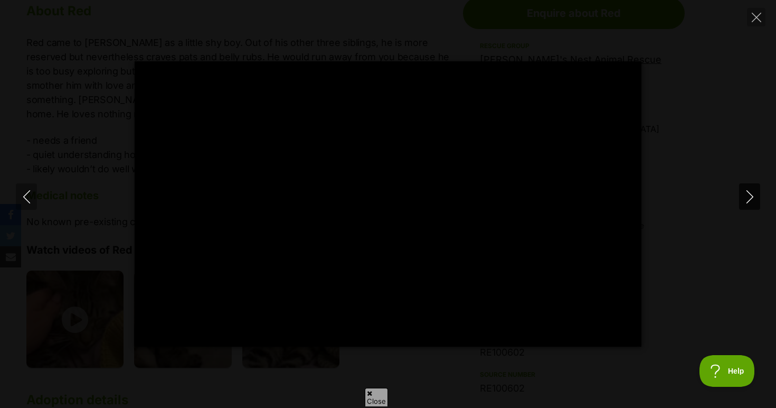
click at [756, 195] on button "Next" at bounding box center [749, 196] width 21 height 26
type input "20.46"
click at [756, 195] on button "Next" at bounding box center [749, 196] width 21 height 26
type input "67.82"
click at [23, 186] on button "Previous" at bounding box center [26, 196] width 21 height 26
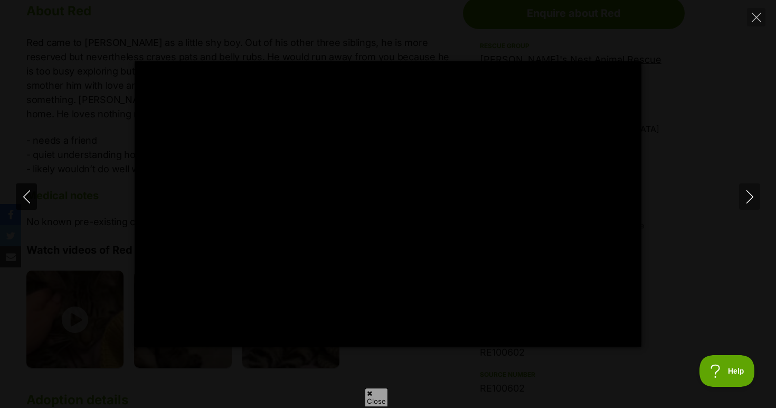
type input "92.62"
type input "100"
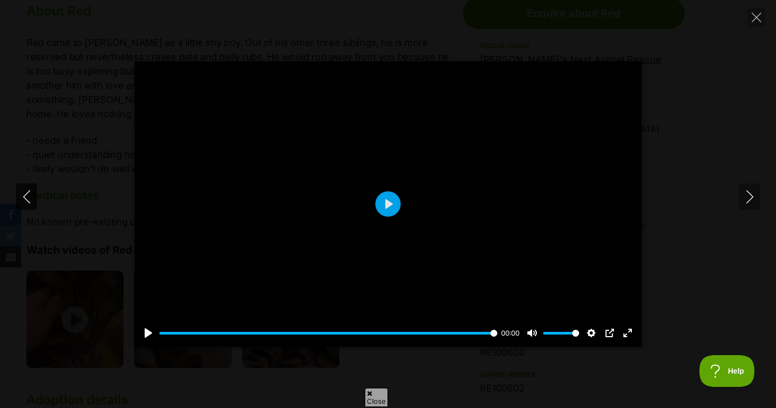
click at [28, 190] on icon "Previous" at bounding box center [26, 196] width 13 height 13
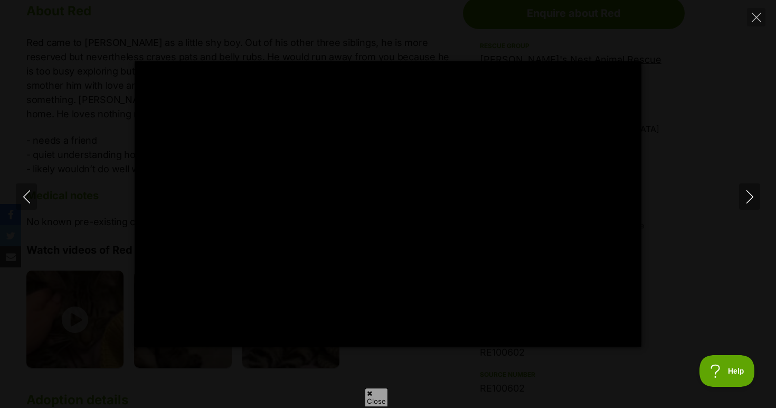
type input "100"
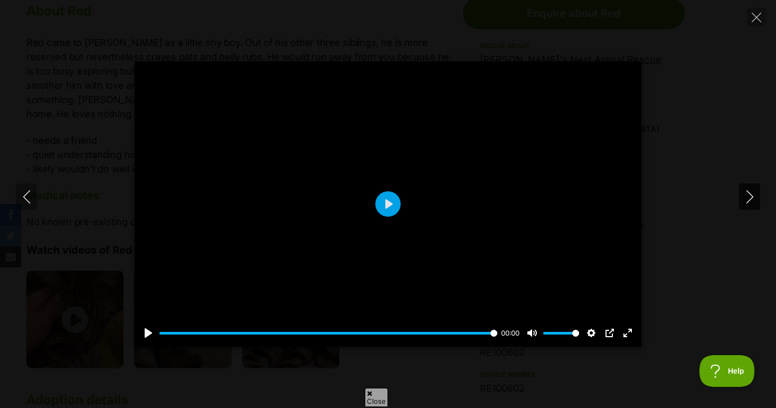
click at [751, 189] on button "Next" at bounding box center [749, 196] width 21 height 26
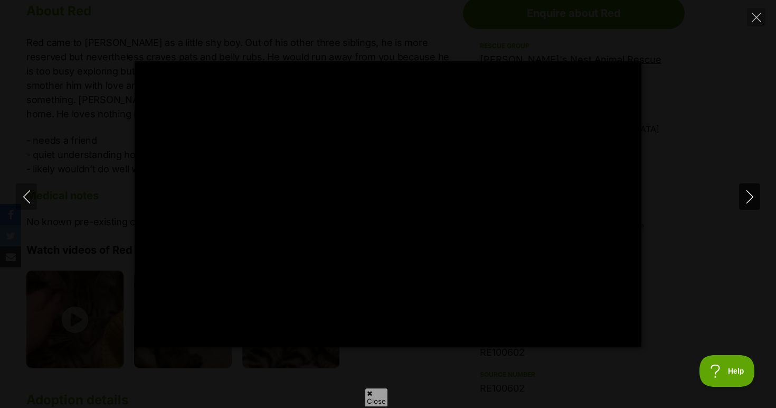
click at [751, 189] on button "Next" at bounding box center [749, 196] width 21 height 26
type input "0.78"
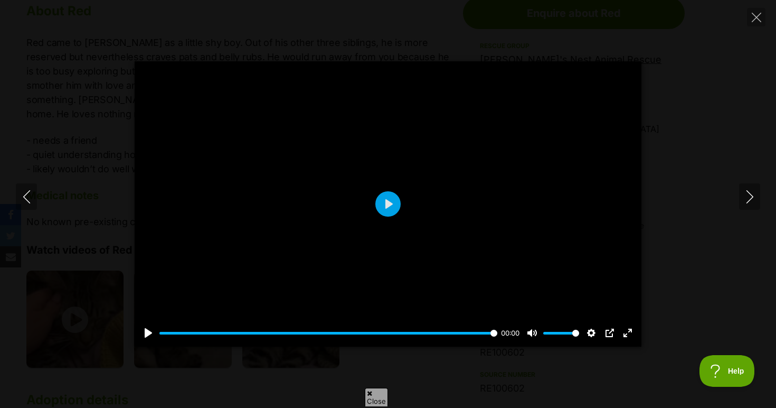
click at [344, 198] on div at bounding box center [388, 203] width 507 height 285
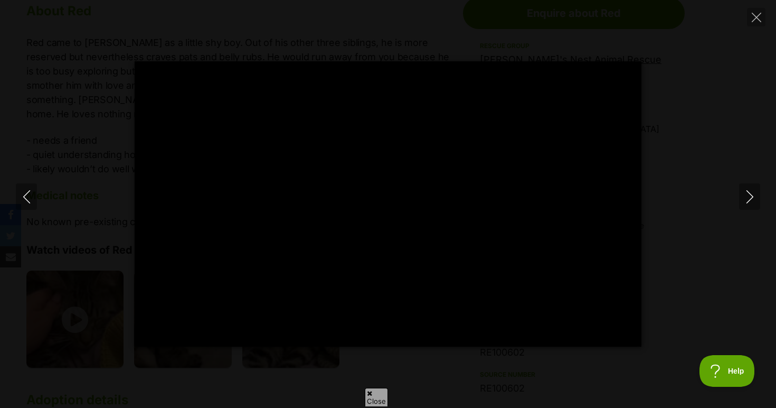
type input "100"
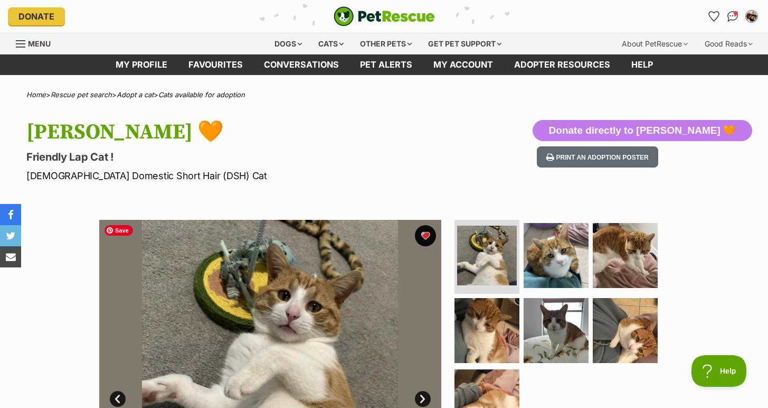
click at [257, 316] on img at bounding box center [270, 391] width 342 height 342
click at [483, 259] on img at bounding box center [487, 255] width 63 height 63
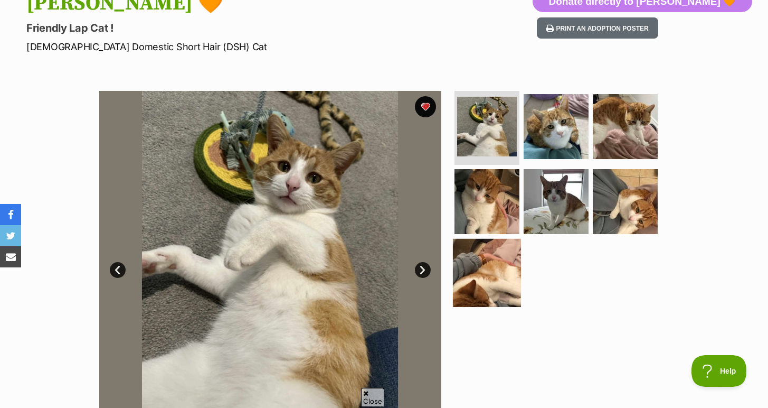
scroll to position [129, 0]
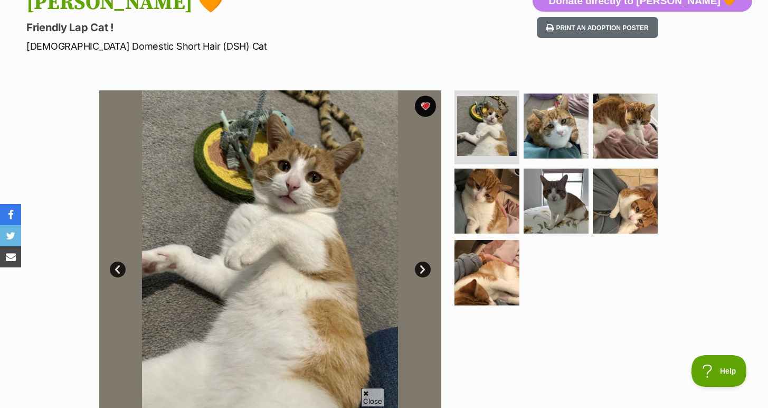
click at [430, 266] on link "Next" at bounding box center [423, 269] width 16 height 16
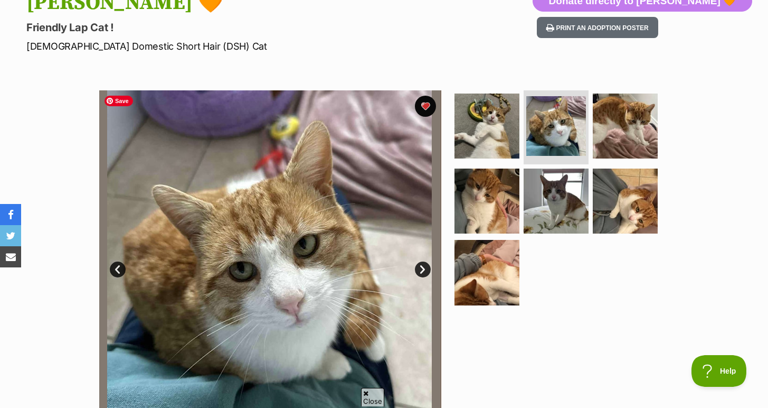
click at [117, 266] on link "Prev" at bounding box center [118, 269] width 16 height 16
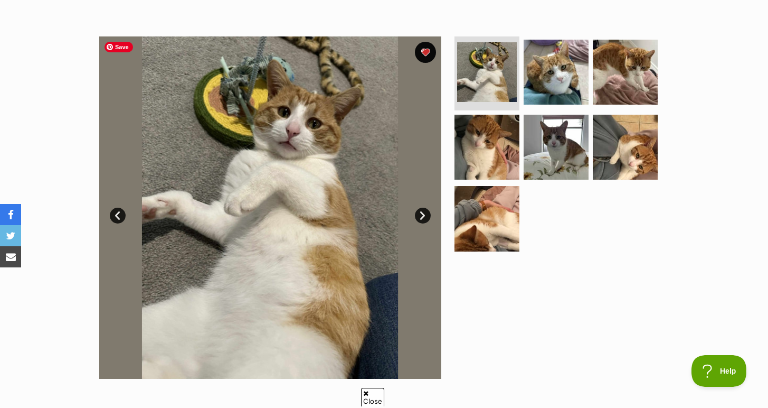
scroll to position [182, 0]
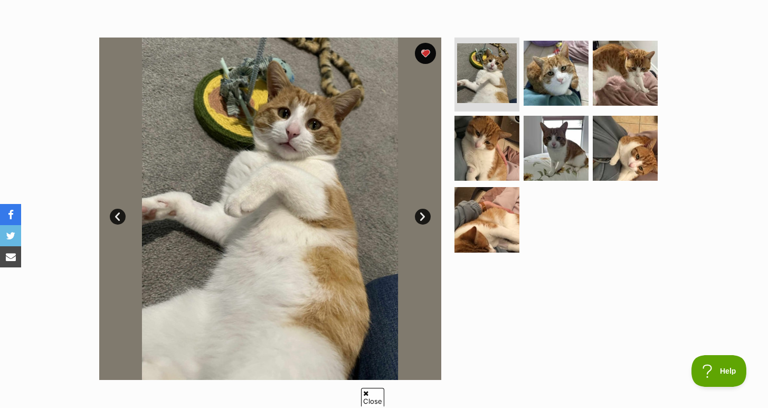
click at [423, 217] on link "Next" at bounding box center [423, 217] width 16 height 16
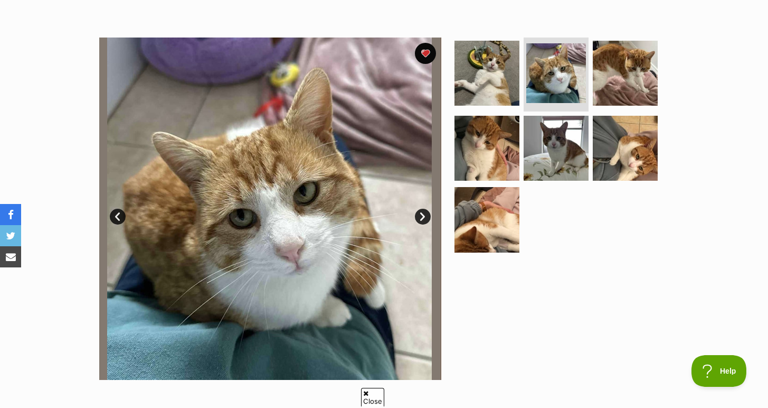
click at [423, 217] on link "Next" at bounding box center [423, 217] width 16 height 16
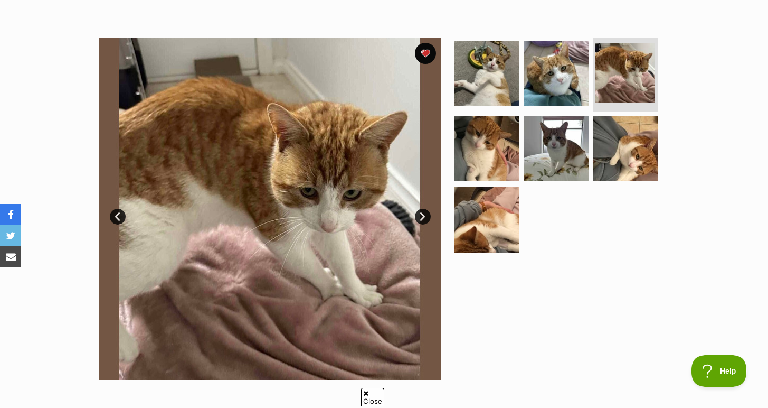
click at [423, 217] on link "Next" at bounding box center [423, 217] width 16 height 16
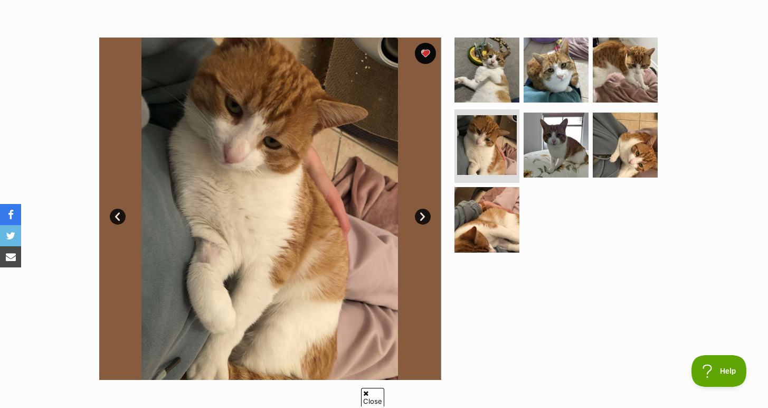
click at [423, 217] on link "Next" at bounding box center [423, 217] width 16 height 16
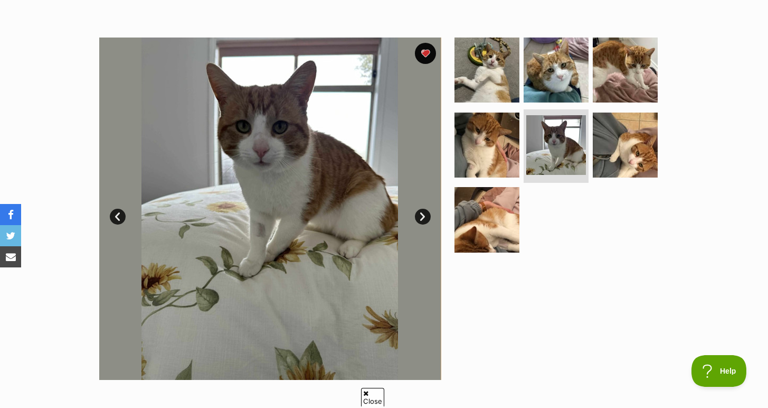
click at [423, 217] on link "Next" at bounding box center [423, 217] width 16 height 16
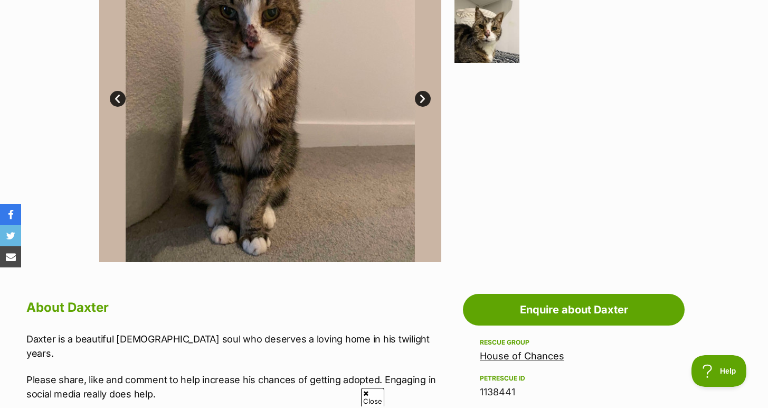
scroll to position [278, 0]
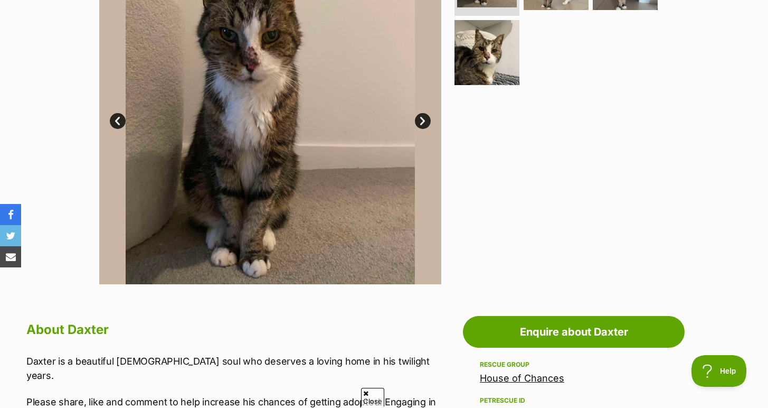
click at [348, 102] on img at bounding box center [270, 113] width 342 height 342
click at [417, 129] on img at bounding box center [270, 113] width 342 height 342
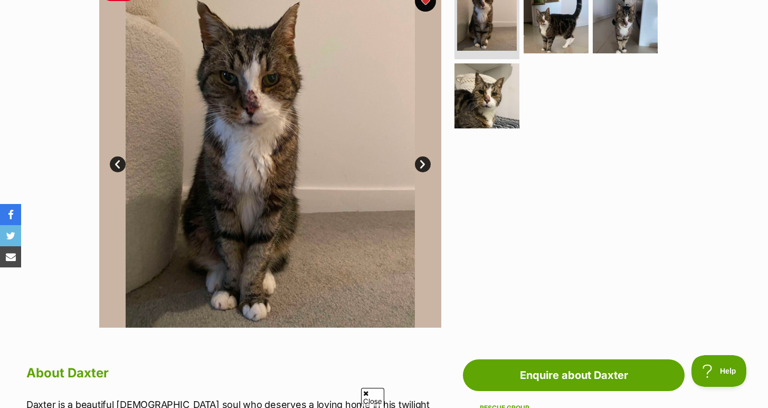
scroll to position [229, 0]
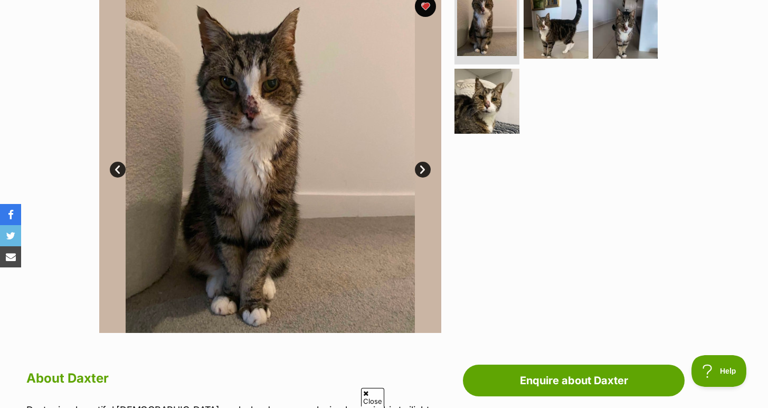
click at [421, 171] on link "Next" at bounding box center [423, 170] width 16 height 16
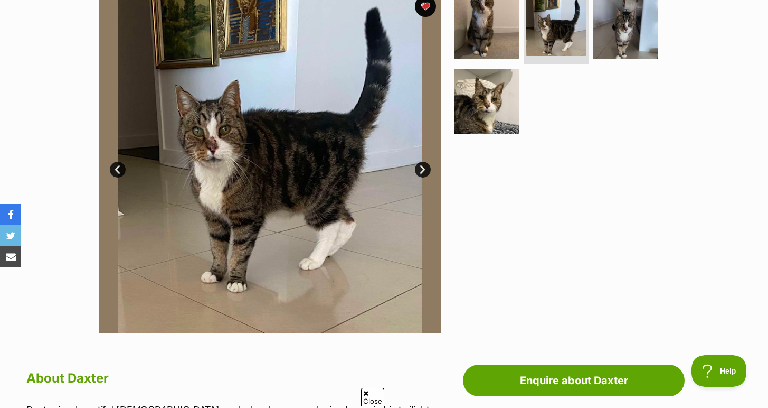
click at [421, 171] on link "Next" at bounding box center [423, 170] width 16 height 16
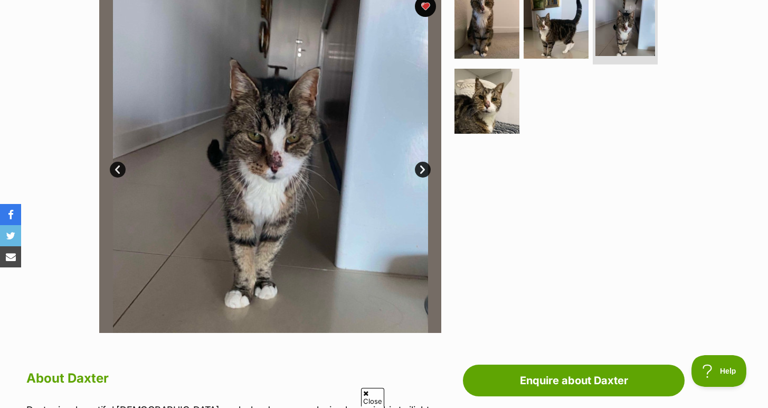
click at [421, 171] on link "Next" at bounding box center [423, 170] width 16 height 16
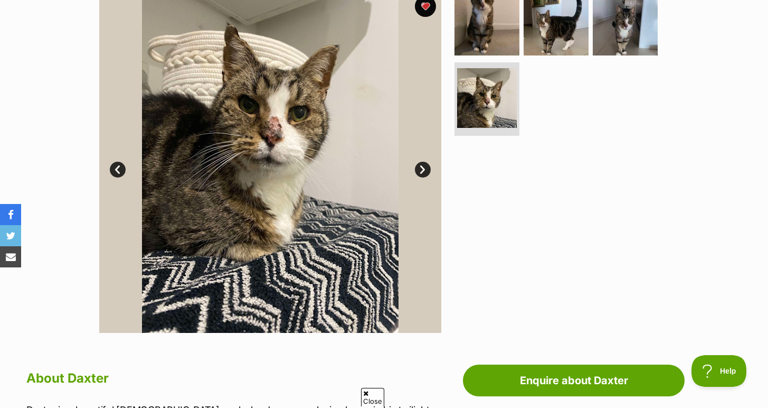
click at [421, 171] on link "Next" at bounding box center [423, 170] width 16 height 16
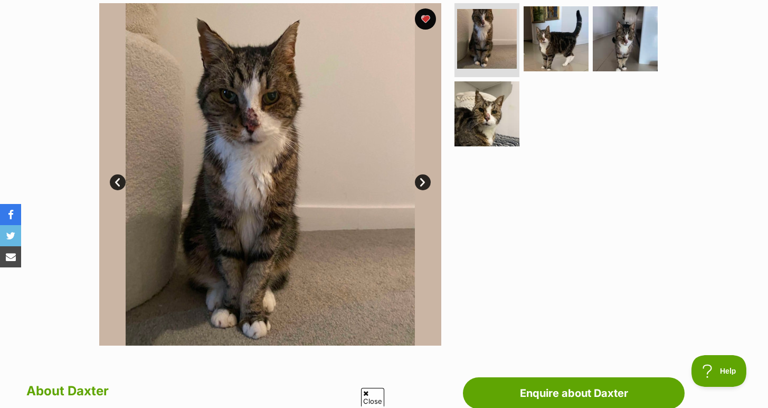
scroll to position [188, 0]
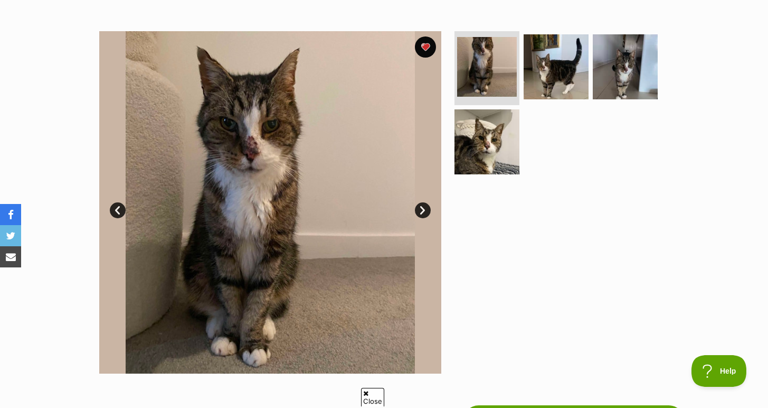
click at [430, 211] on link "Next" at bounding box center [423, 210] width 16 height 16
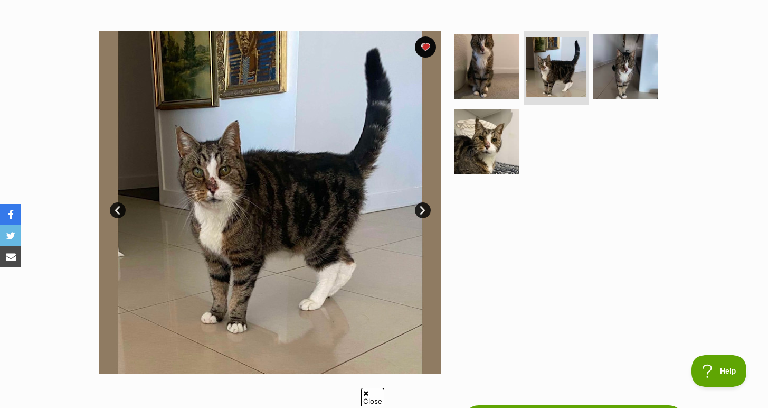
click at [430, 211] on link "Next" at bounding box center [423, 210] width 16 height 16
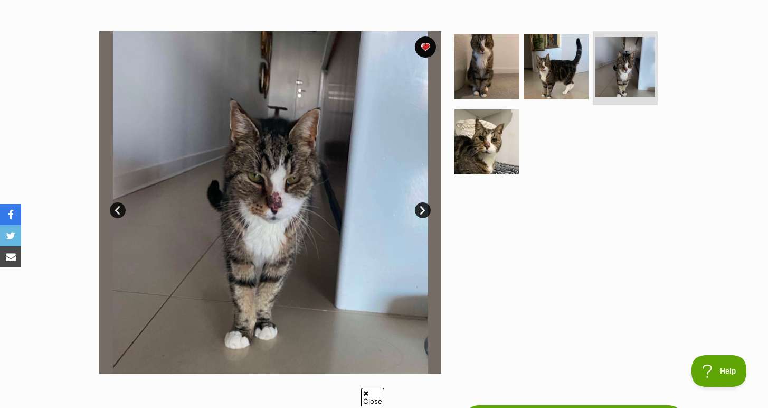
click at [430, 211] on link "Next" at bounding box center [423, 210] width 16 height 16
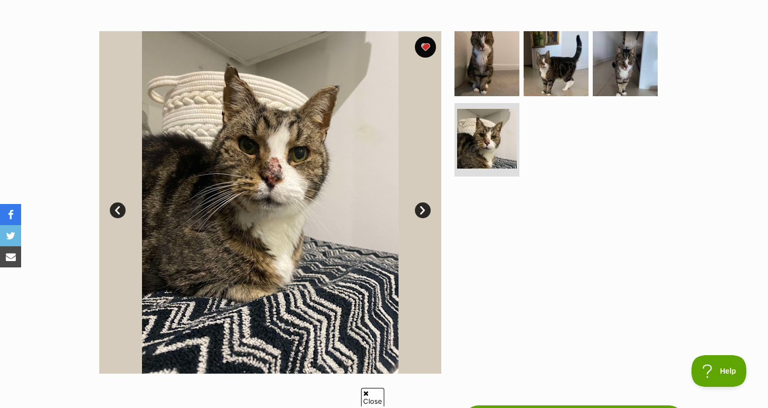
click at [430, 211] on link "Next" at bounding box center [423, 210] width 16 height 16
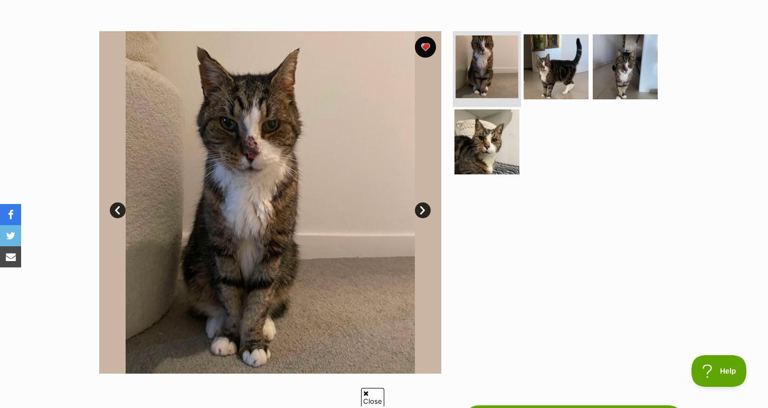
click at [495, 69] on img at bounding box center [487, 66] width 63 height 63
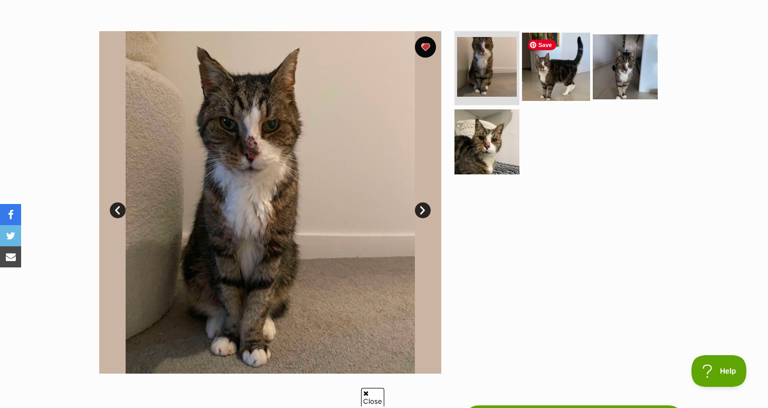
click at [547, 80] on img at bounding box center [556, 67] width 68 height 68
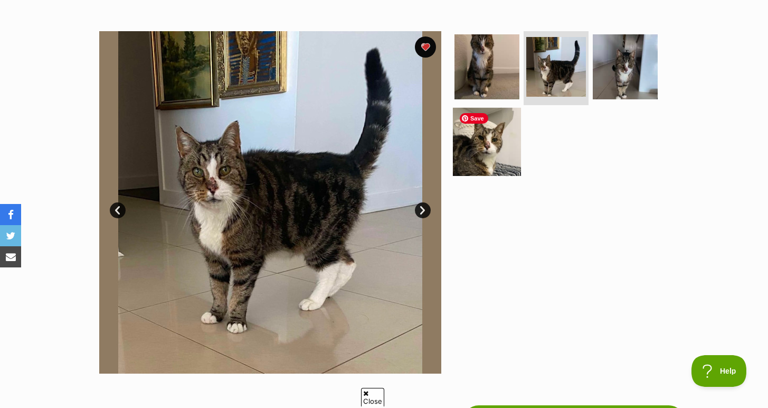
click at [507, 145] on img at bounding box center [487, 141] width 68 height 68
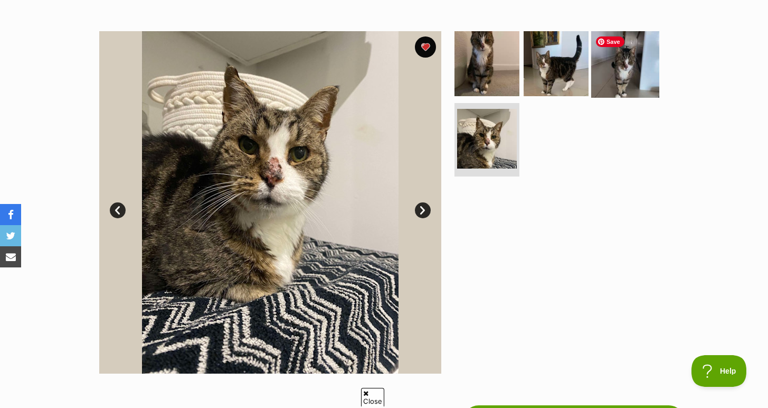
click at [633, 63] on img at bounding box center [625, 64] width 68 height 68
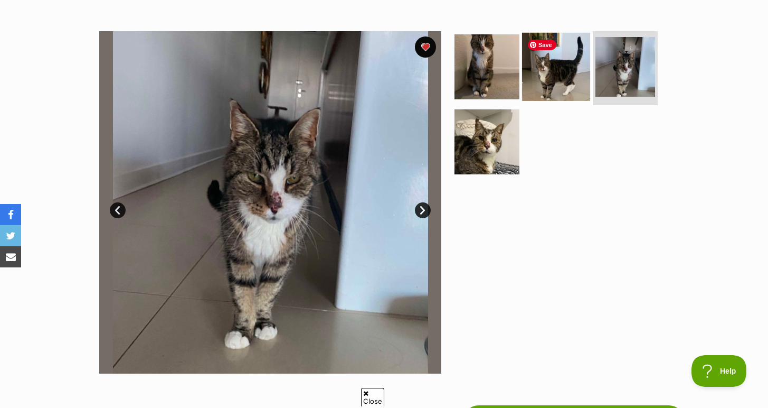
click at [569, 71] on img at bounding box center [556, 67] width 68 height 68
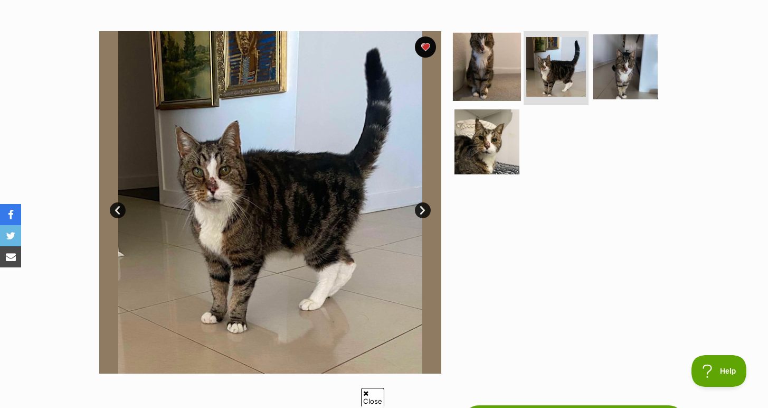
click at [463, 65] on img at bounding box center [487, 67] width 68 height 68
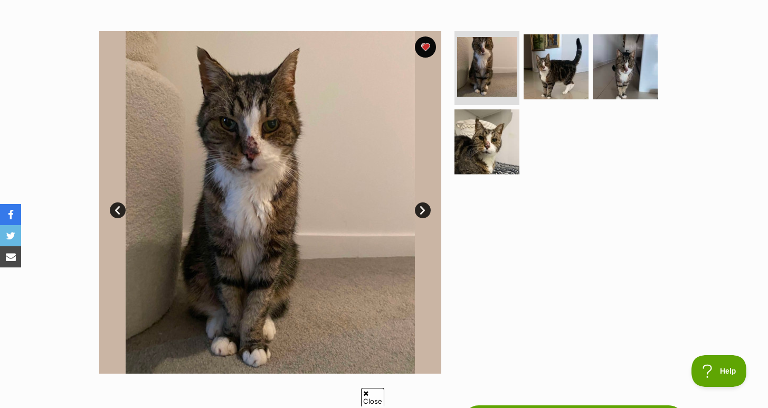
click at [541, 305] on div at bounding box center [560, 202] width 216 height 342
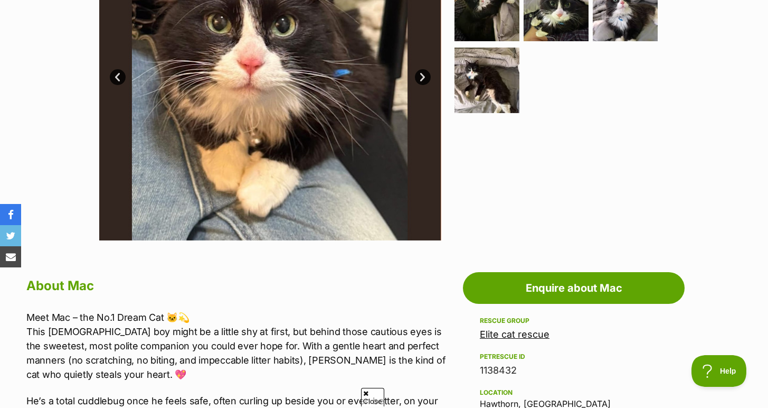
scroll to position [616, 0]
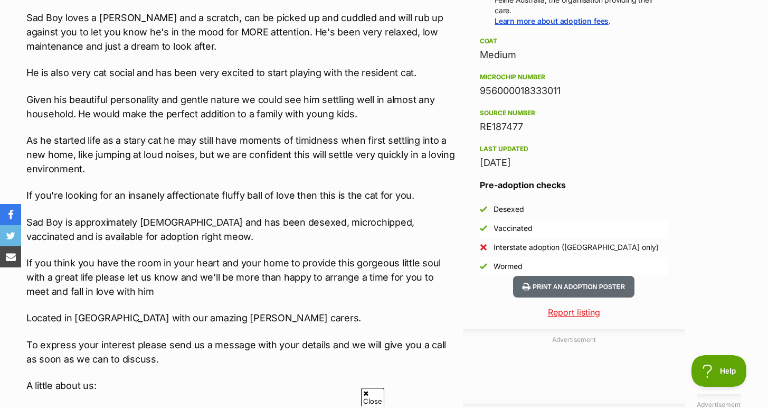
scroll to position [884, 0]
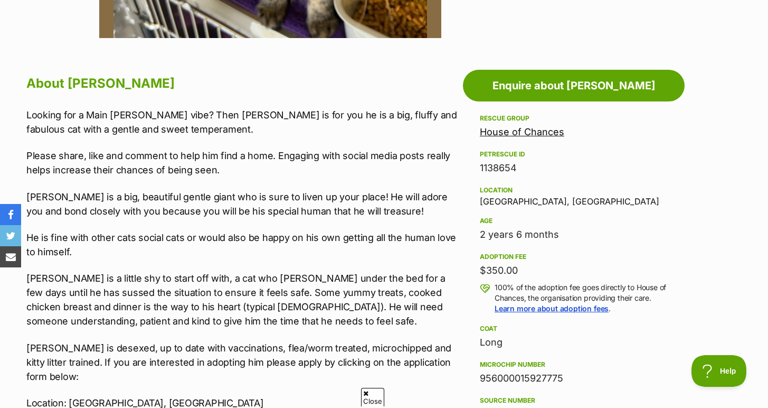
scroll to position [544, 0]
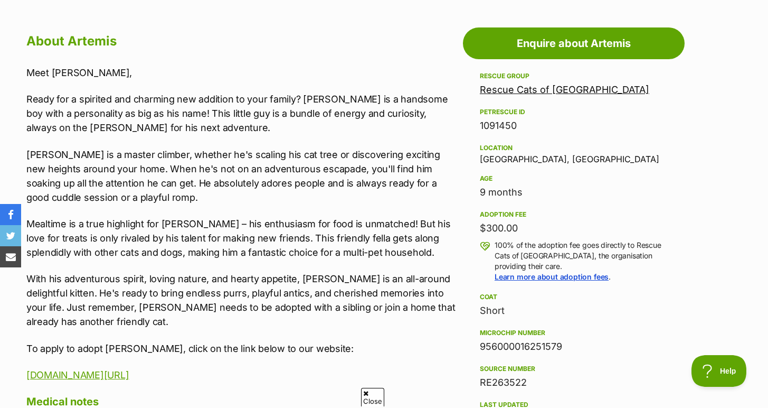
scroll to position [567, 0]
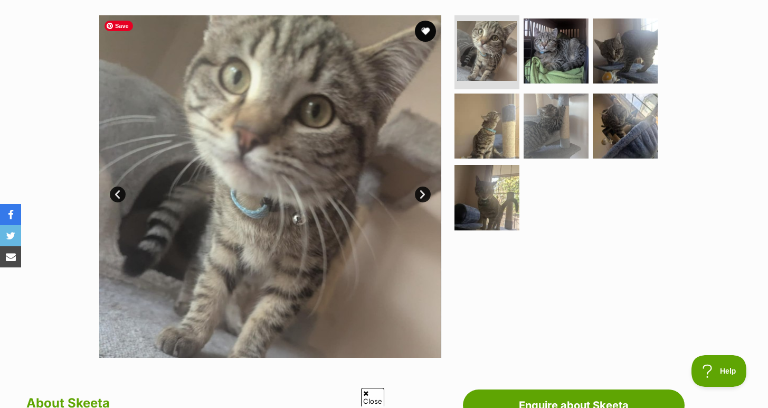
scroll to position [205, 0]
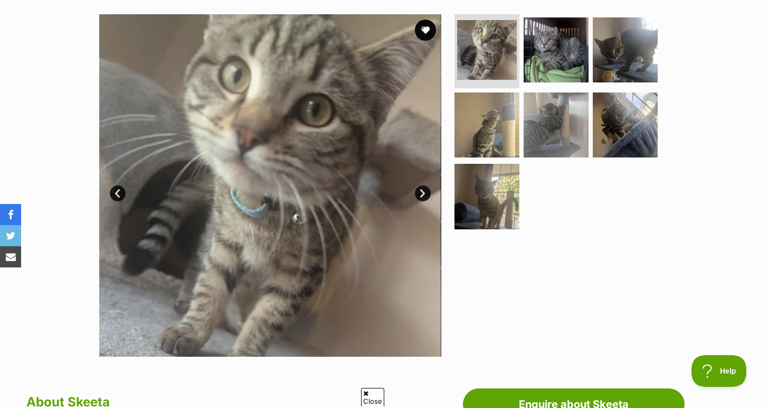
click at [425, 192] on link "Next" at bounding box center [423, 193] width 16 height 16
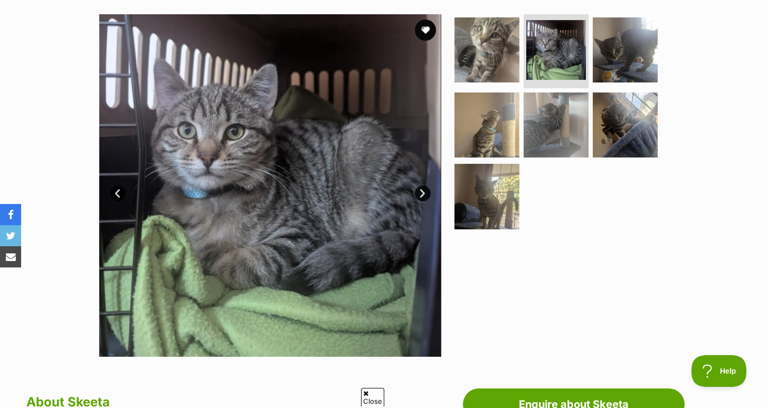
click at [425, 192] on link "Next" at bounding box center [423, 193] width 16 height 16
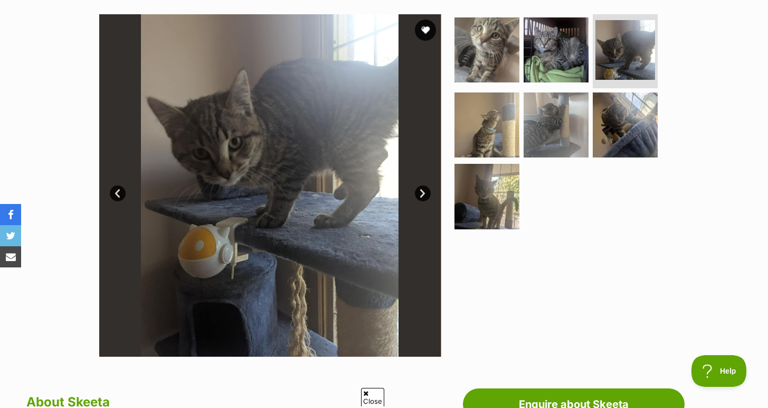
click at [425, 192] on link "Next" at bounding box center [423, 193] width 16 height 16
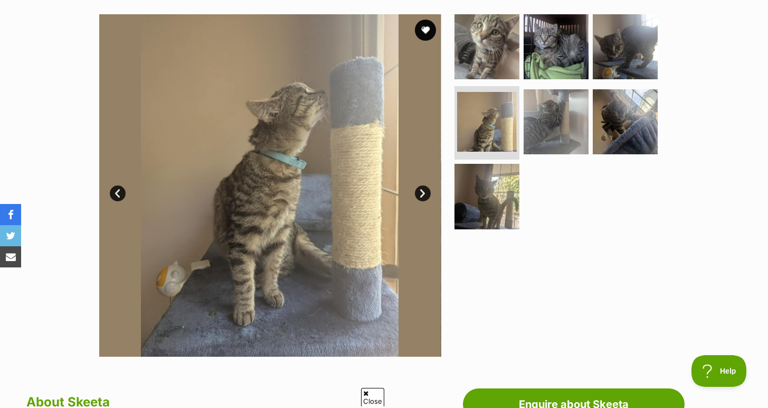
click at [425, 192] on link "Next" at bounding box center [423, 193] width 16 height 16
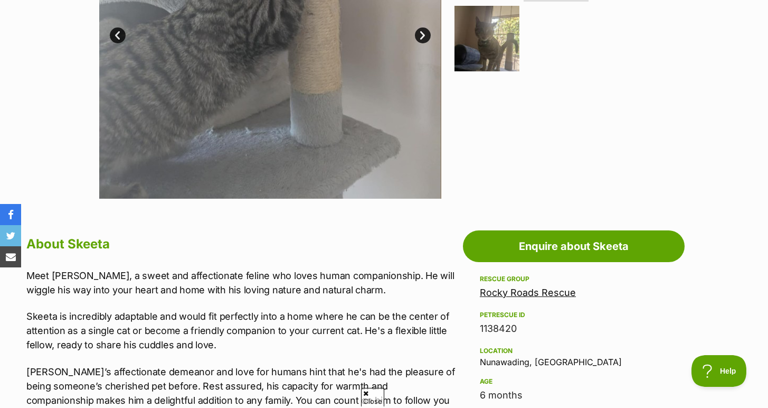
scroll to position [296, 0]
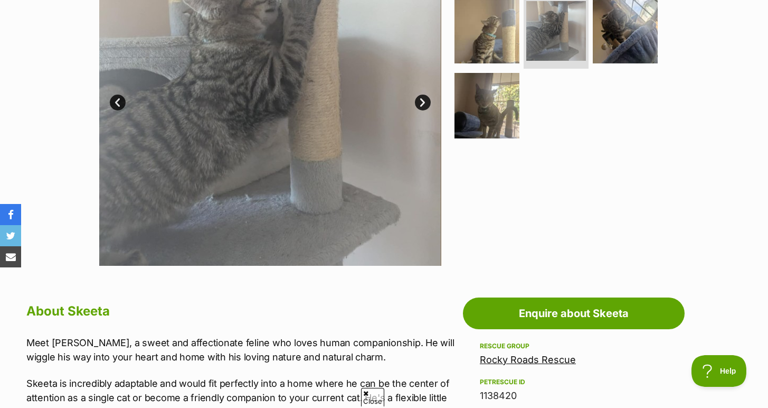
click at [430, 99] on img at bounding box center [270, 94] width 342 height 342
click at [422, 103] on link "Next" at bounding box center [423, 102] width 16 height 16
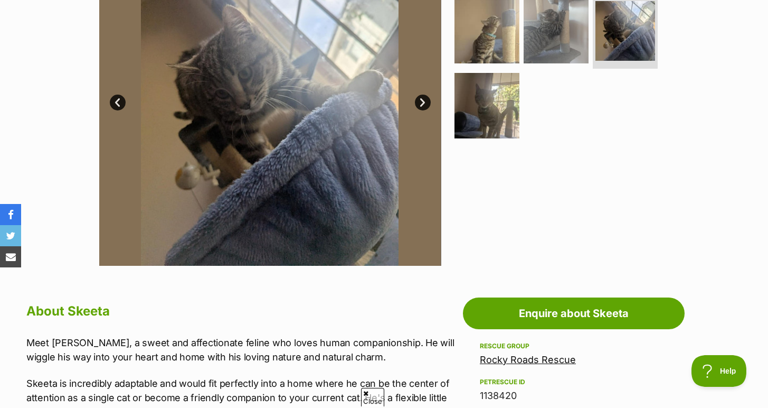
click at [422, 103] on link "Next" at bounding box center [423, 102] width 16 height 16
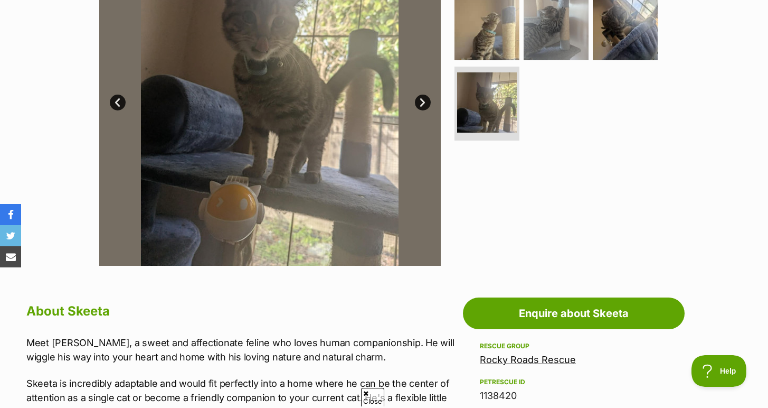
click at [422, 103] on link "Next" at bounding box center [423, 102] width 16 height 16
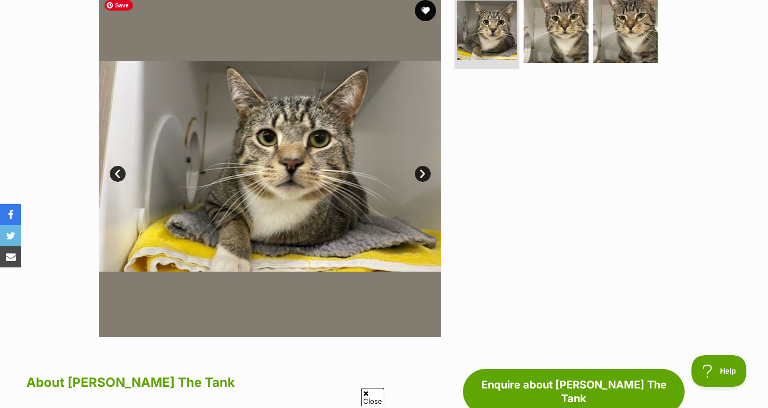
scroll to position [224, 0]
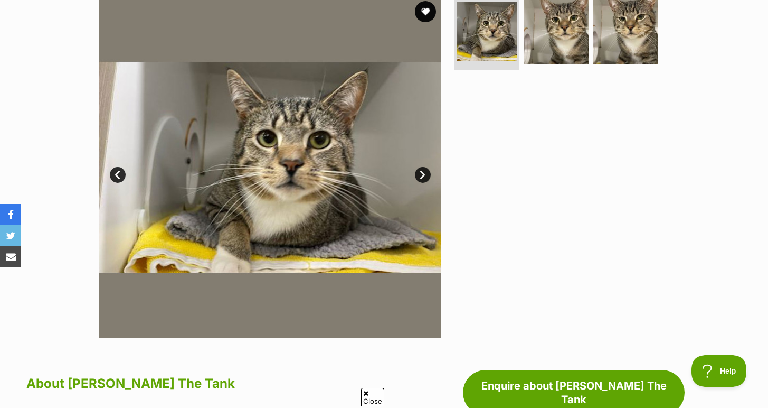
click at [421, 181] on link "Next" at bounding box center [423, 175] width 16 height 16
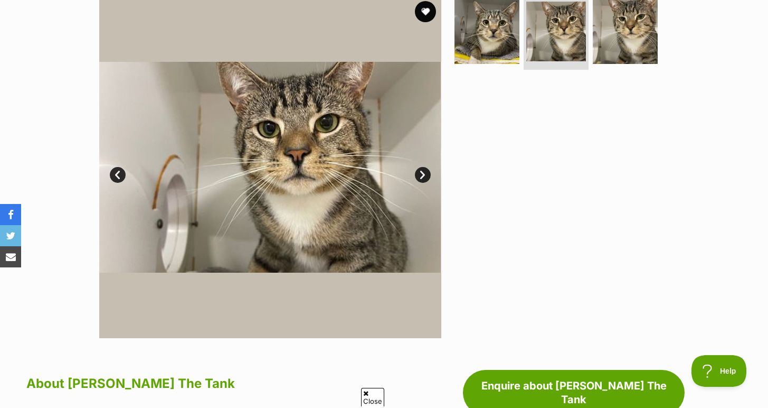
click at [421, 181] on link "Next" at bounding box center [423, 175] width 16 height 16
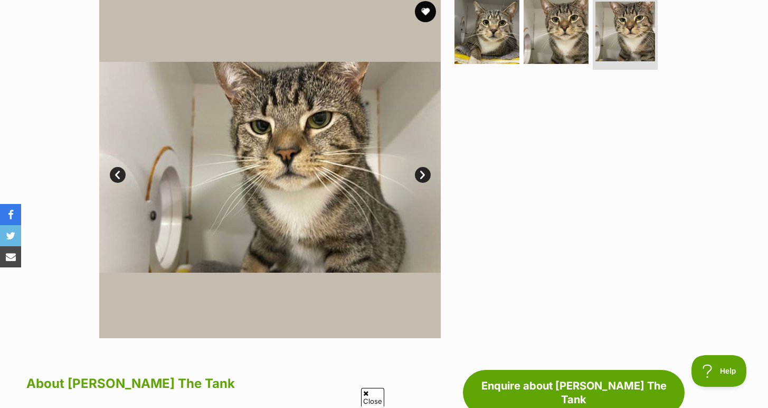
click at [421, 181] on link "Next" at bounding box center [423, 175] width 16 height 16
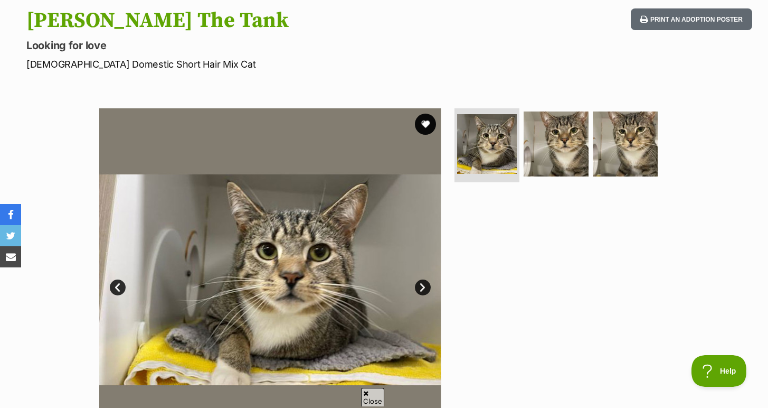
scroll to position [0, 0]
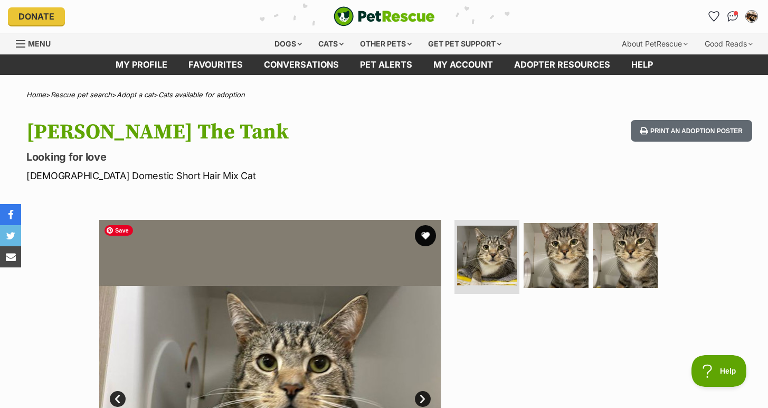
click at [181, 268] on img at bounding box center [270, 391] width 342 height 342
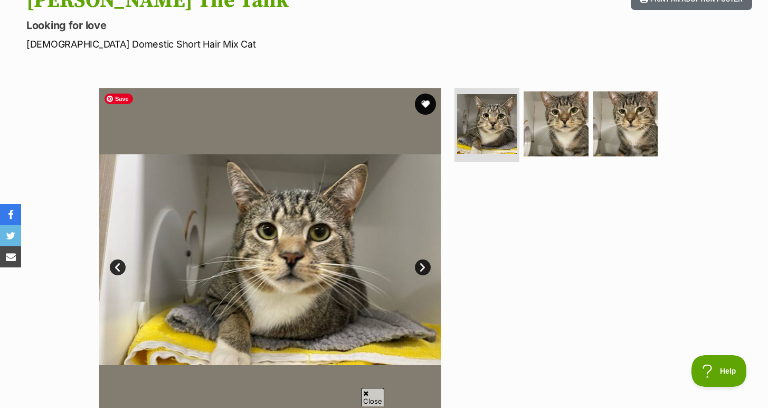
scroll to position [133, 0]
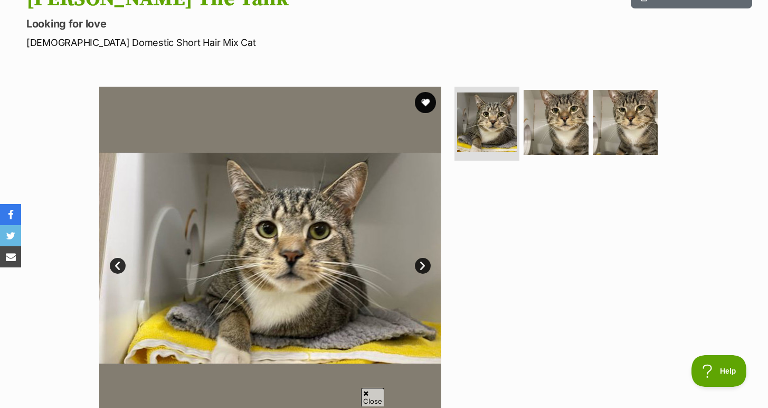
click at [418, 269] on link "Next" at bounding box center [423, 266] width 16 height 16
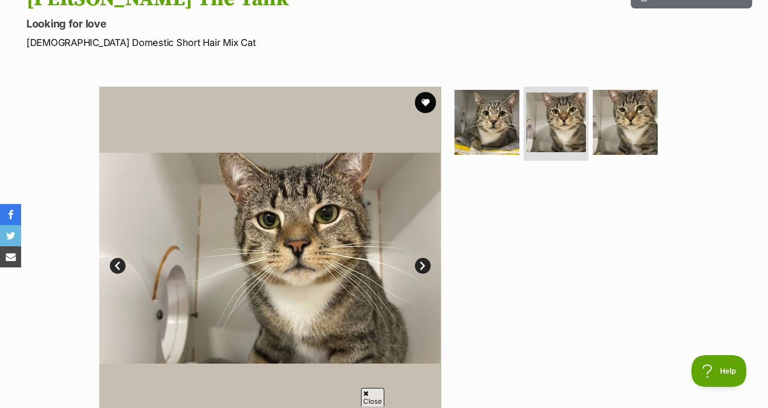
click at [418, 269] on link "Next" at bounding box center [423, 266] width 16 height 16
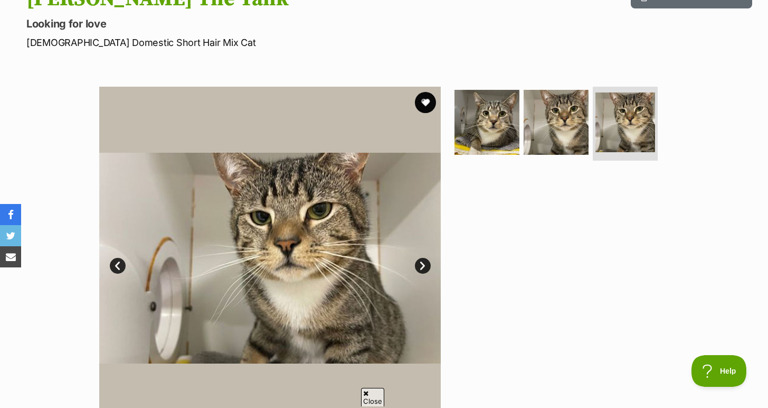
click at [418, 269] on link "Next" at bounding box center [423, 266] width 16 height 16
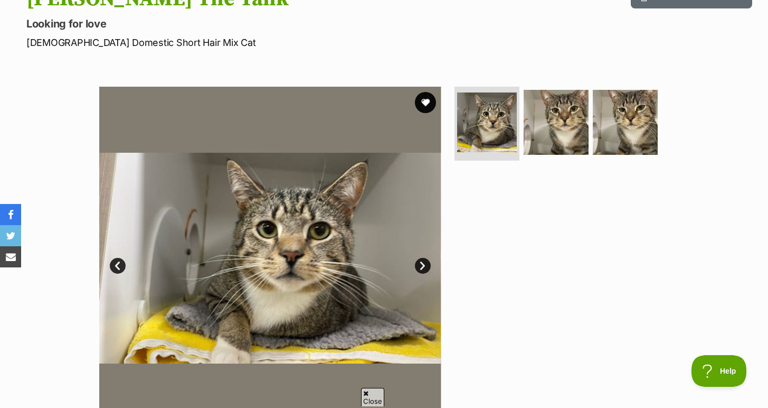
click at [418, 269] on link "Next" at bounding box center [423, 266] width 16 height 16
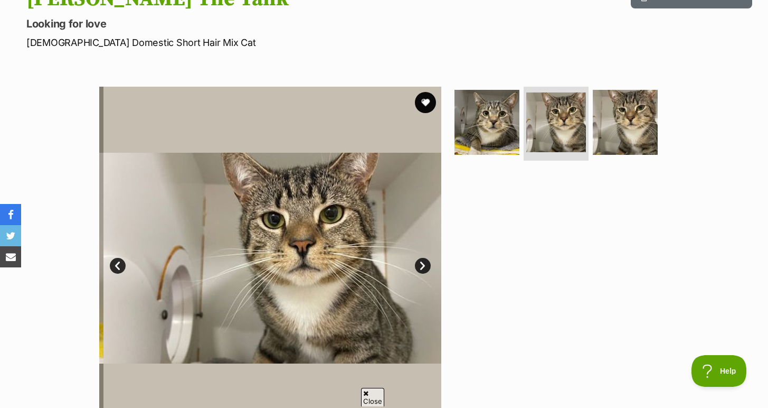
click at [418, 269] on link "Next" at bounding box center [423, 266] width 16 height 16
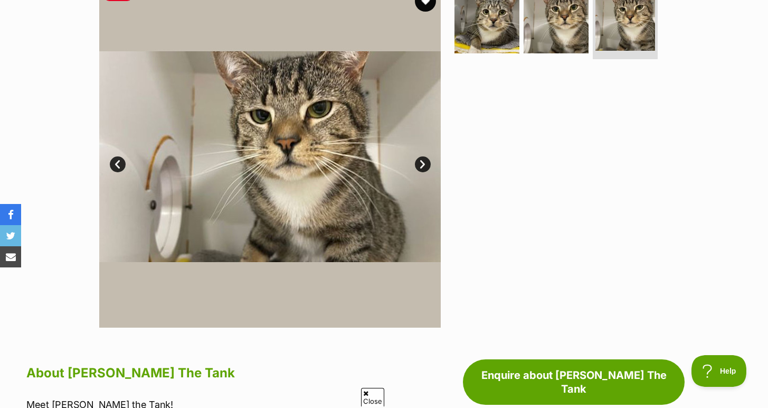
scroll to position [190, 0]
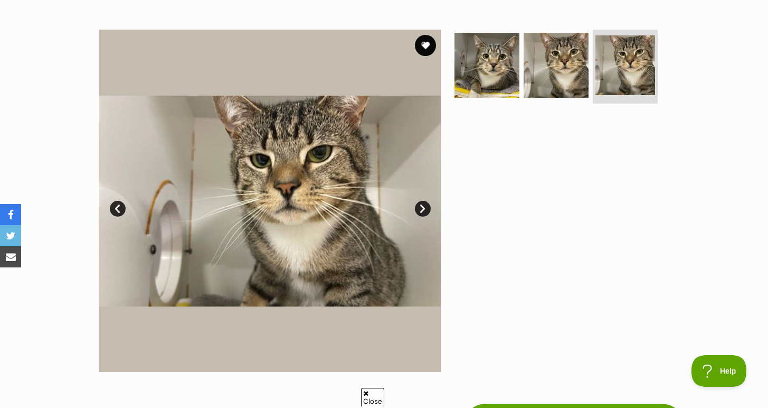
click at [420, 213] on link "Next" at bounding box center [423, 209] width 16 height 16
